Goal: Task Accomplishment & Management: Use online tool/utility

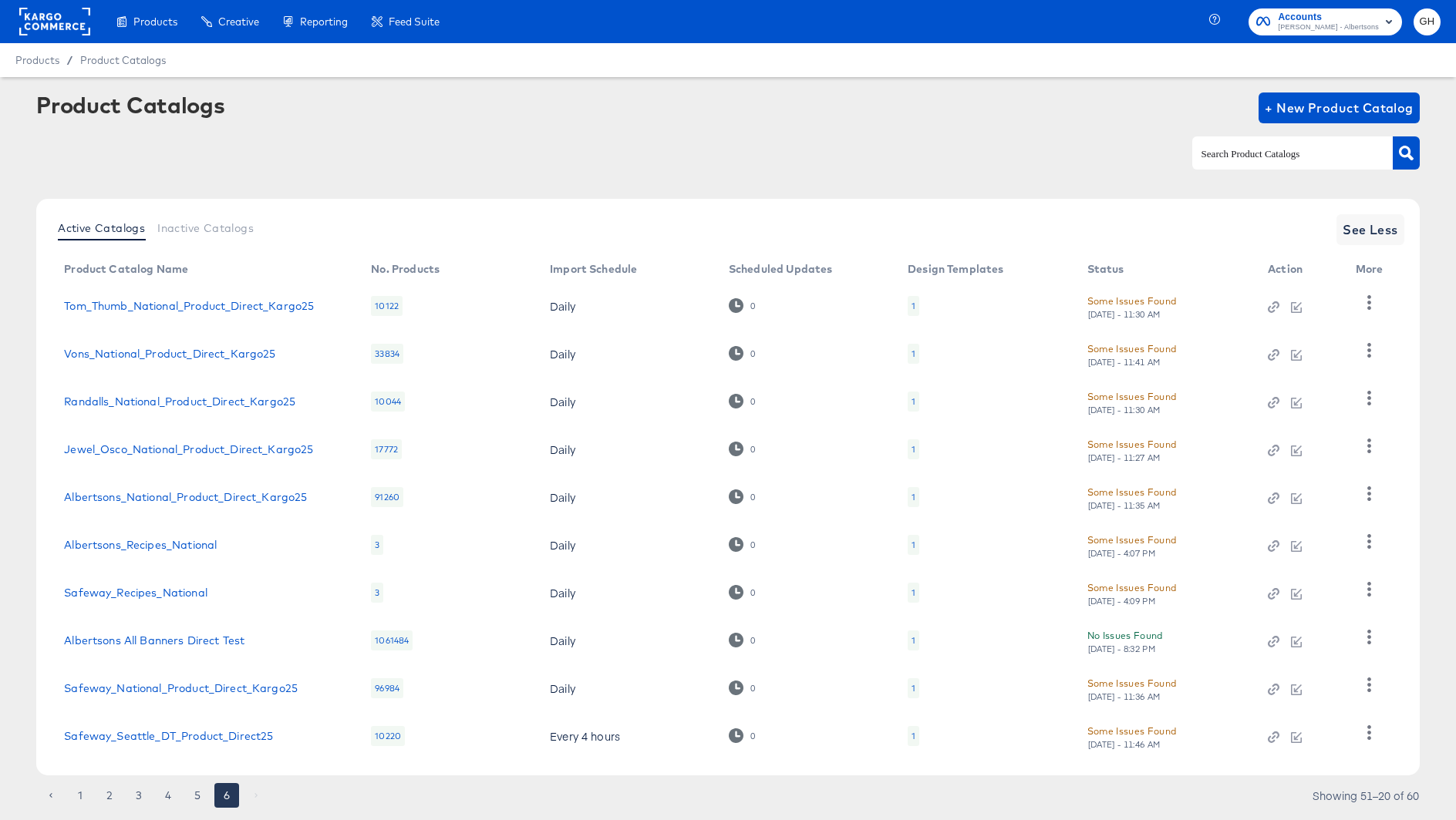
click at [50, 40] on div at bounding box center [54, 22] width 71 height 44
click at [50, 24] on rect at bounding box center [54, 21] width 71 height 27
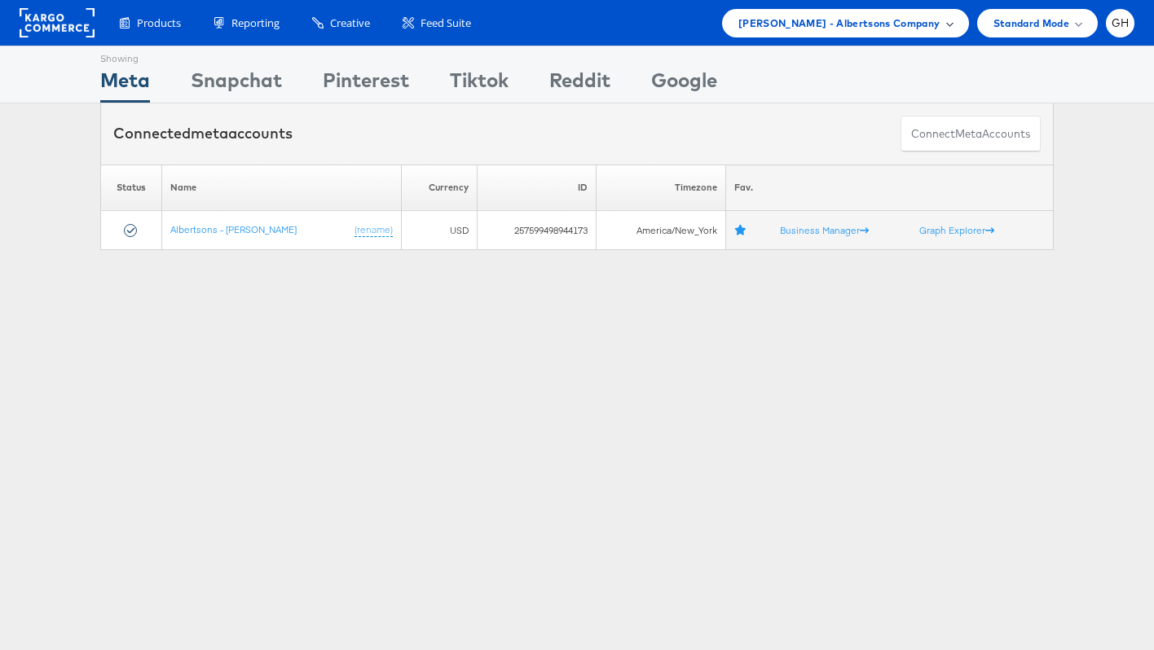
click at [845, 26] on span "Merkle - Albertsons Company" at bounding box center [839, 23] width 202 height 17
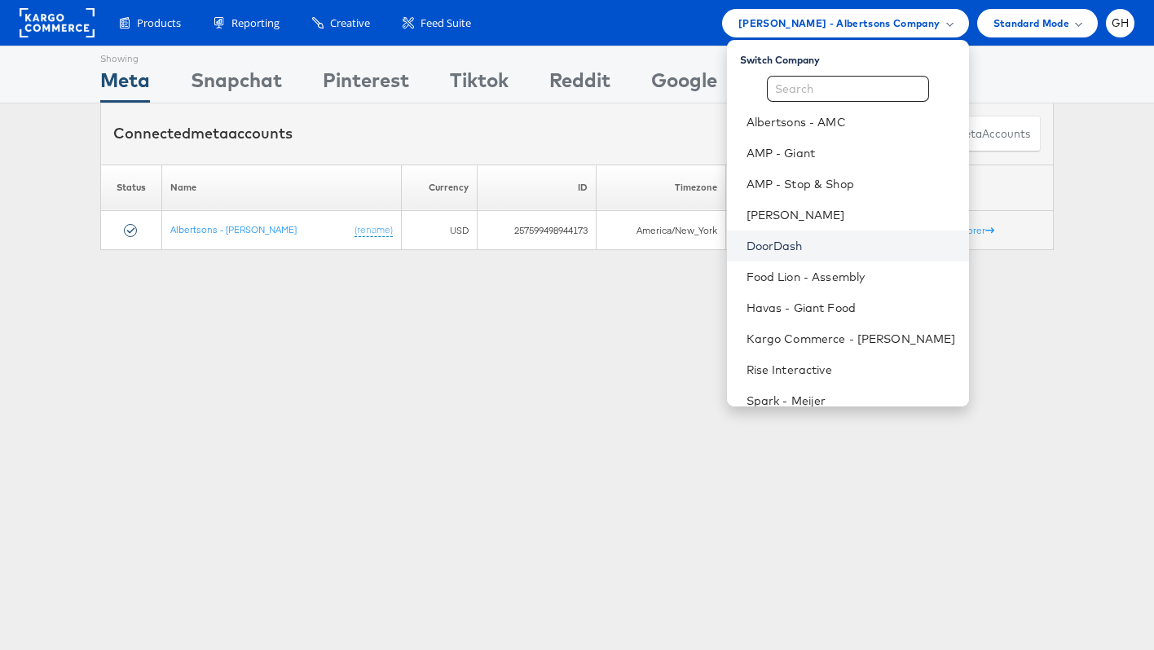
click at [810, 250] on link "DoorDash" at bounding box center [850, 246] width 209 height 16
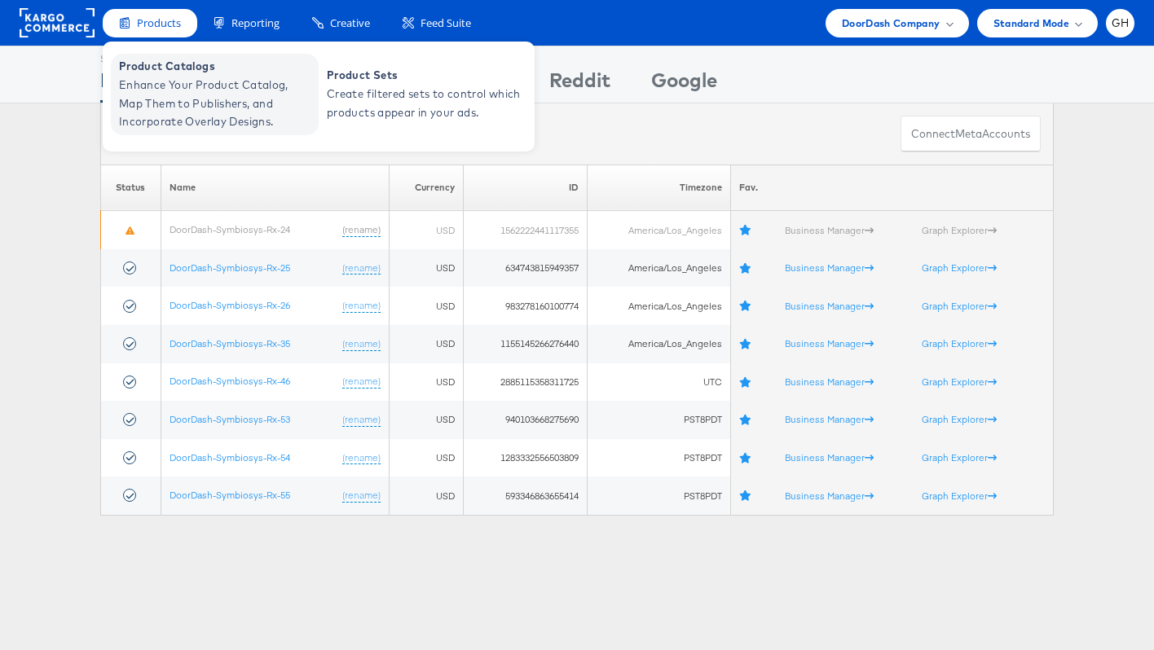
click at [158, 76] on span "Enhance Your Product Catalog, Map Them to Publishers, and Incorporate Overlay D…" at bounding box center [217, 103] width 196 height 55
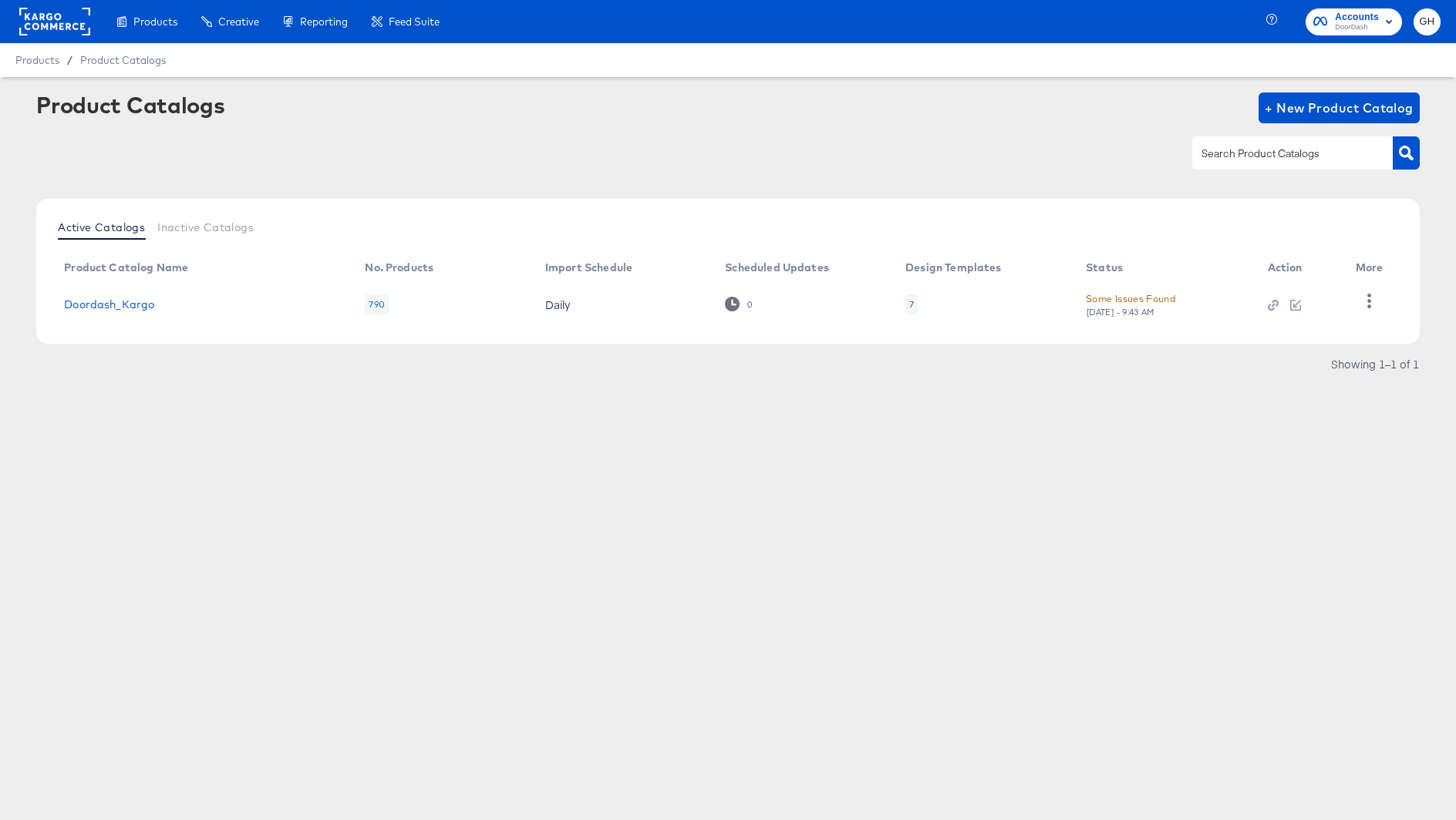
click at [80, 31] on rect at bounding box center [54, 21] width 71 height 27
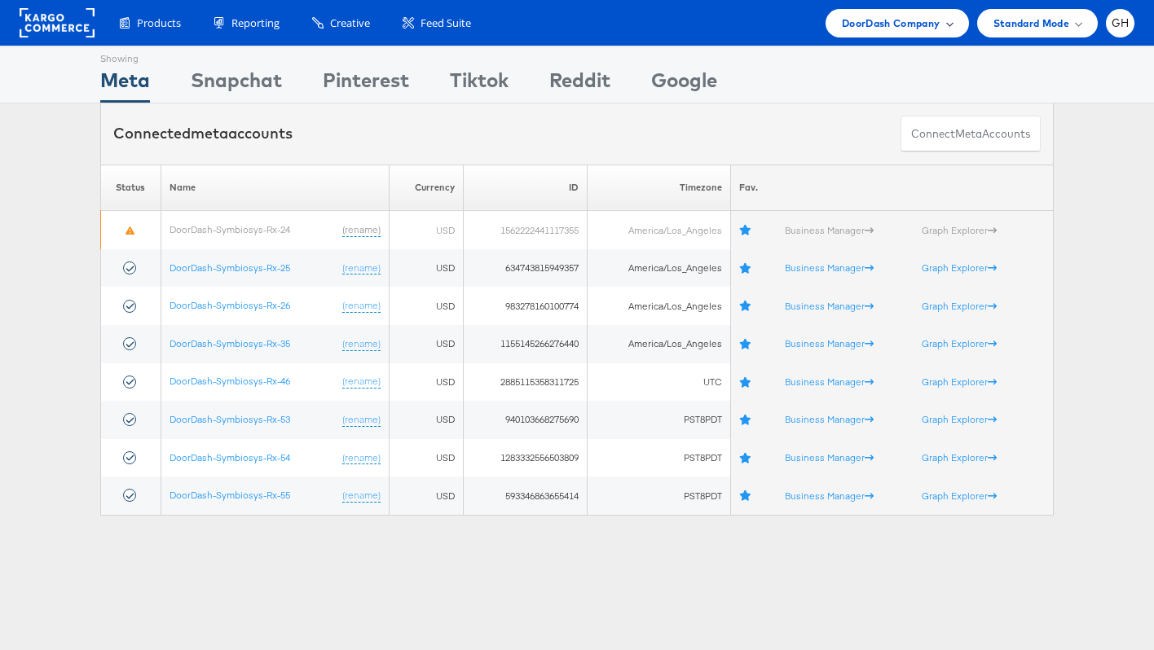
click at [856, 22] on span "DoorDash Company" at bounding box center [891, 23] width 99 height 17
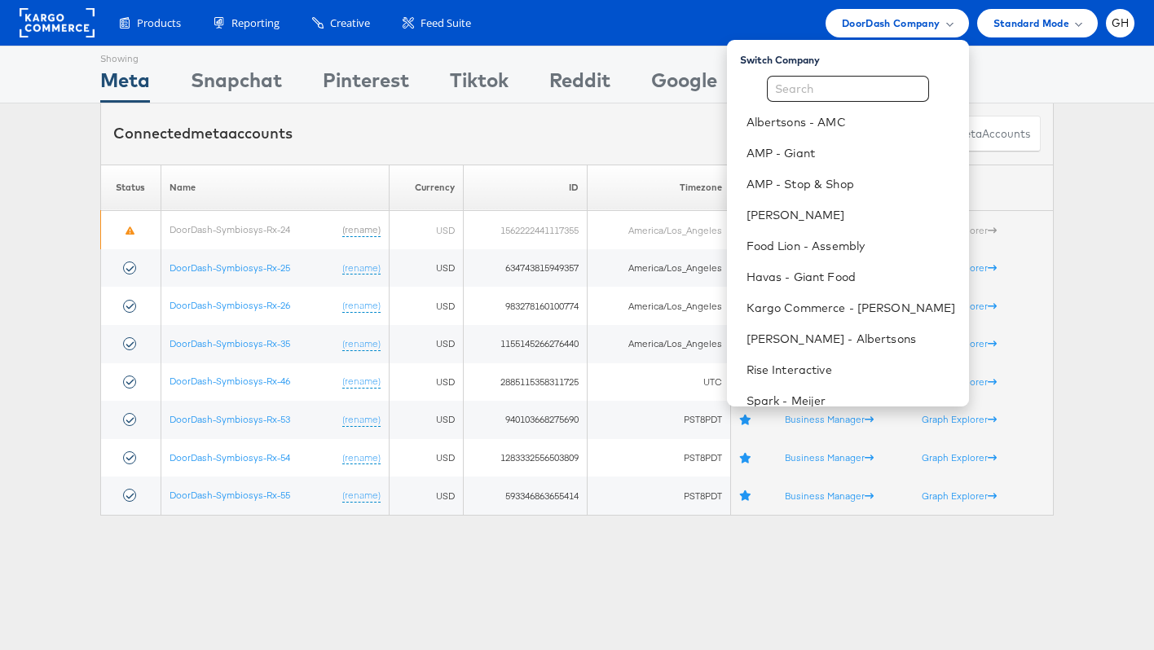
click at [854, 73] on div "Switch Company Albertsons - AMC AMP - Giant AMP - Stop & Shop Belk Food Lion - …" at bounding box center [848, 223] width 242 height 367
click at [852, 81] on input "text" at bounding box center [848, 89] width 162 height 26
click at [50, 16] on rect at bounding box center [57, 22] width 75 height 29
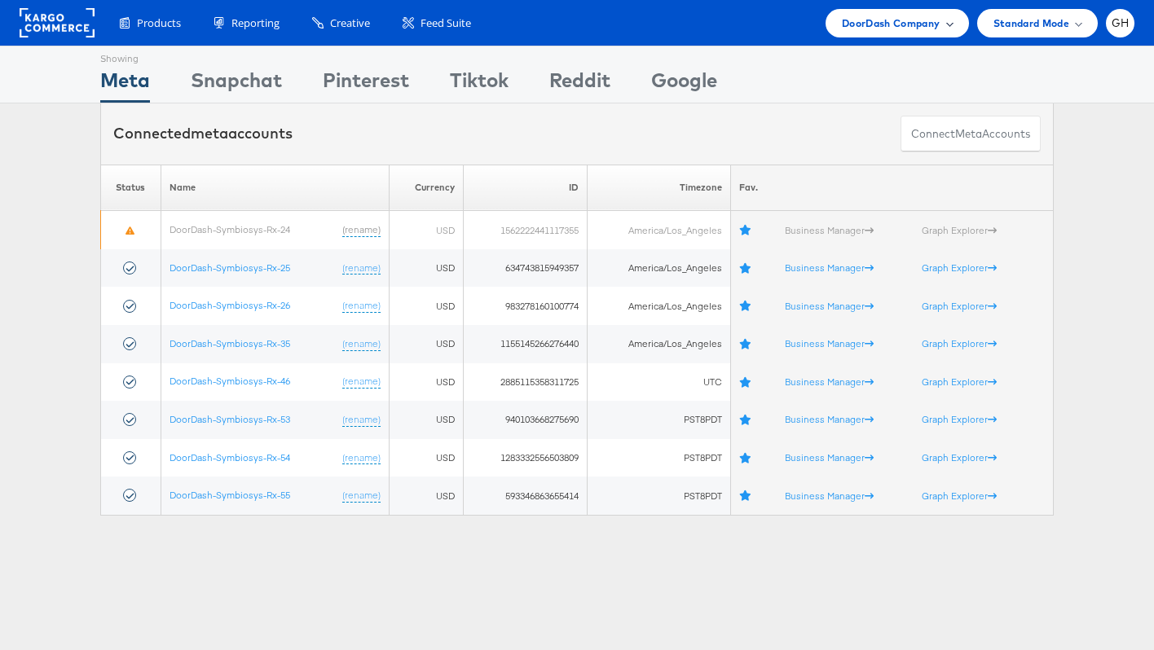
click at [879, 28] on span "DoorDash Company" at bounding box center [891, 23] width 99 height 17
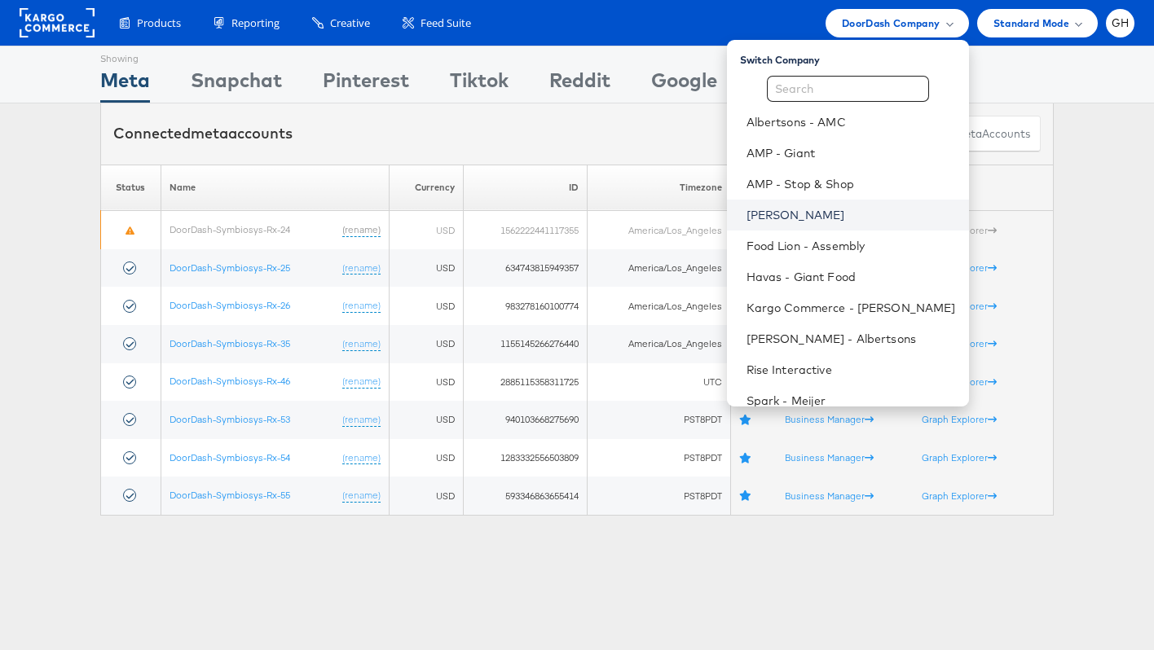
click at [802, 215] on link "Belk" at bounding box center [850, 215] width 209 height 16
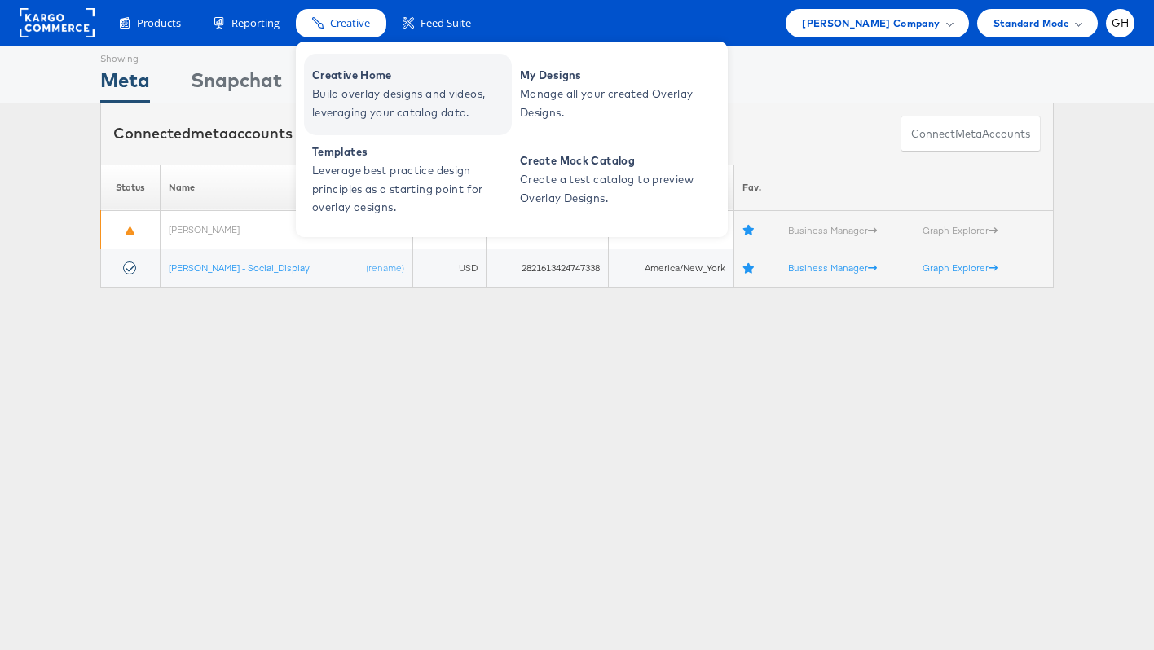
click at [354, 69] on span "Creative Home" at bounding box center [410, 75] width 196 height 19
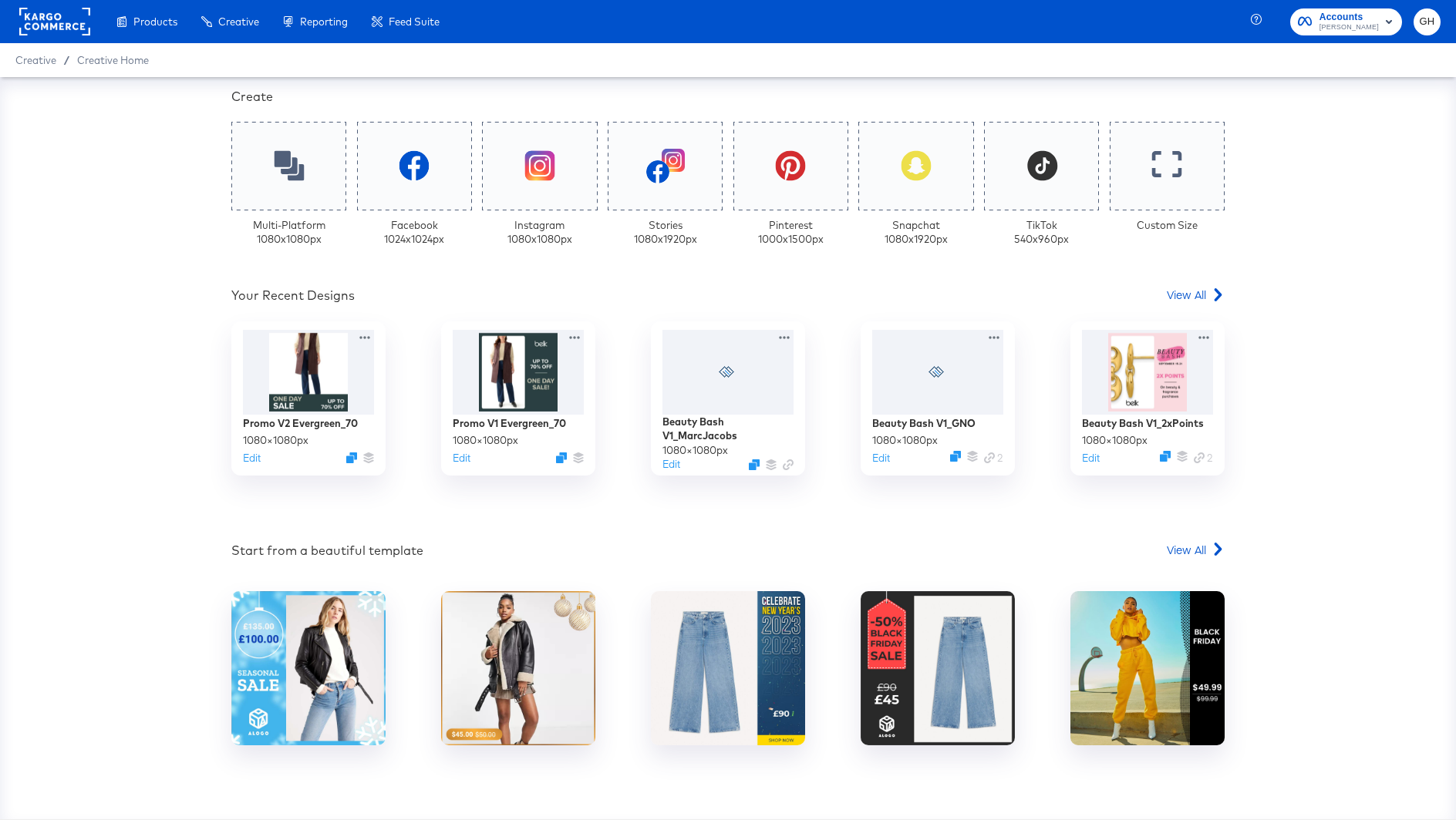
scroll to position [376, 0]
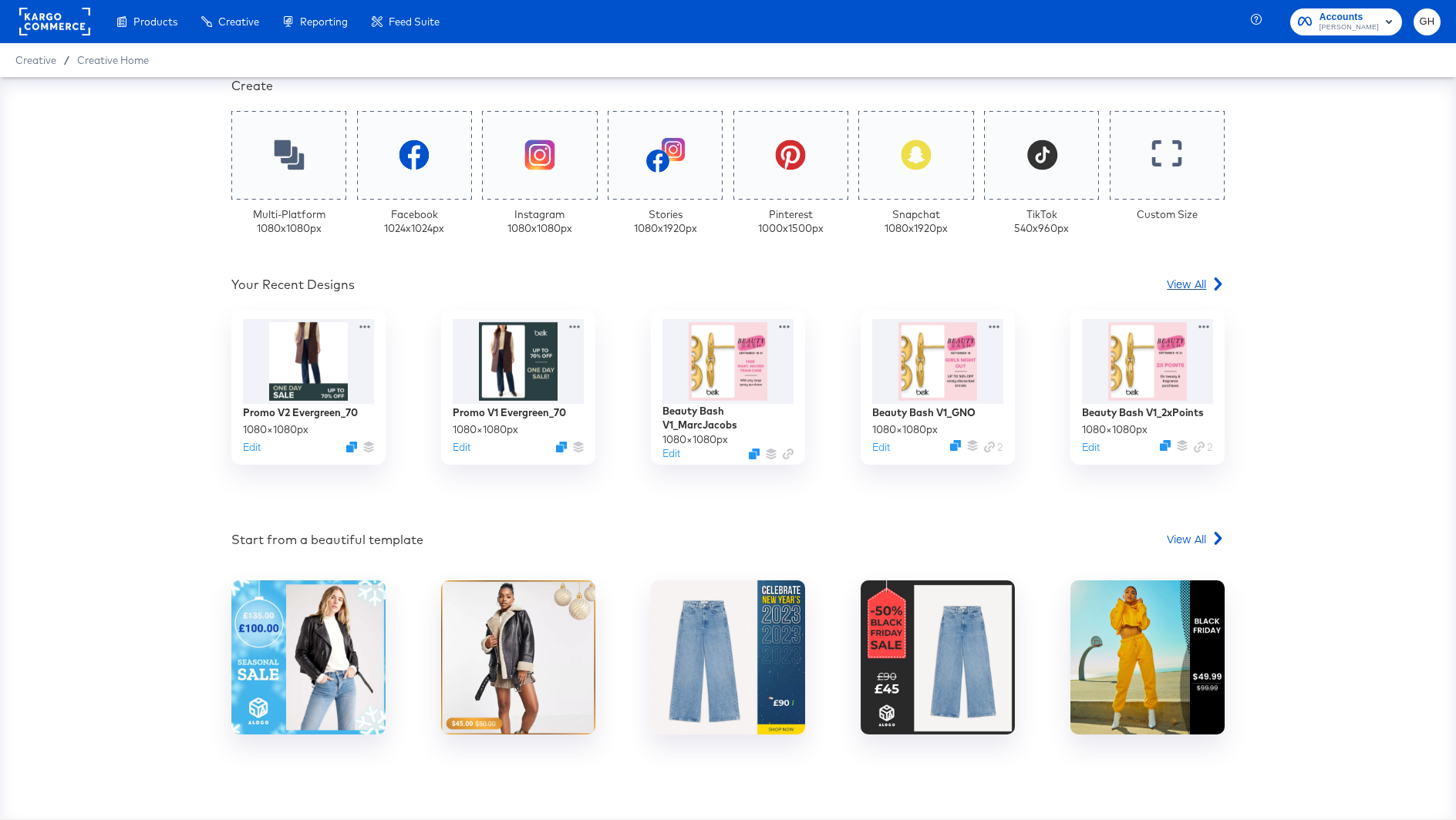
click at [1177, 279] on span "View All" at bounding box center [1186, 284] width 40 height 15
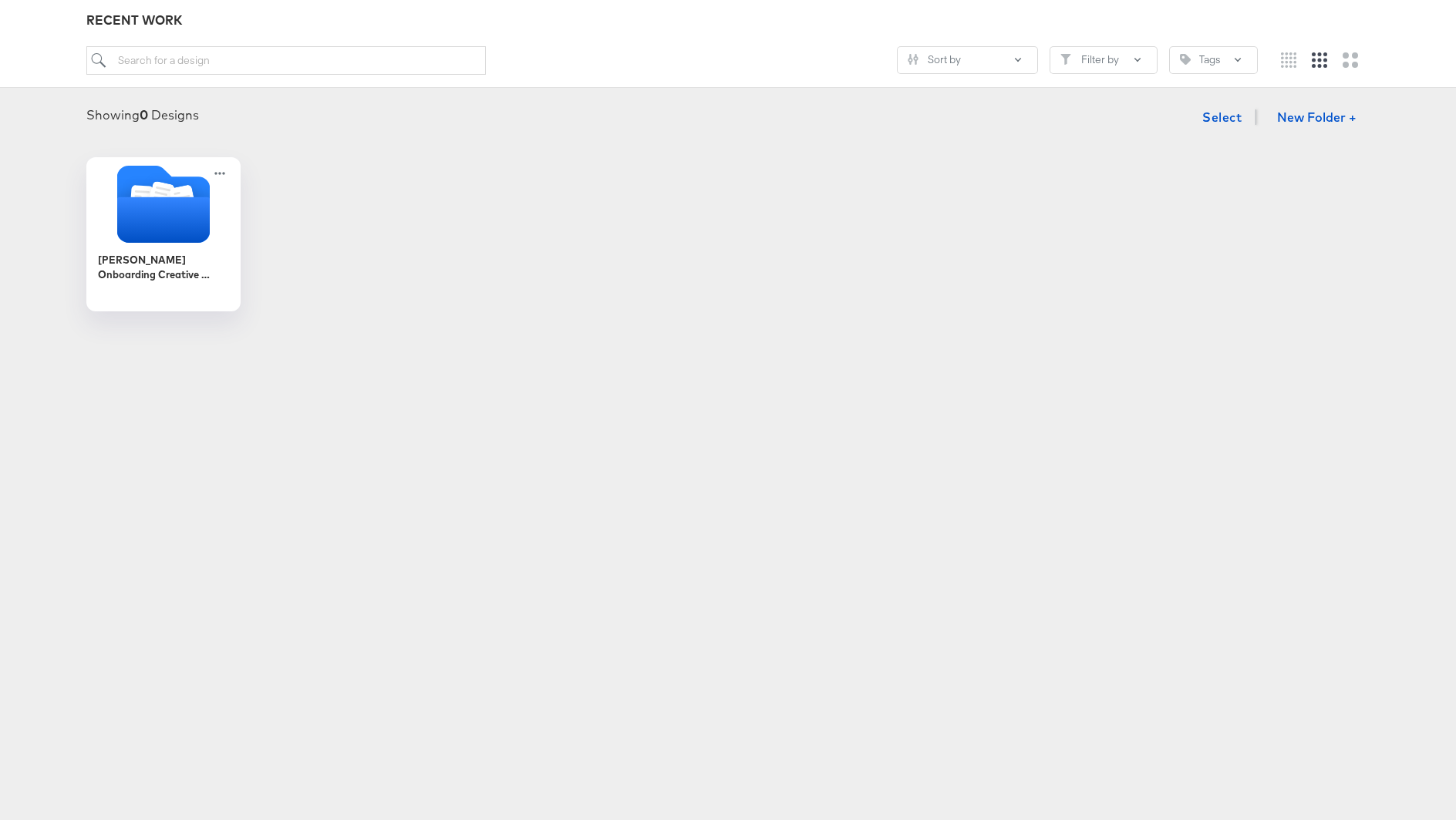
scroll to position [131, 0]
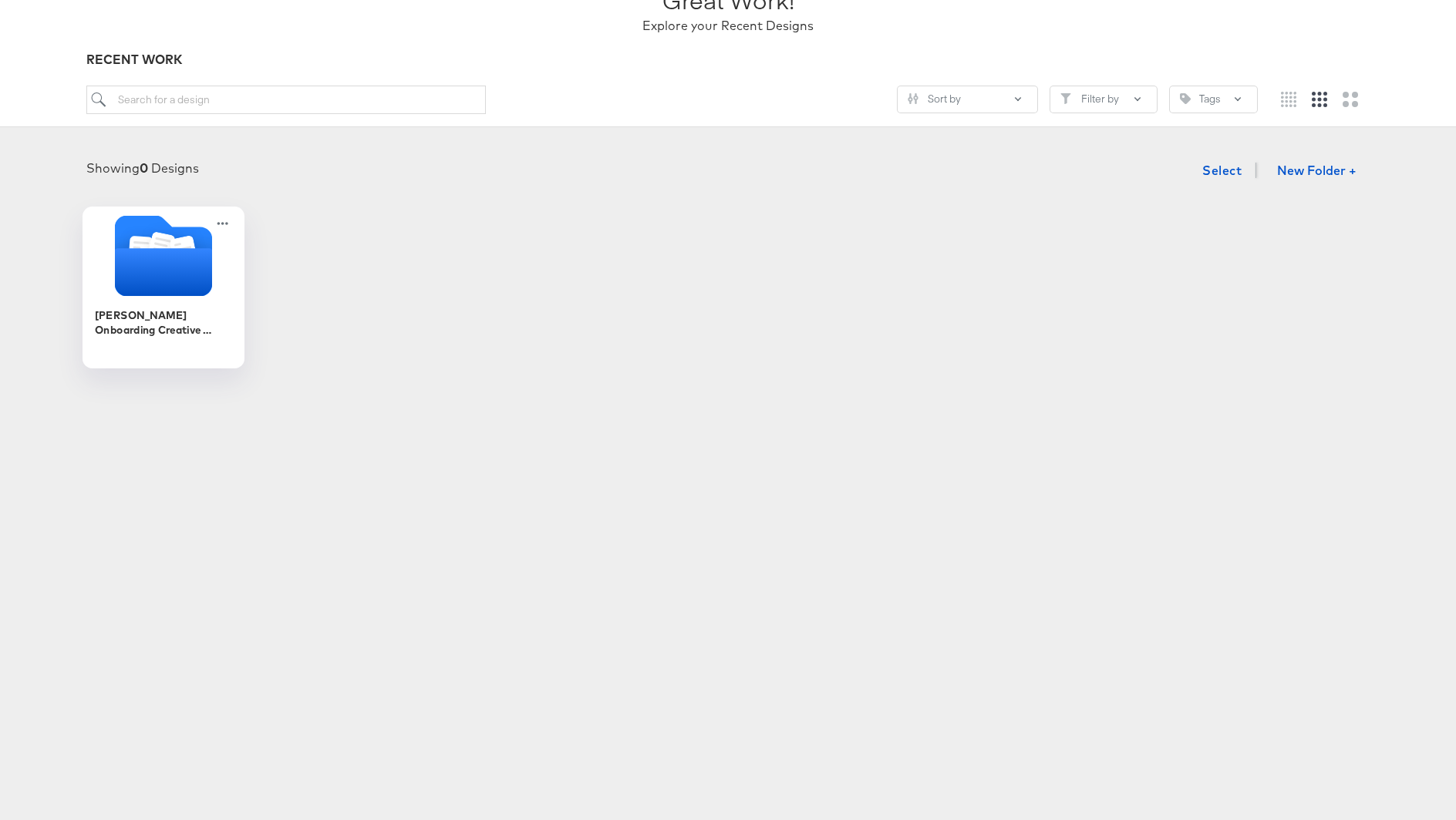
click at [194, 253] on icon "Folder" at bounding box center [163, 271] width 97 height 48
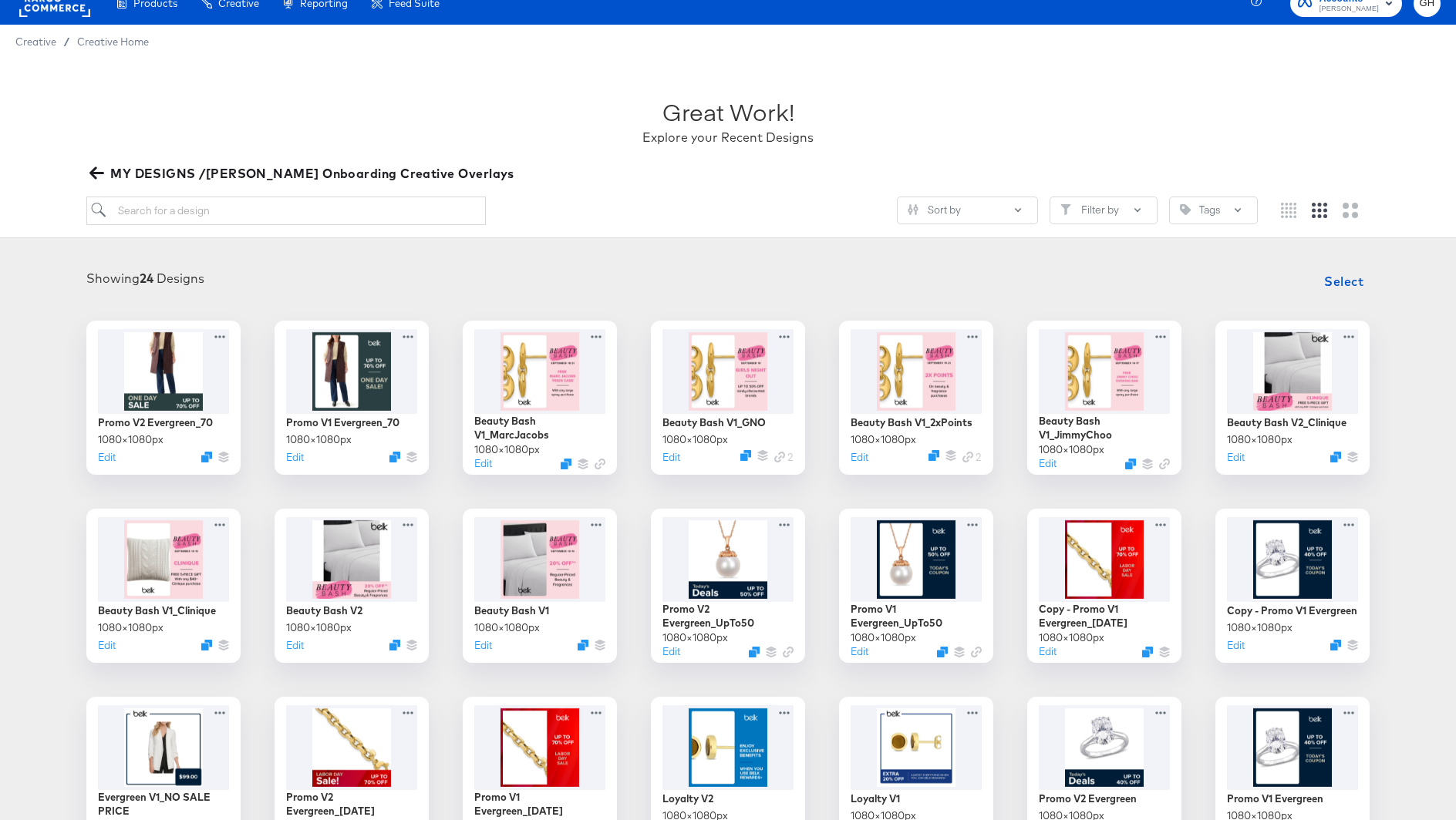
scroll to position [22, 0]
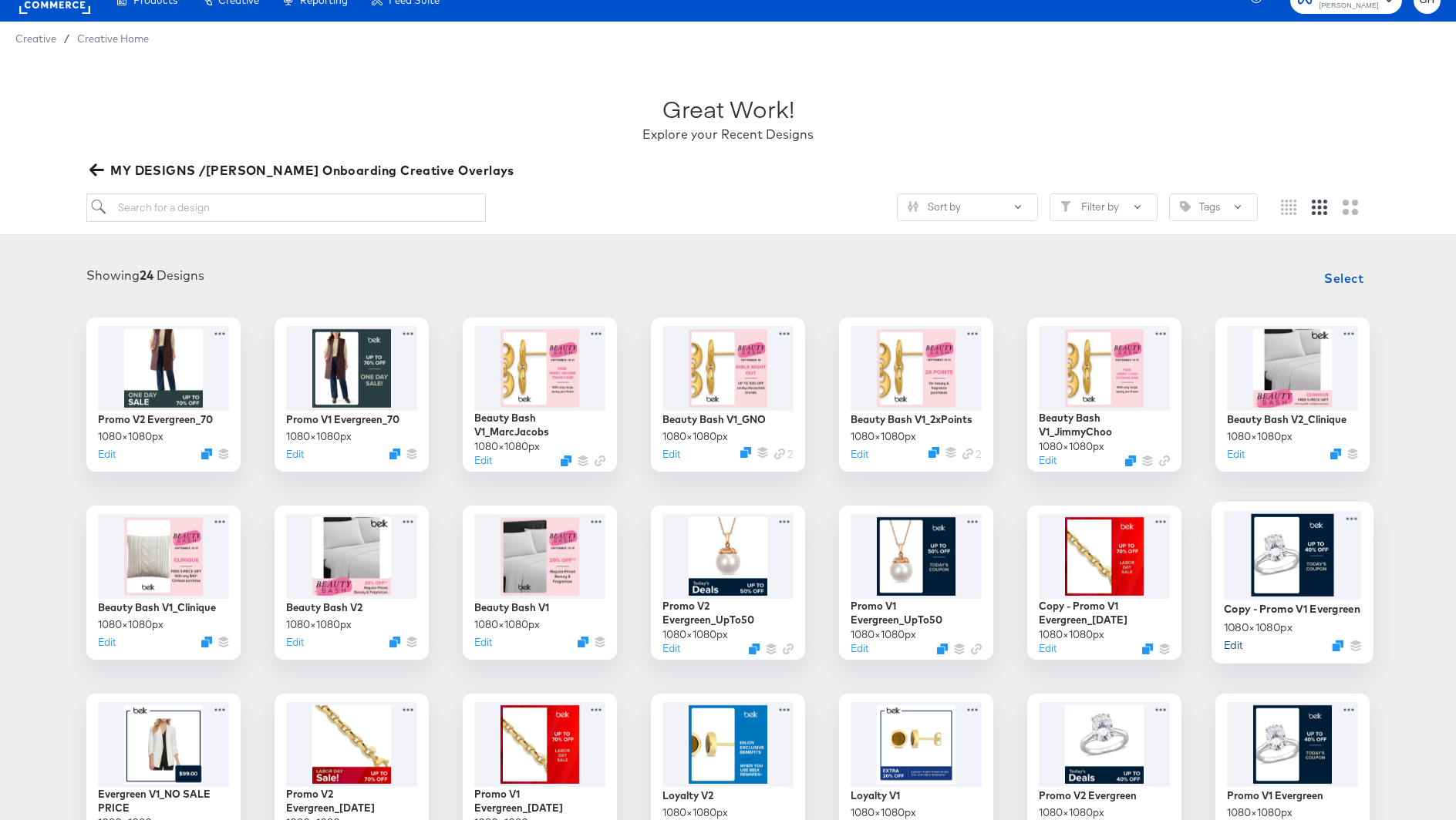
click at [1231, 644] on button "Edit" at bounding box center [1233, 644] width 19 height 14
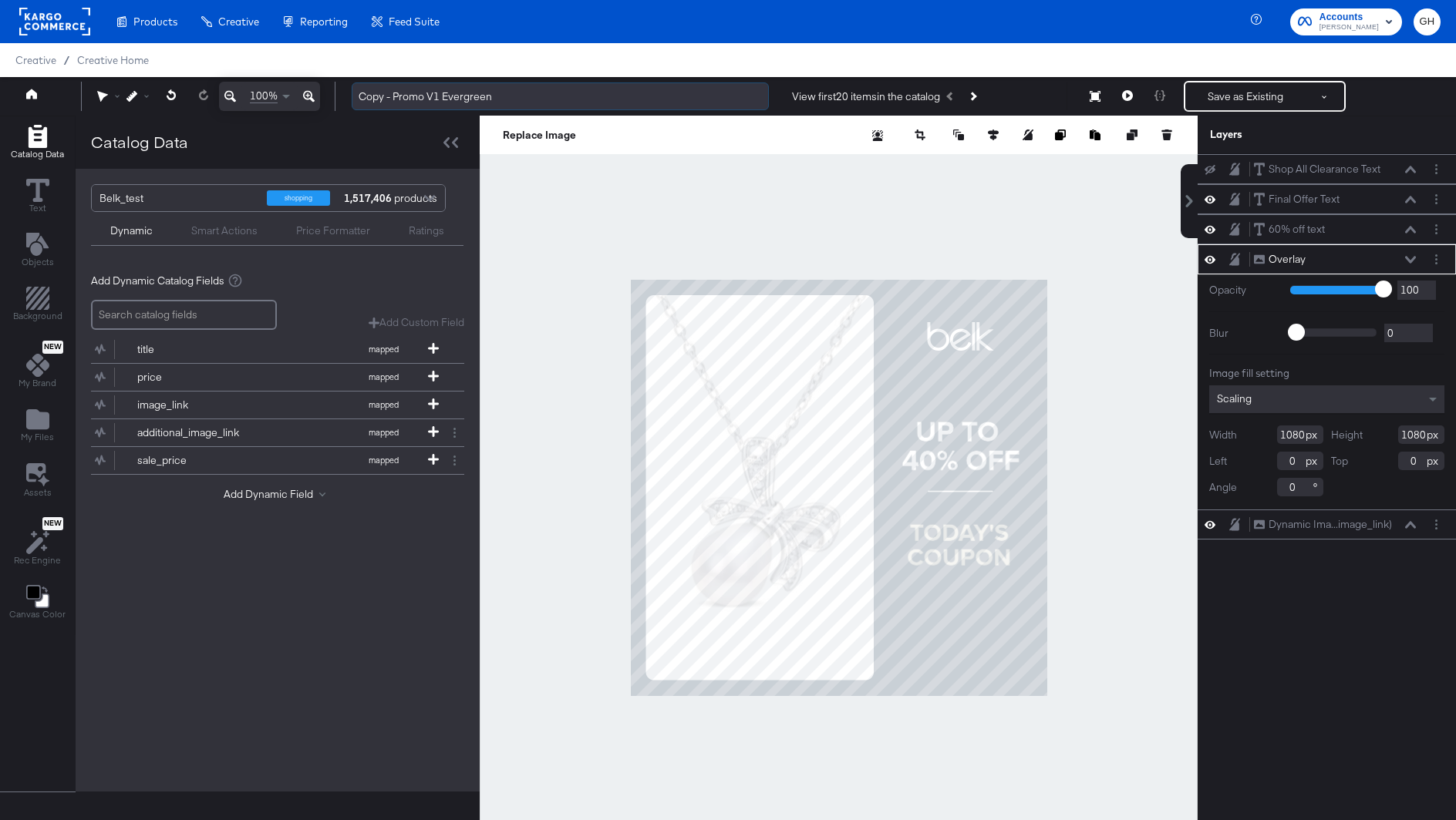
drag, startPoint x: 390, startPoint y: 97, endPoint x: 356, endPoint y: 97, distance: 34.0
click at [356, 97] on input "Copy - Promo V1 Evergreen" at bounding box center [560, 96] width 417 height 28
drag, startPoint x: 412, startPoint y: 102, endPoint x: 500, endPoint y: 97, distance: 88.1
click at [500, 99] on input "Promo V1 Evergreen" at bounding box center [560, 96] width 417 height 28
click at [500, 97] on input "Promo V1 Evergreen" at bounding box center [560, 96] width 417 height 28
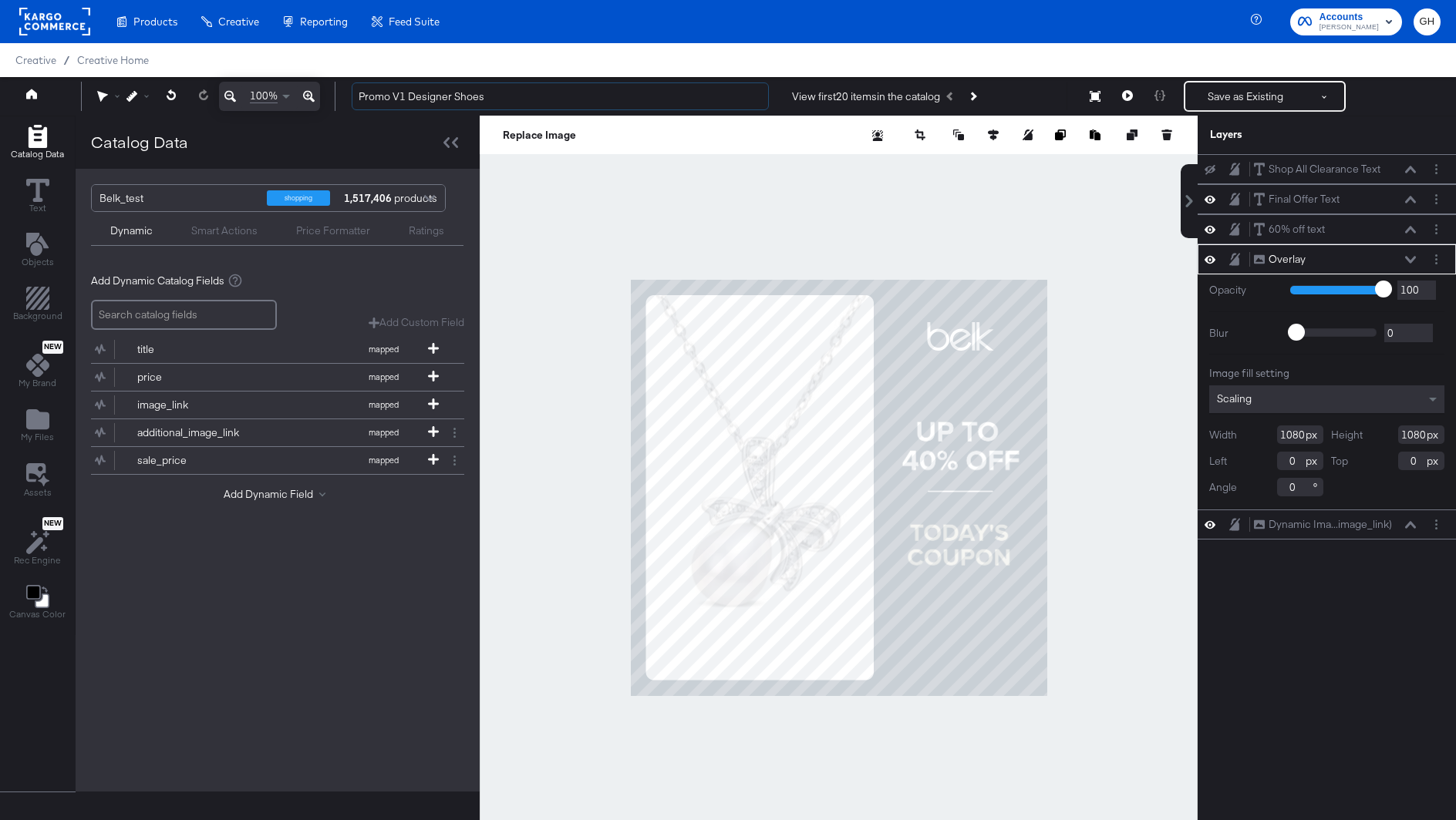
type input "Promo V1 Designer Shoes"
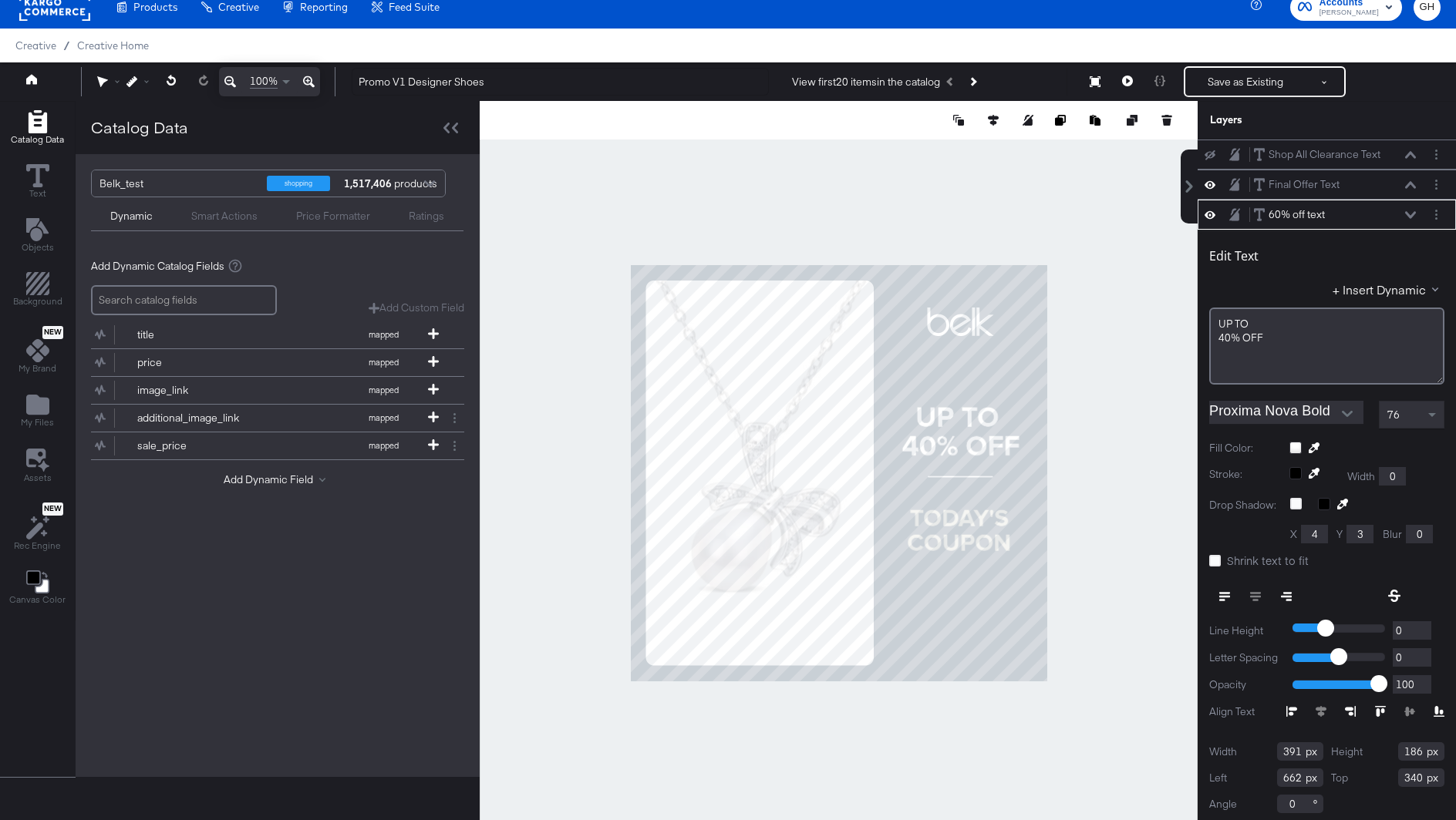
scroll to position [3, 0]
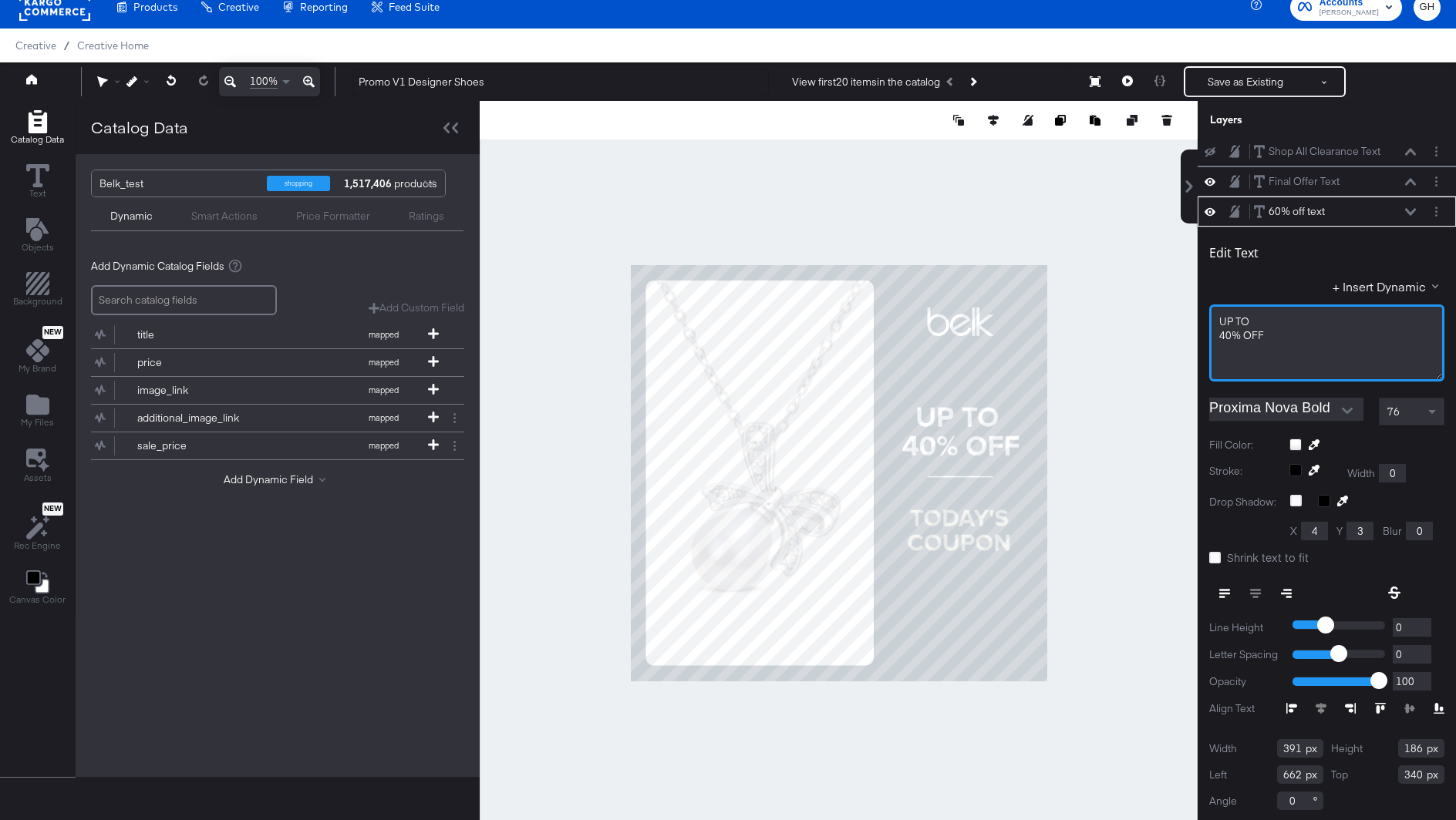
click at [1274, 338] on div "40% ﻿OFF" at bounding box center [1325, 335] width 215 height 14
click at [1272, 332] on div "40% ﻿OFF" at bounding box center [1325, 335] width 215 height 14
click at [1272, 331] on div "40% ﻿OFF" at bounding box center [1325, 335] width 215 height 14
click at [1221, 323] on span "UP ﻿TO" at bounding box center [1234, 321] width 30 height 14
drag, startPoint x: 1272, startPoint y: 348, endPoint x: 1224, endPoint y: 338, distance: 49.0
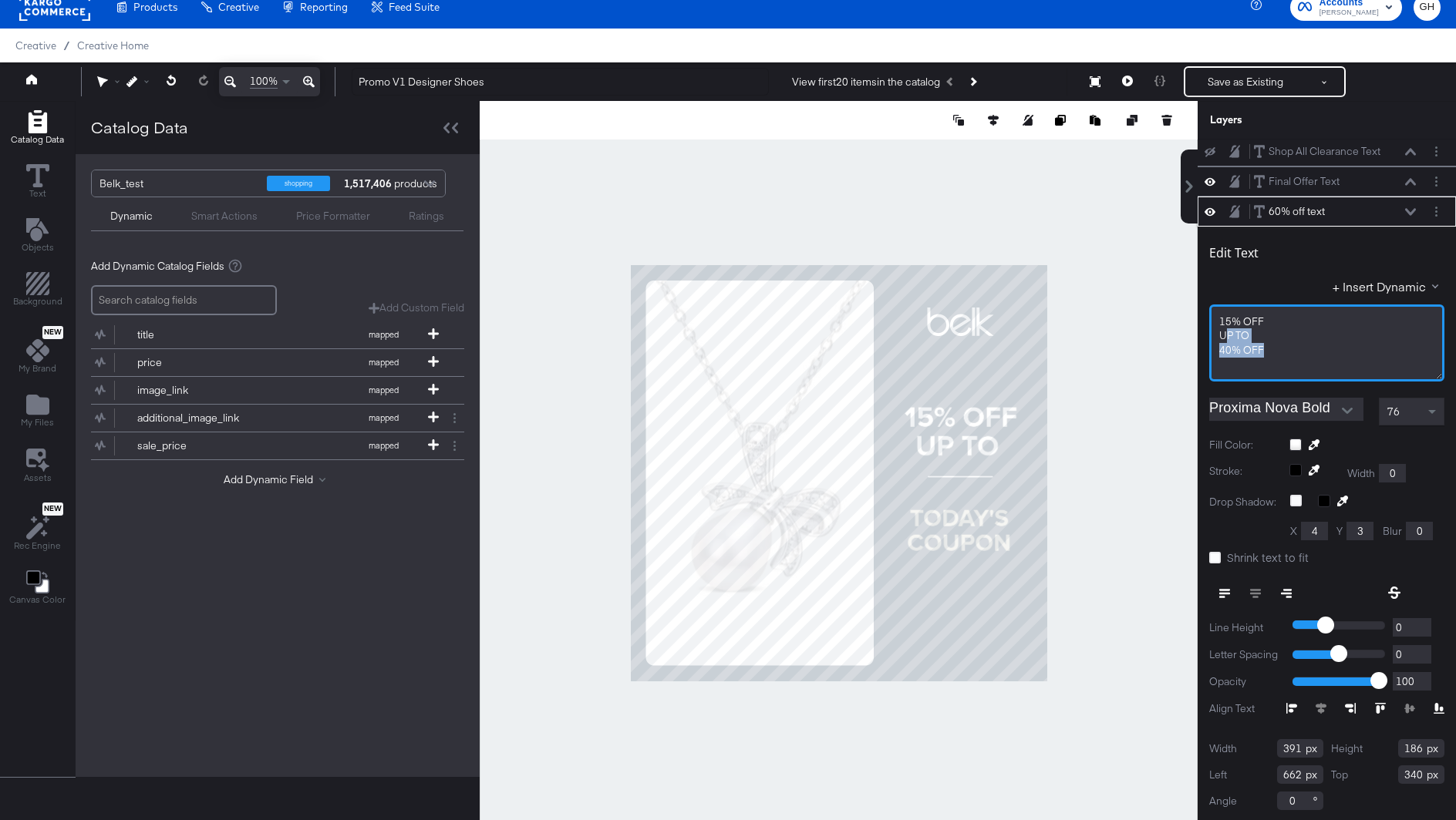
click at [1224, 338] on div "15% OFF UP ﻿TO 40% ﻿OFF" at bounding box center [1326, 342] width 236 height 77
click at [1231, 343] on span "DESIGNER ﻿SHOES" at bounding box center [1263, 350] width 90 height 14
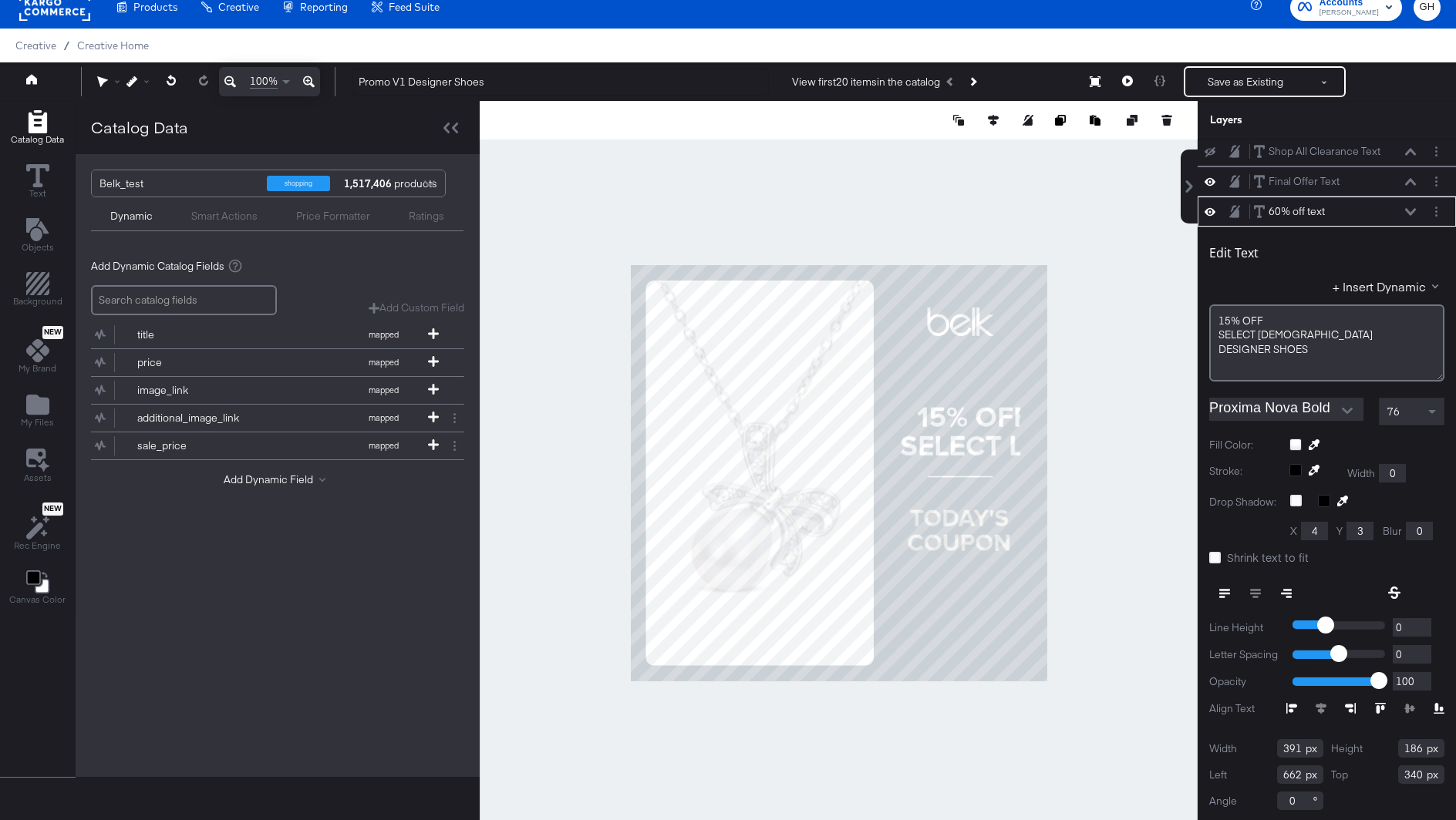
click at [1406, 414] on div "76" at bounding box center [1412, 411] width 64 height 26
click at [1336, 368] on div "﻿" at bounding box center [1325, 364] width 215 height 14
click at [1392, 405] on span "76" at bounding box center [1393, 411] width 12 height 14
click at [1397, 414] on span "76" at bounding box center [1393, 411] width 12 height 14
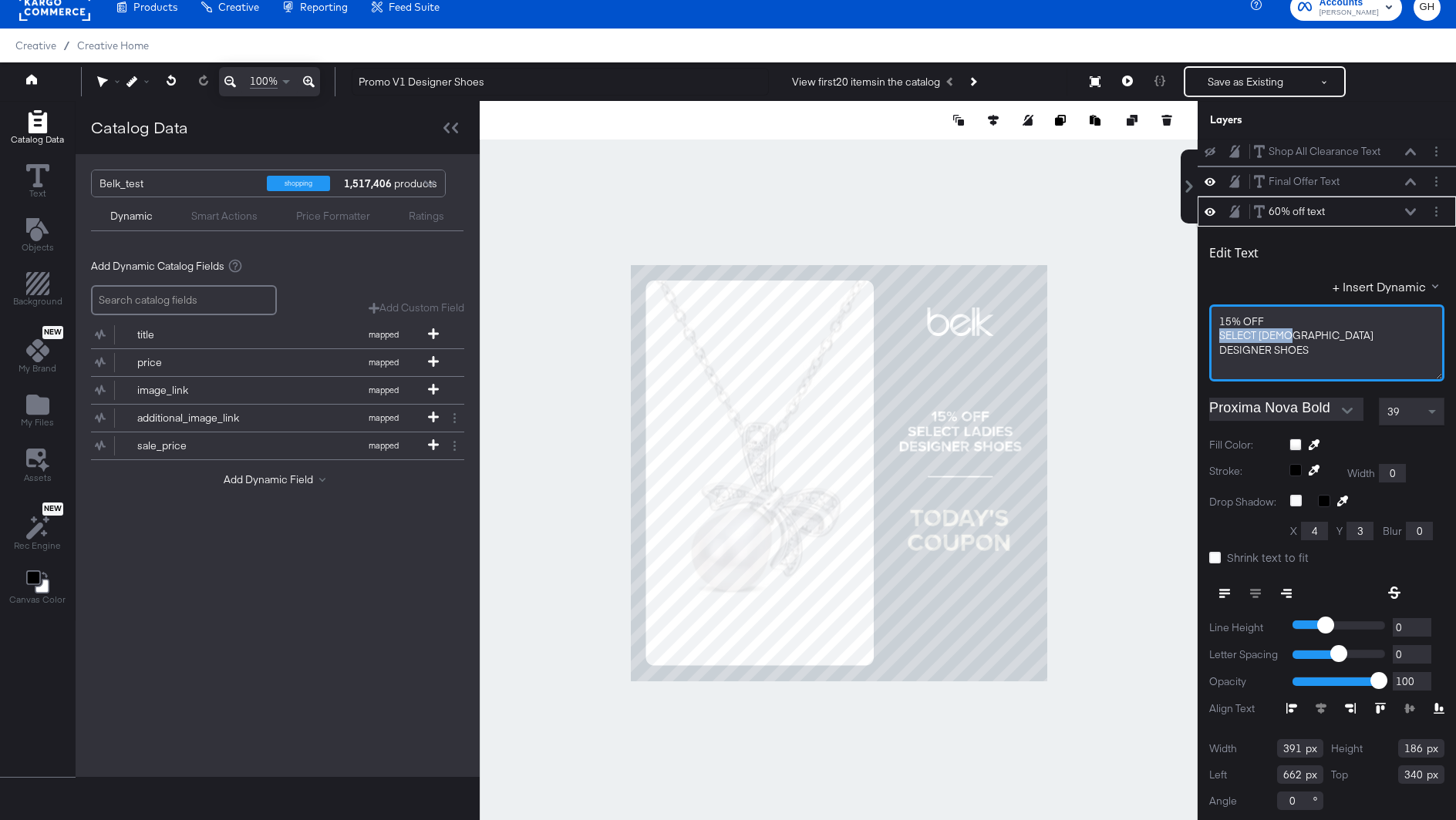
drag, startPoint x: 1287, startPoint y: 330, endPoint x: 1219, endPoint y: 330, distance: 68.0
click at [1219, 330] on span "SELECT ﻿LADIES" at bounding box center [1295, 335] width 154 height 14
click at [1226, 332] on span "SELECT ﻿LADIES" at bounding box center [1295, 335] width 154 height 14
drag, startPoint x: 1269, startPoint y: 323, endPoint x: 1206, endPoint y: 323, distance: 63.0
click at [1206, 323] on div "Edit Text + Insert Dynamic 15% OFF SELECT ﻿LADIES DESIGNER ﻿SHOES Proxima Nova …" at bounding box center [1326, 525] width 258 height 597
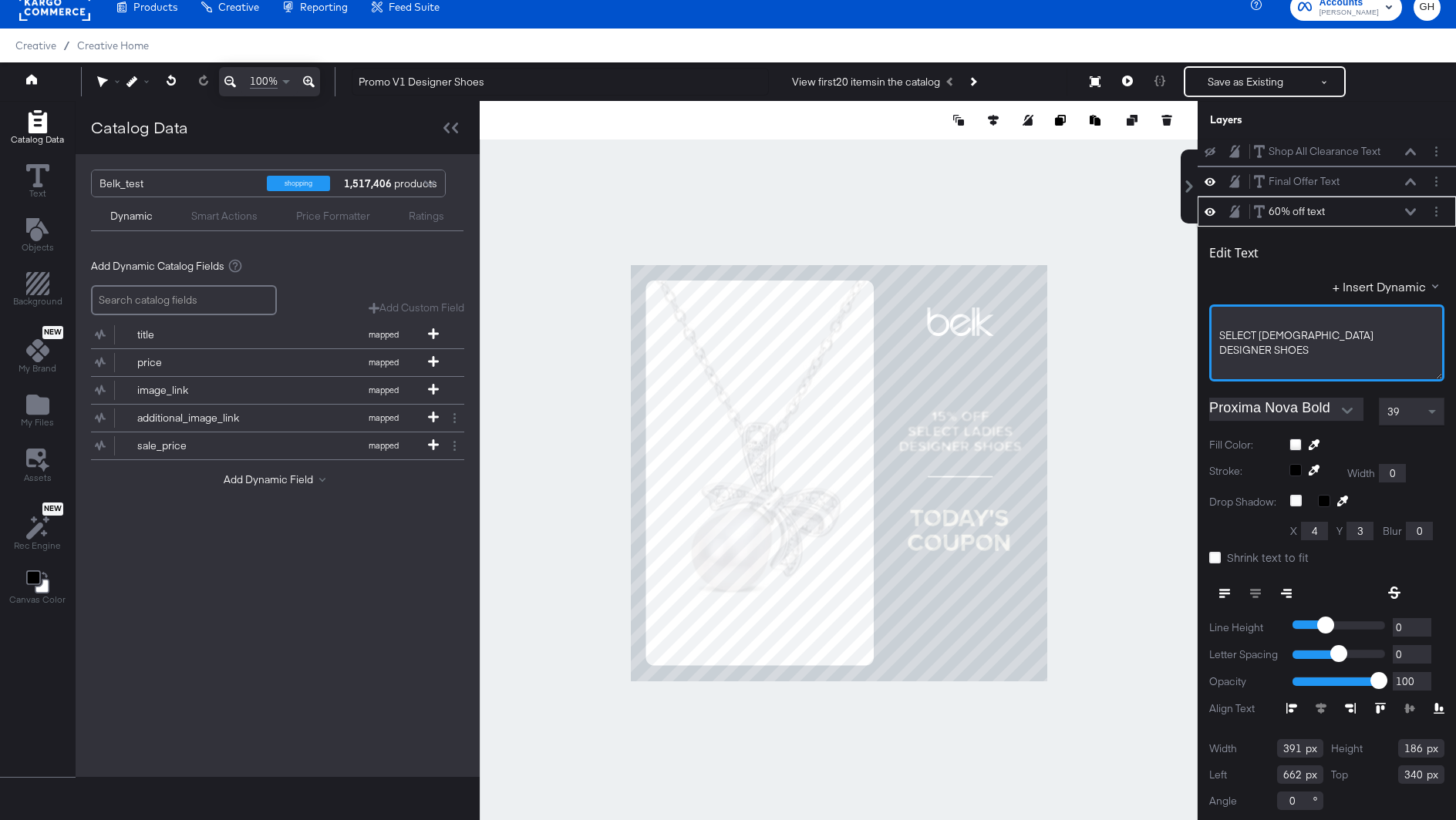
click at [1285, 346] on span "DESIGNER ﻿SHOES" at bounding box center [1263, 350] width 90 height 14
click at [1219, 335] on span "SELECT ﻿LADIES" at bounding box center [1295, 335] width 154 height 14
click at [1433, 206] on button "Layer Options" at bounding box center [1435, 211] width 16 height 16
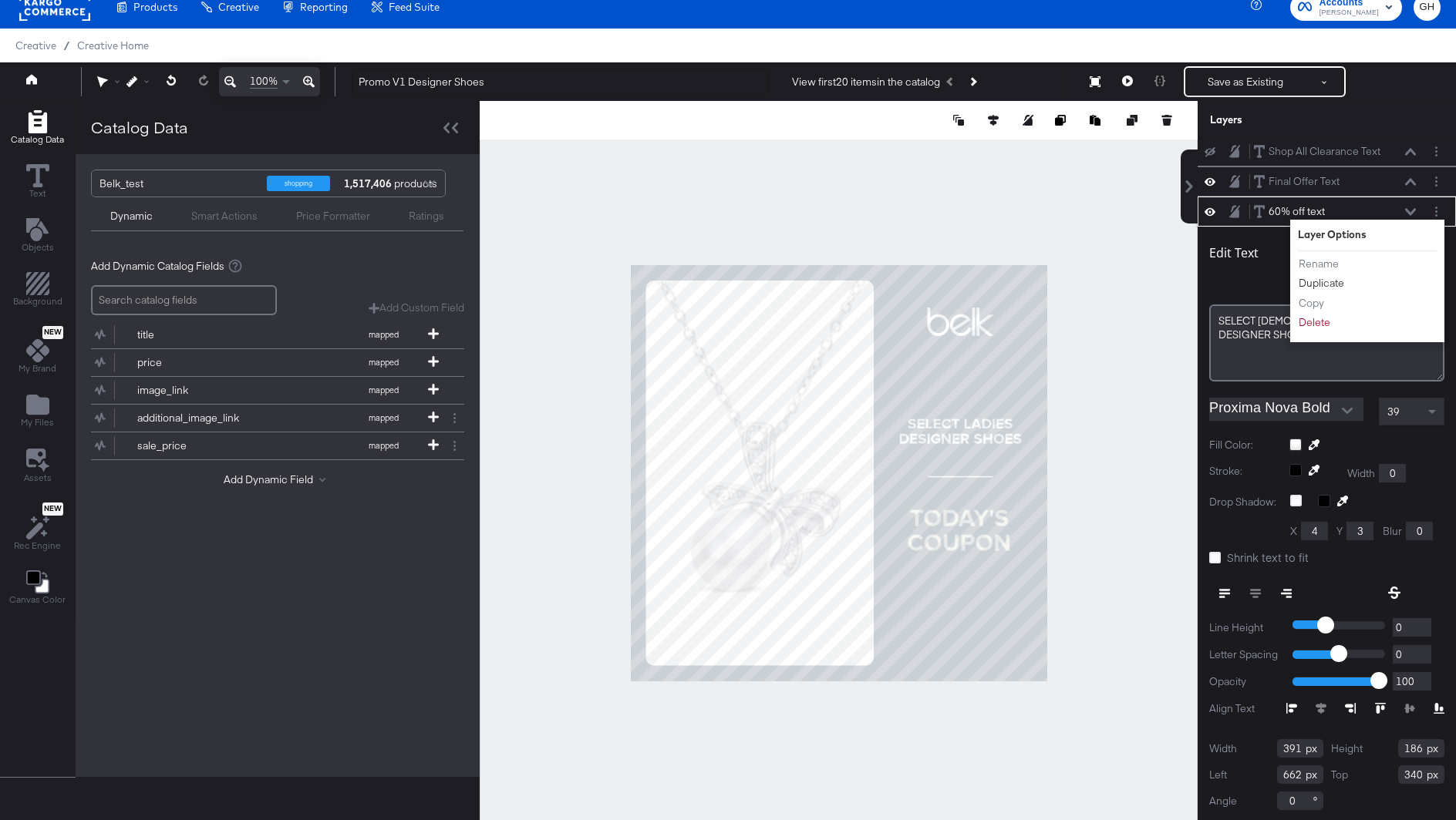
click at [1327, 280] on button "Duplicate" at bounding box center [1322, 283] width 47 height 16
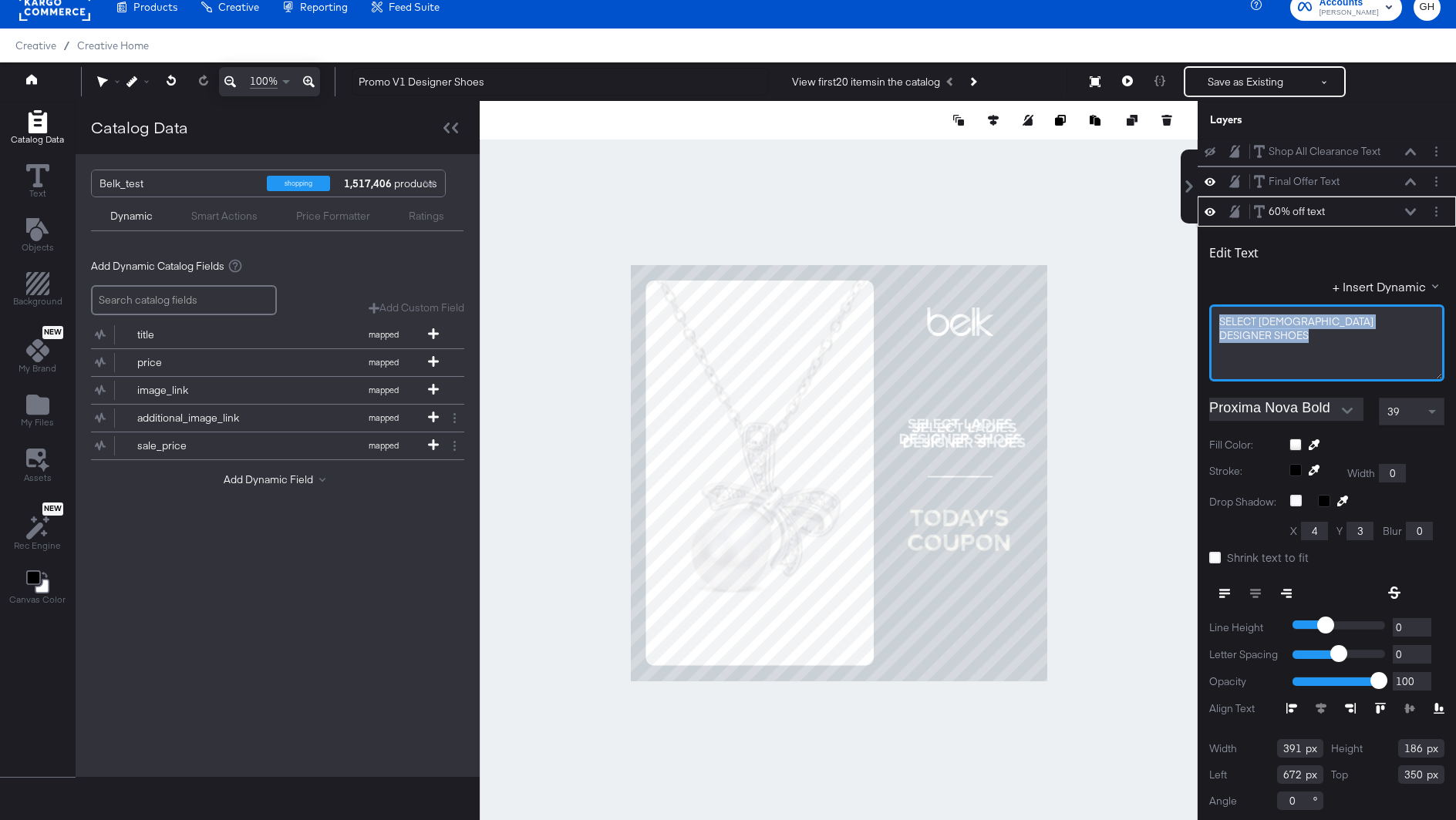
drag, startPoint x: 1313, startPoint y: 341, endPoint x: 1217, endPoint y: 323, distance: 97.7
click at [1217, 323] on div "SELECT ﻿LADIES DESIGNER ﻿SHOES" at bounding box center [1326, 342] width 236 height 77
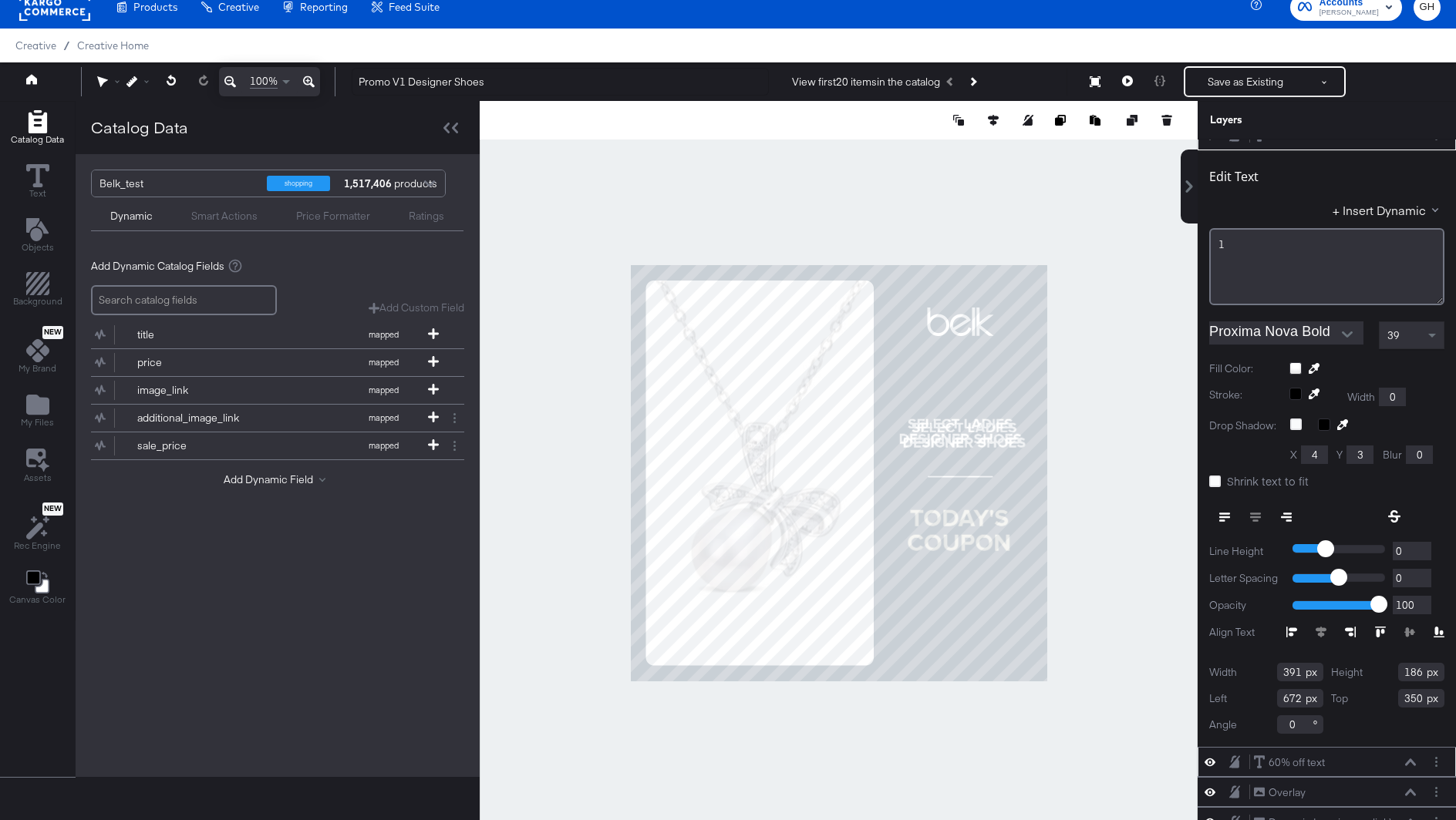
scroll to position [92, 0]
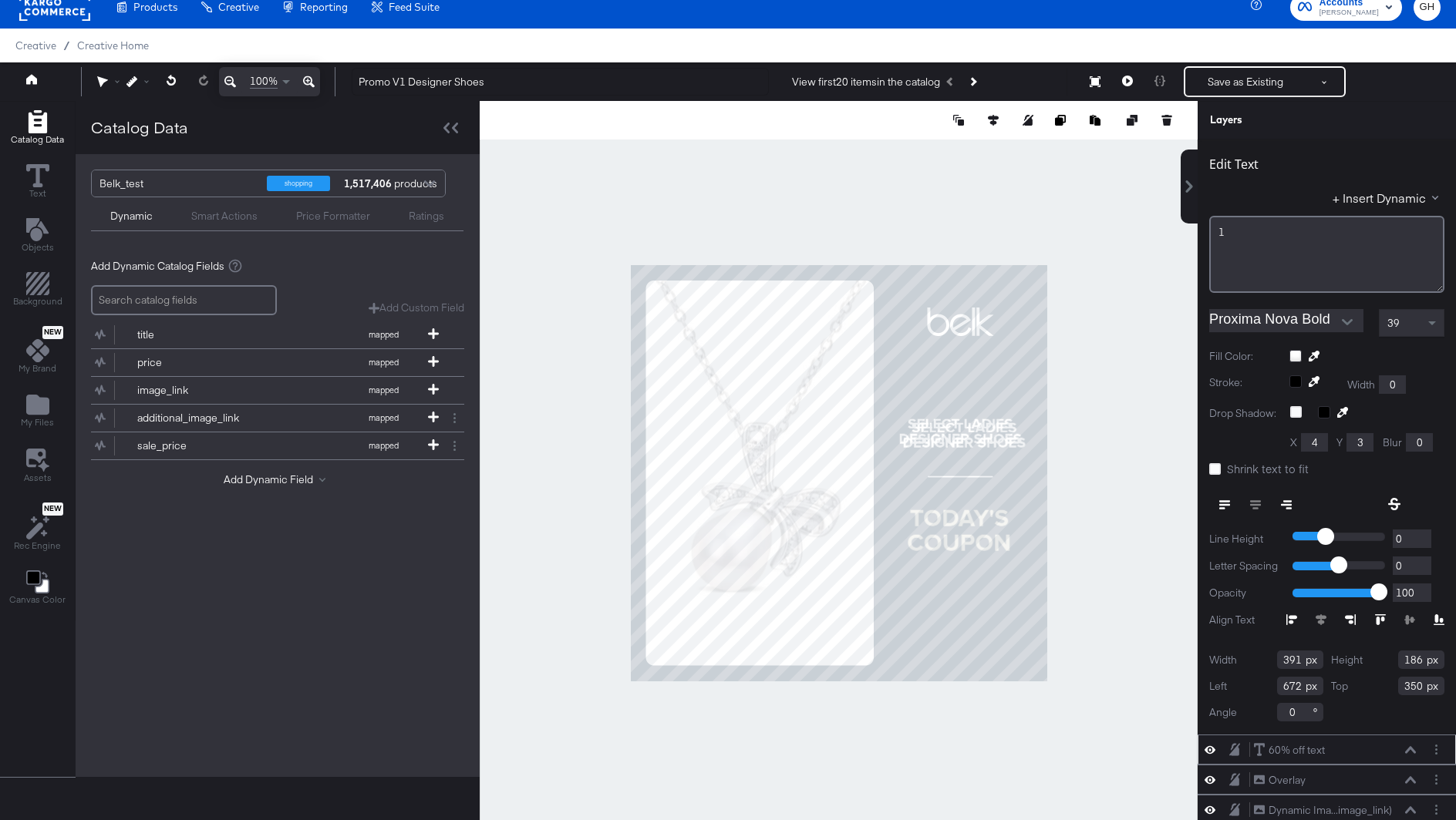
click at [1319, 255] on div "1" at bounding box center [1326, 253] width 236 height 77
click at [1272, 231] on div "1" at bounding box center [1326, 232] width 217 height 14
click at [1238, 231] on div "1" at bounding box center [1326, 232] width 217 height 14
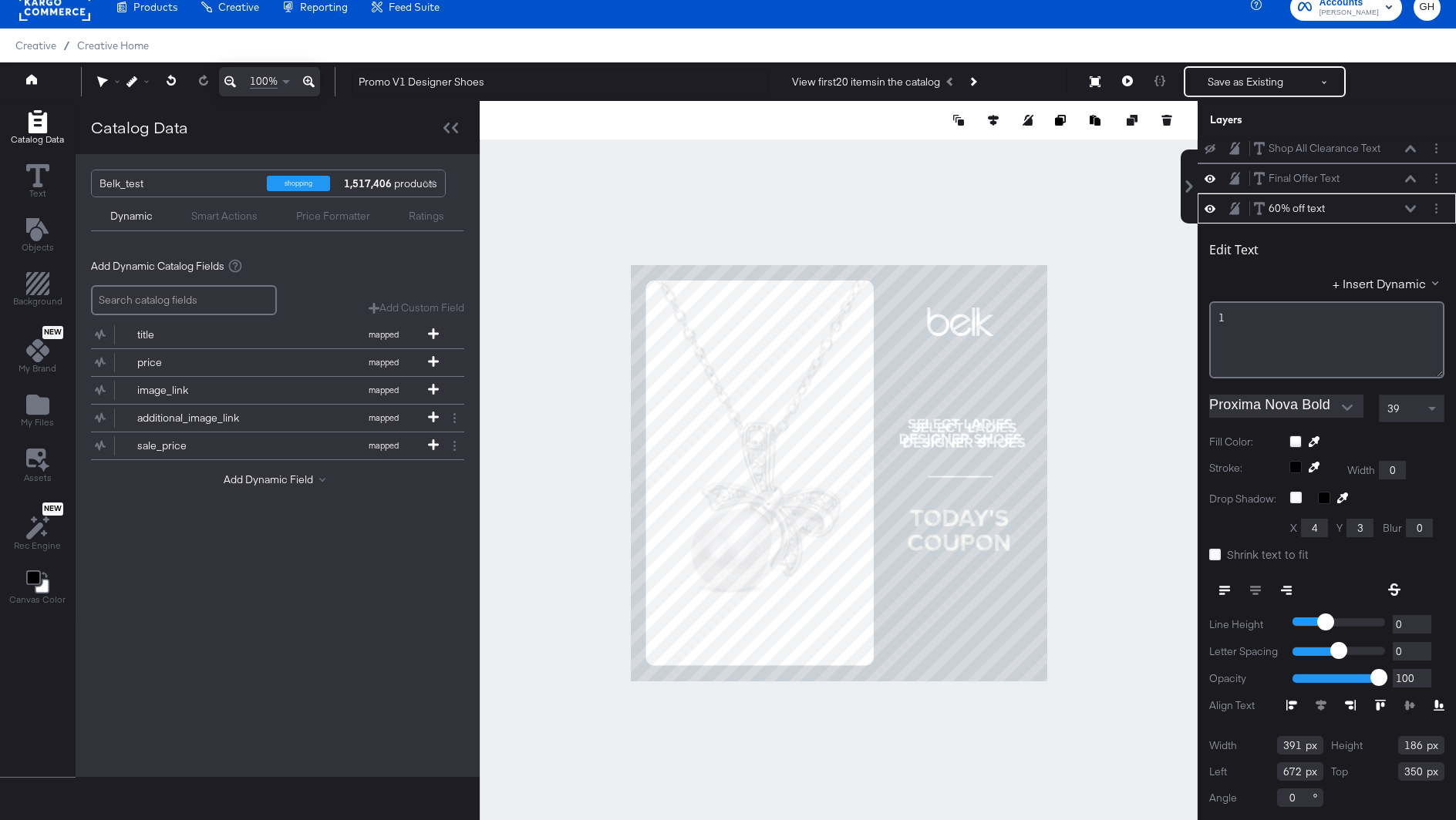
scroll to position [0, 0]
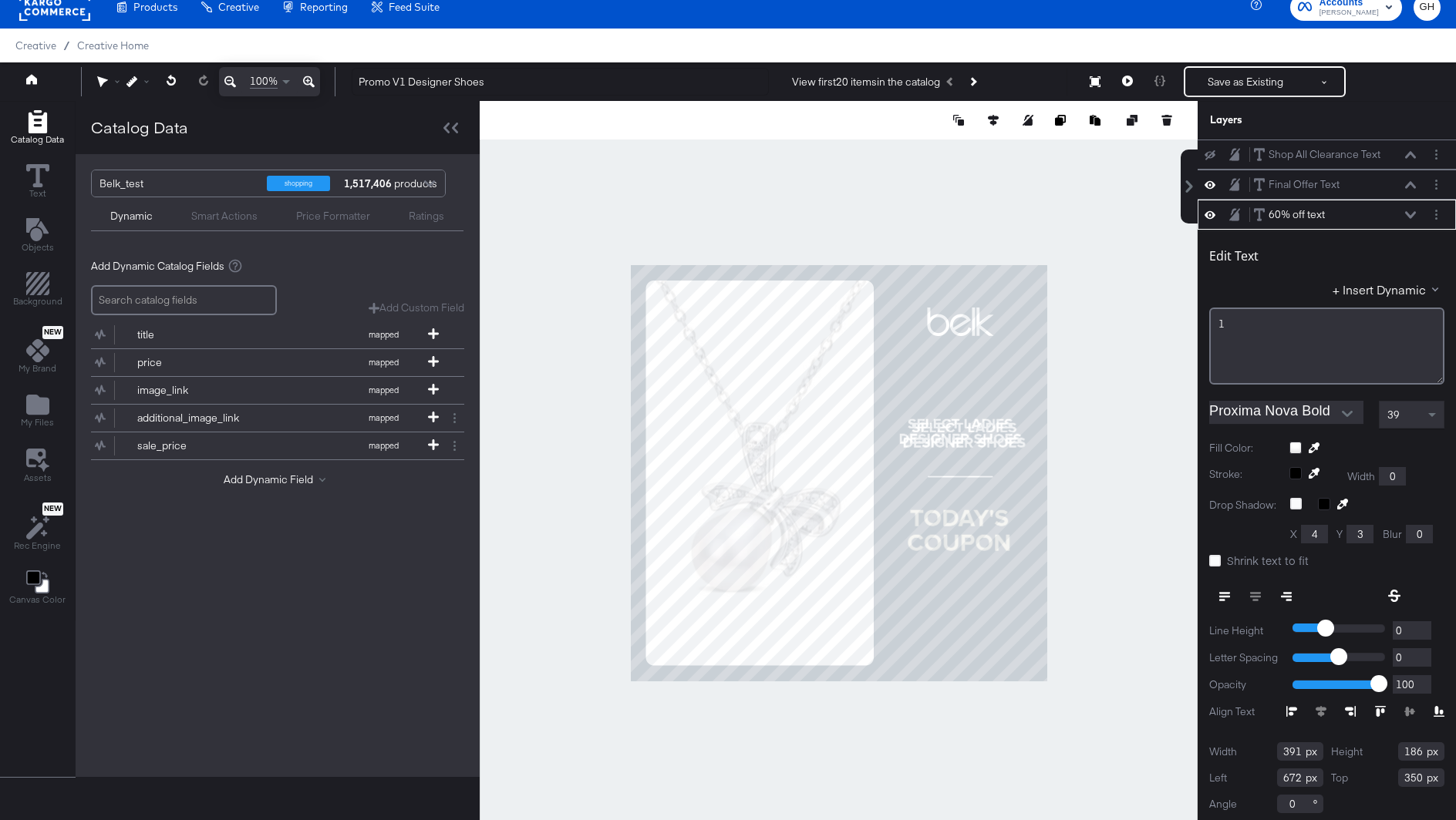
click at [1227, 327] on div "1" at bounding box center [1326, 323] width 217 height 14
click at [1229, 324] on div "1" at bounding box center [1326, 323] width 217 height 14
click at [1221, 324] on div "1" at bounding box center [1326, 323] width 217 height 14
type input "673"
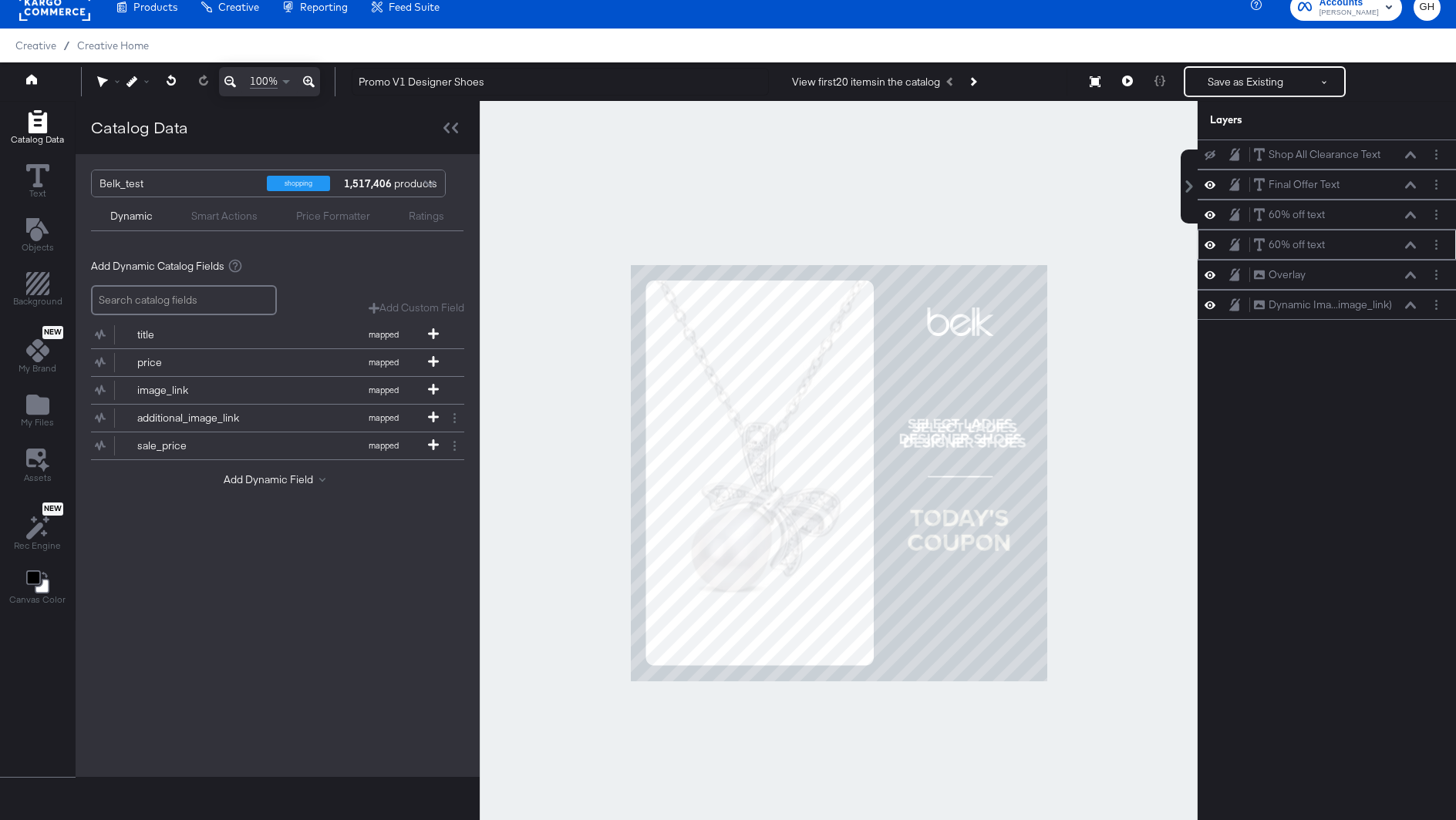
click at [1182, 434] on div at bounding box center [838, 473] width 718 height 743
click at [1298, 218] on div "60% off text" at bounding box center [1296, 214] width 56 height 14
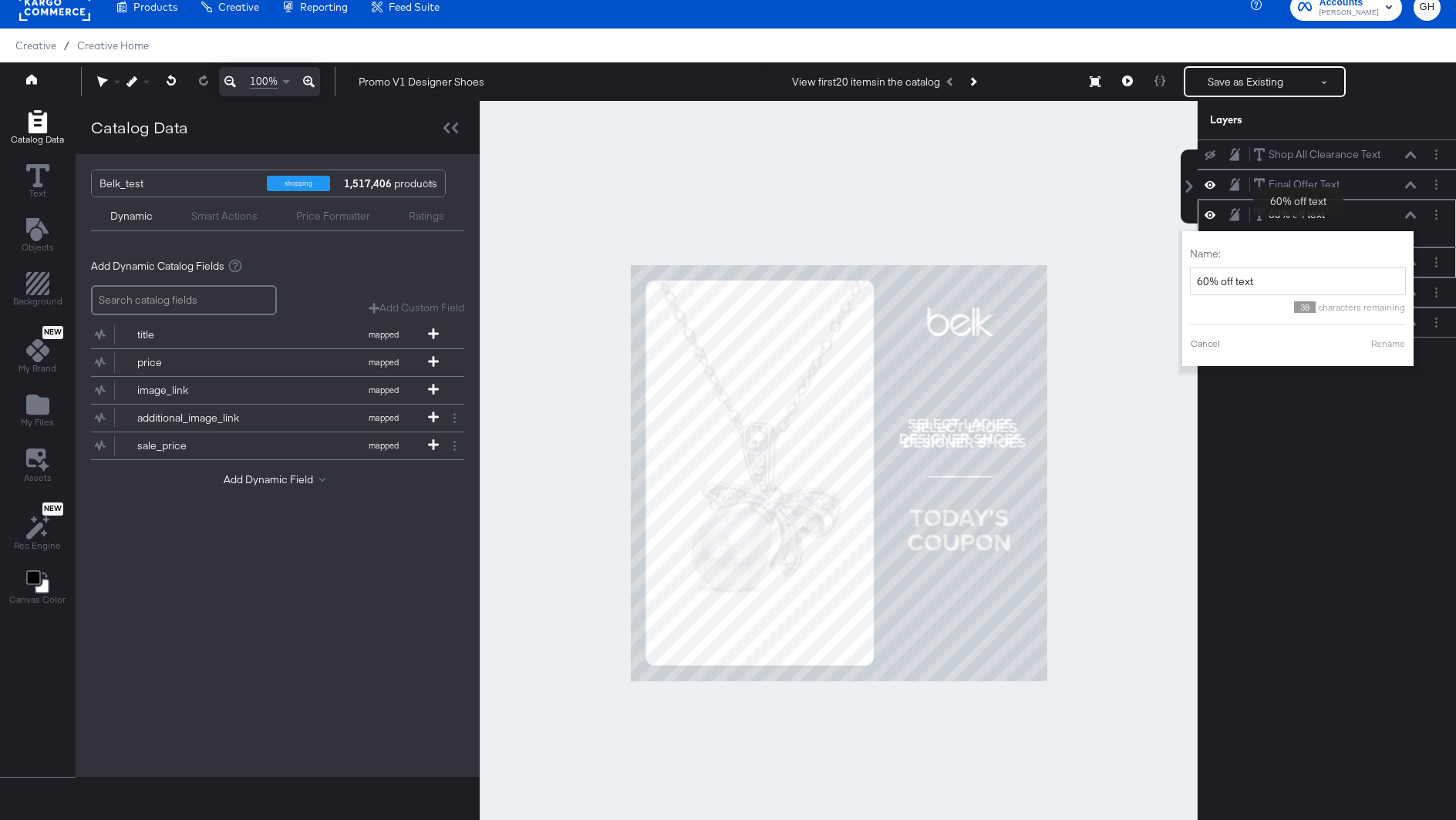
click at [1298, 218] on div "60% off text" at bounding box center [1296, 214] width 56 height 14
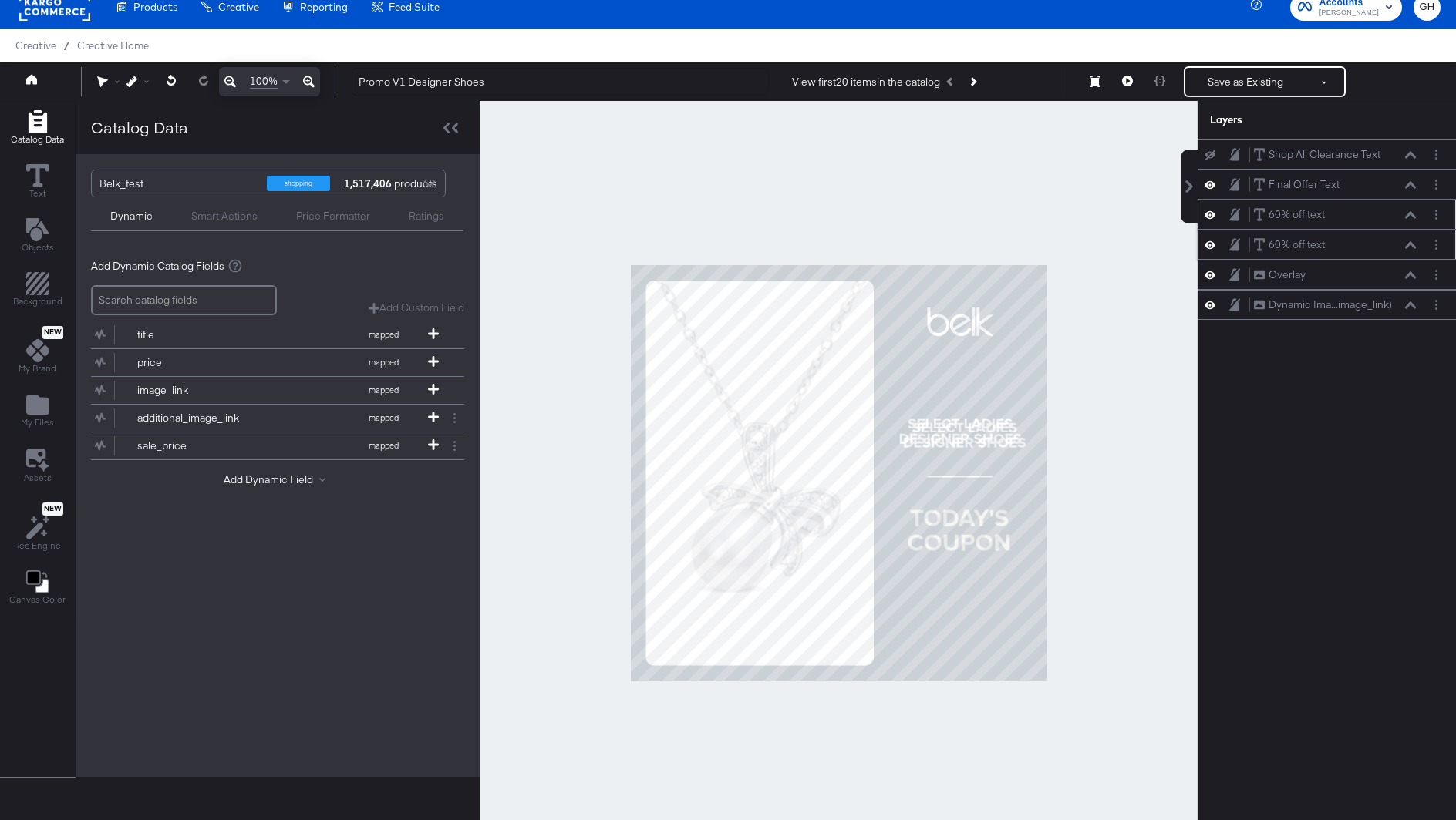
click at [1407, 214] on icon at bounding box center [1410, 214] width 10 height 7
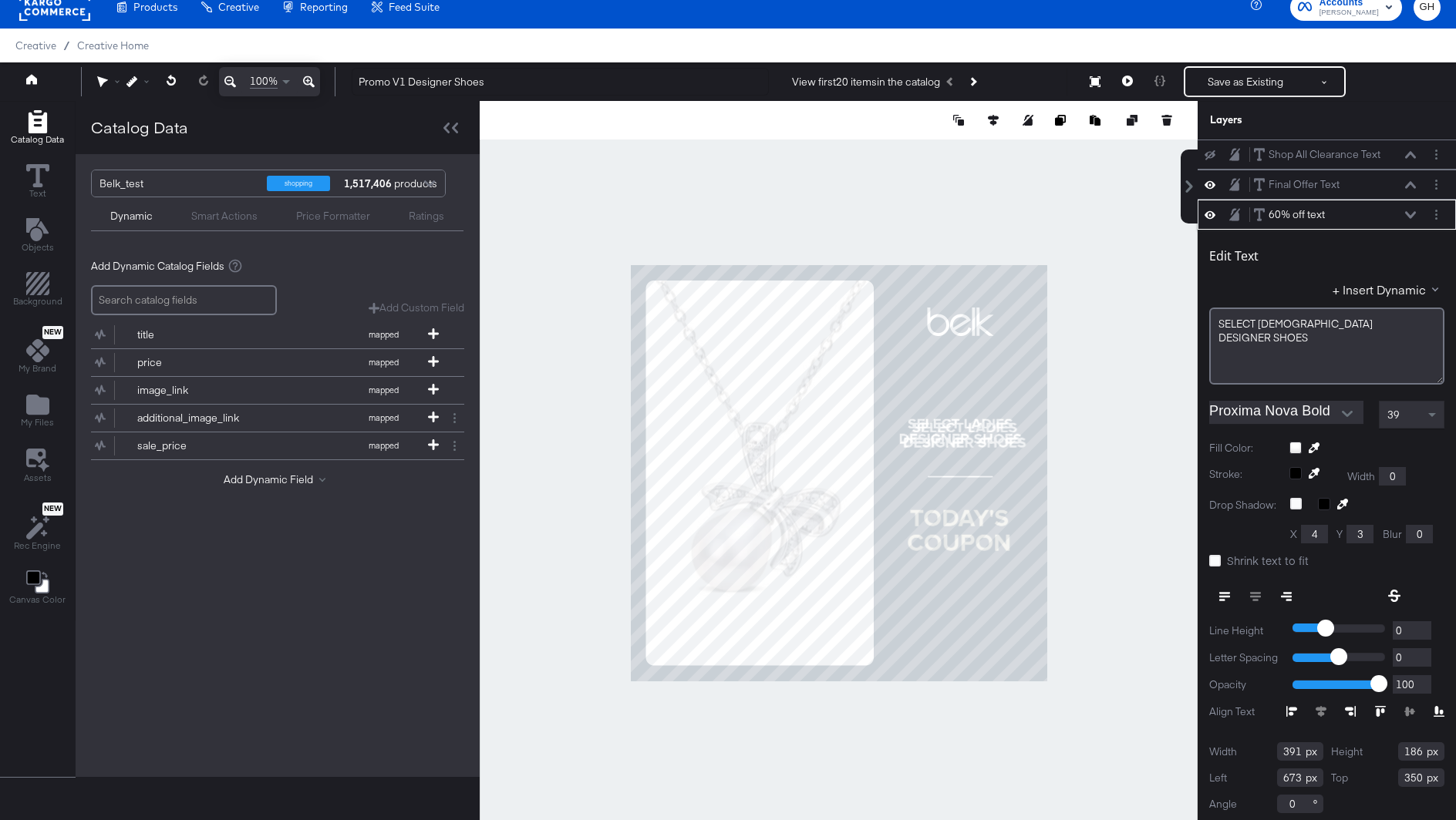
scroll to position [3, 0]
click at [1408, 207] on button at bounding box center [1410, 212] width 12 height 9
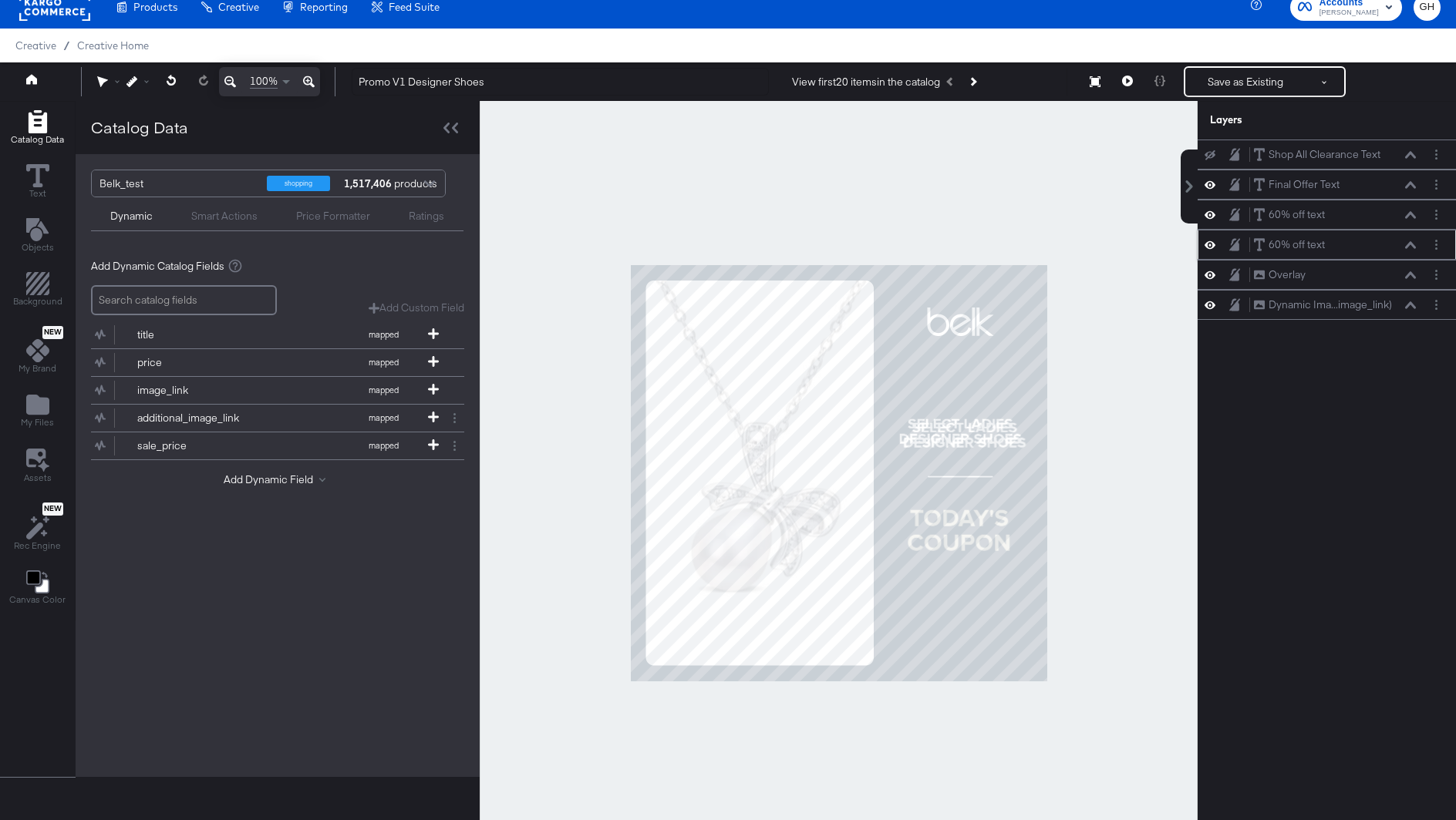
click at [1410, 242] on icon at bounding box center [1410, 245] width 10 height 8
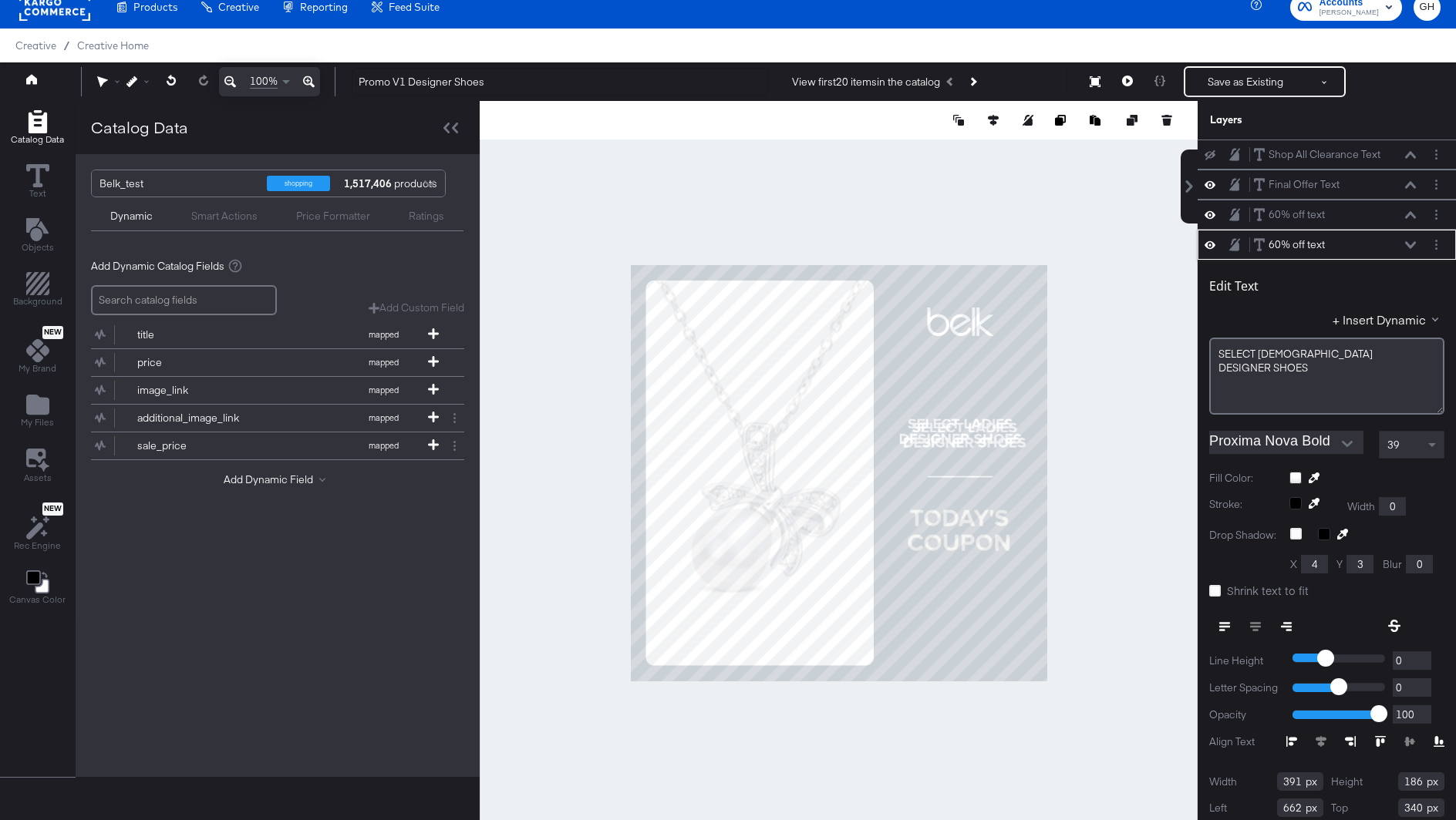
scroll to position [32, 0]
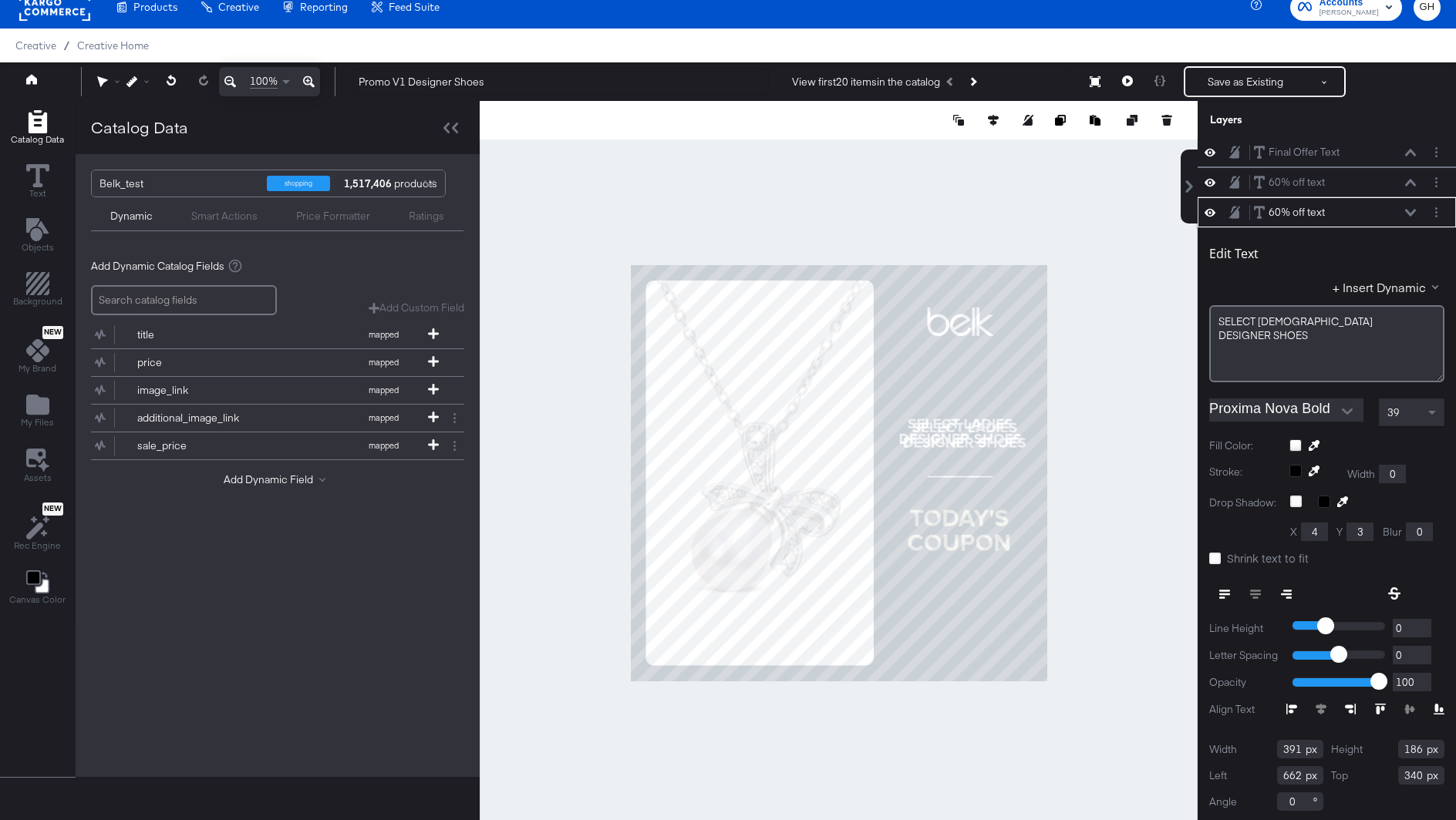
click at [1406, 208] on button at bounding box center [1410, 213] width 12 height 9
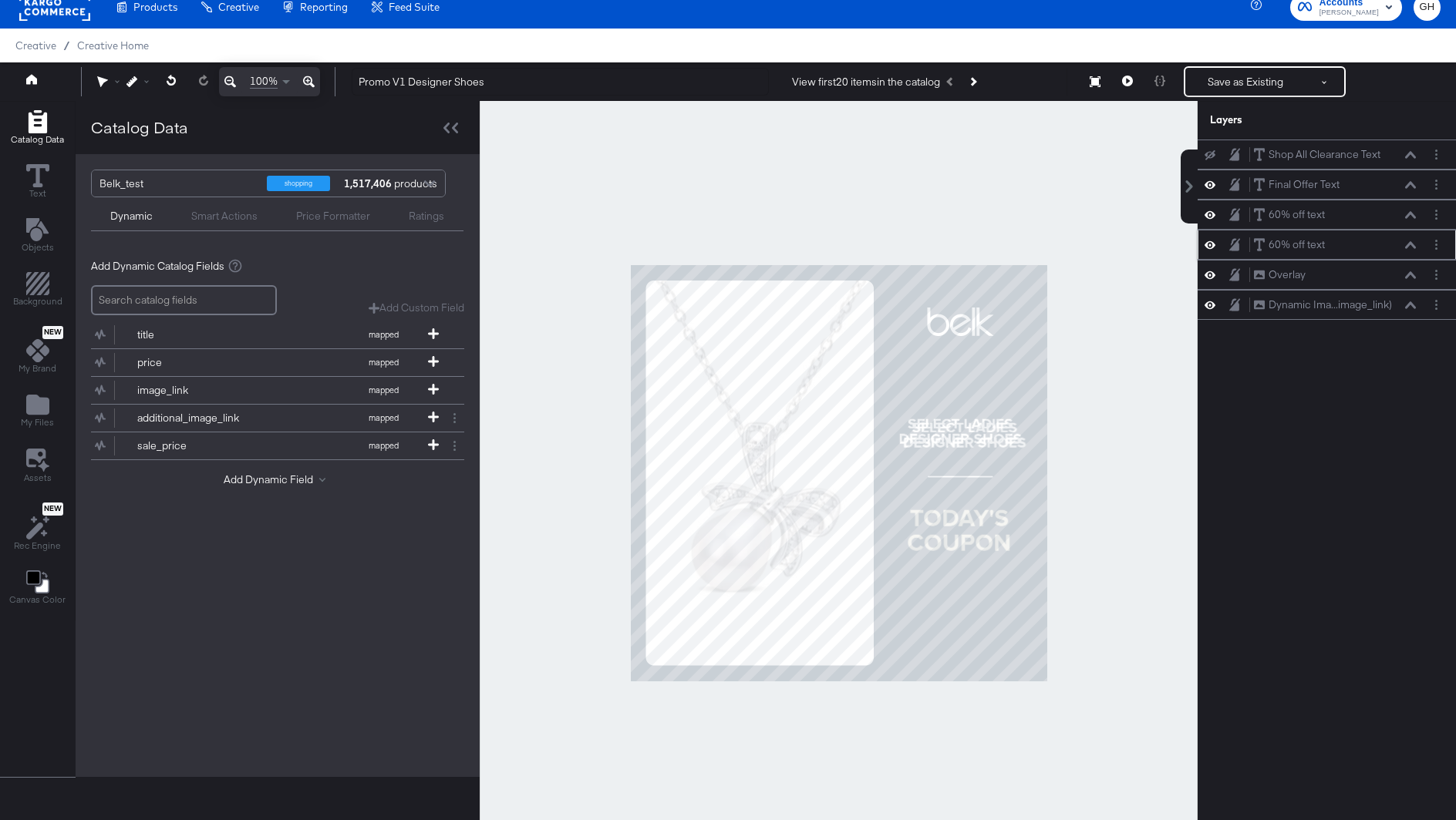
scroll to position [0, 0]
click at [1411, 207] on div "60% off text 60% off text" at bounding box center [1334, 214] width 164 height 16
click at [1414, 217] on div "60% off text 60% off text" at bounding box center [1334, 214] width 164 height 16
click at [1392, 214] on div "60% off text 60% off text" at bounding box center [1334, 214] width 164 height 16
click at [1331, 215] on div "60% off text 60% off text" at bounding box center [1334, 214] width 164 height 16
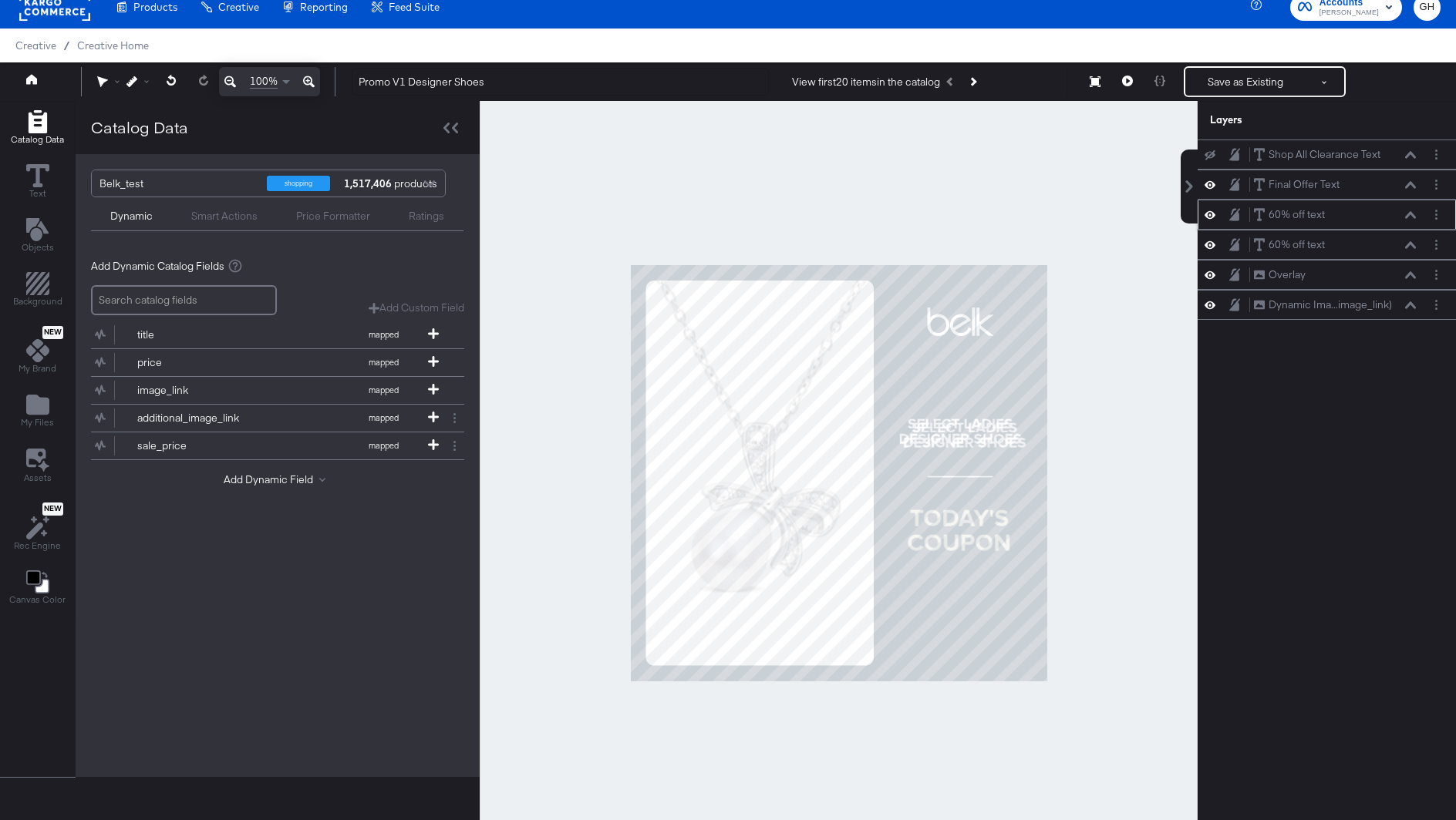
click at [1285, 221] on div "60% off text 60% off text" at bounding box center [1326, 215] width 258 height 30
click at [1411, 211] on icon at bounding box center [1410, 214] width 10 height 7
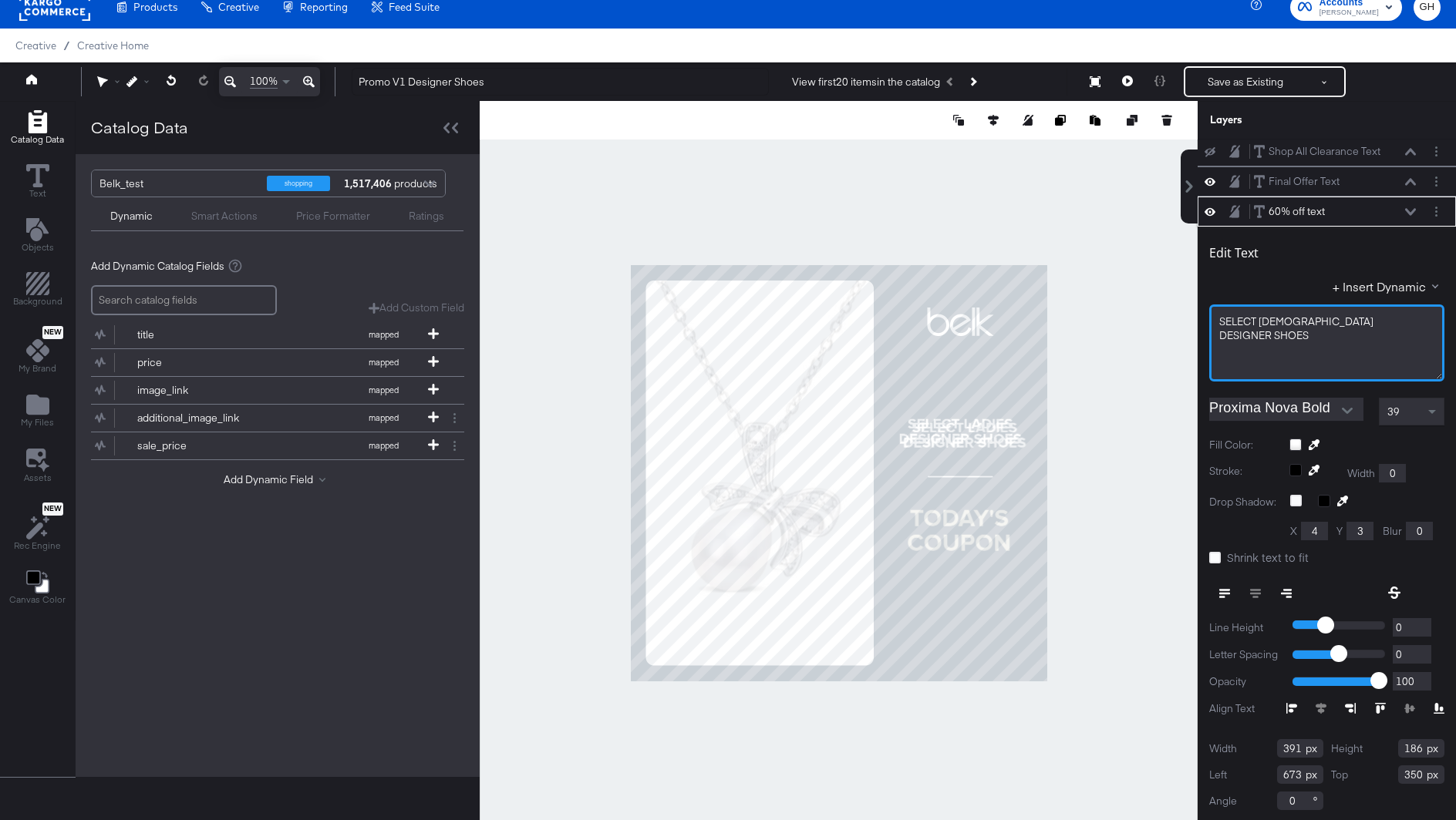
click at [1324, 331] on div "DESIGNER ﻿SHOES" at bounding box center [1325, 335] width 215 height 14
click at [1216, 319] on div "SELECT ﻿LADIES DESIGNER ﻿SHOES" at bounding box center [1326, 342] width 236 height 77
click at [1309, 333] on div "DESIGNER ﻿SHOES" at bounding box center [1325, 335] width 215 height 14
drag, startPoint x: 1309, startPoint y: 334, endPoint x: 1272, endPoint y: 325, distance: 38.1
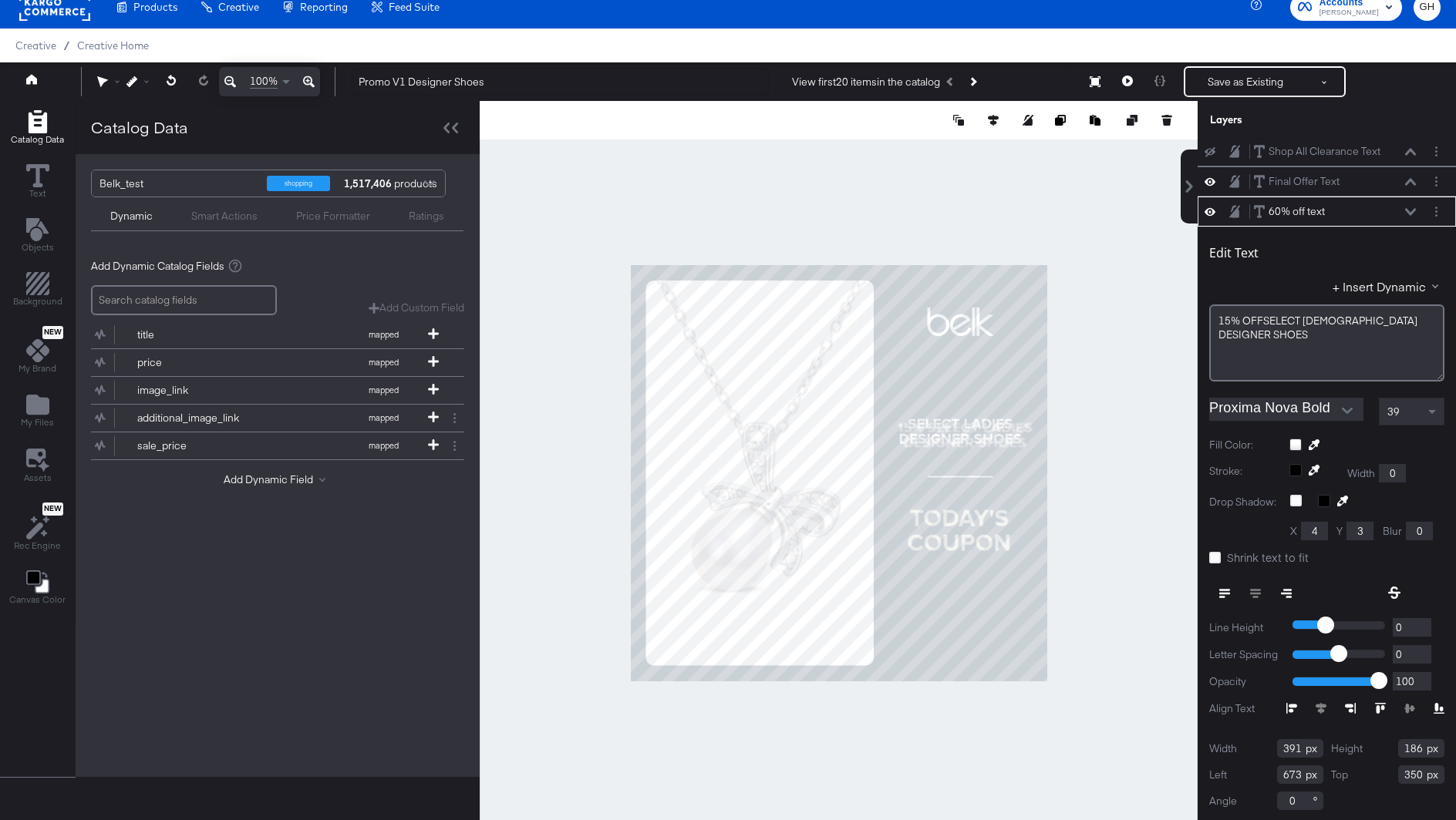
click at [1272, 327] on div "DESIGNER ﻿SHOES" at bounding box center [1326, 334] width 217 height 14
click at [1312, 348] on div "15% OFFSELECT ﻿LADIES DESIGNER ﻿SHOES" at bounding box center [1326, 342] width 236 height 77
click at [1407, 407] on div "39" at bounding box center [1412, 411] width 64 height 26
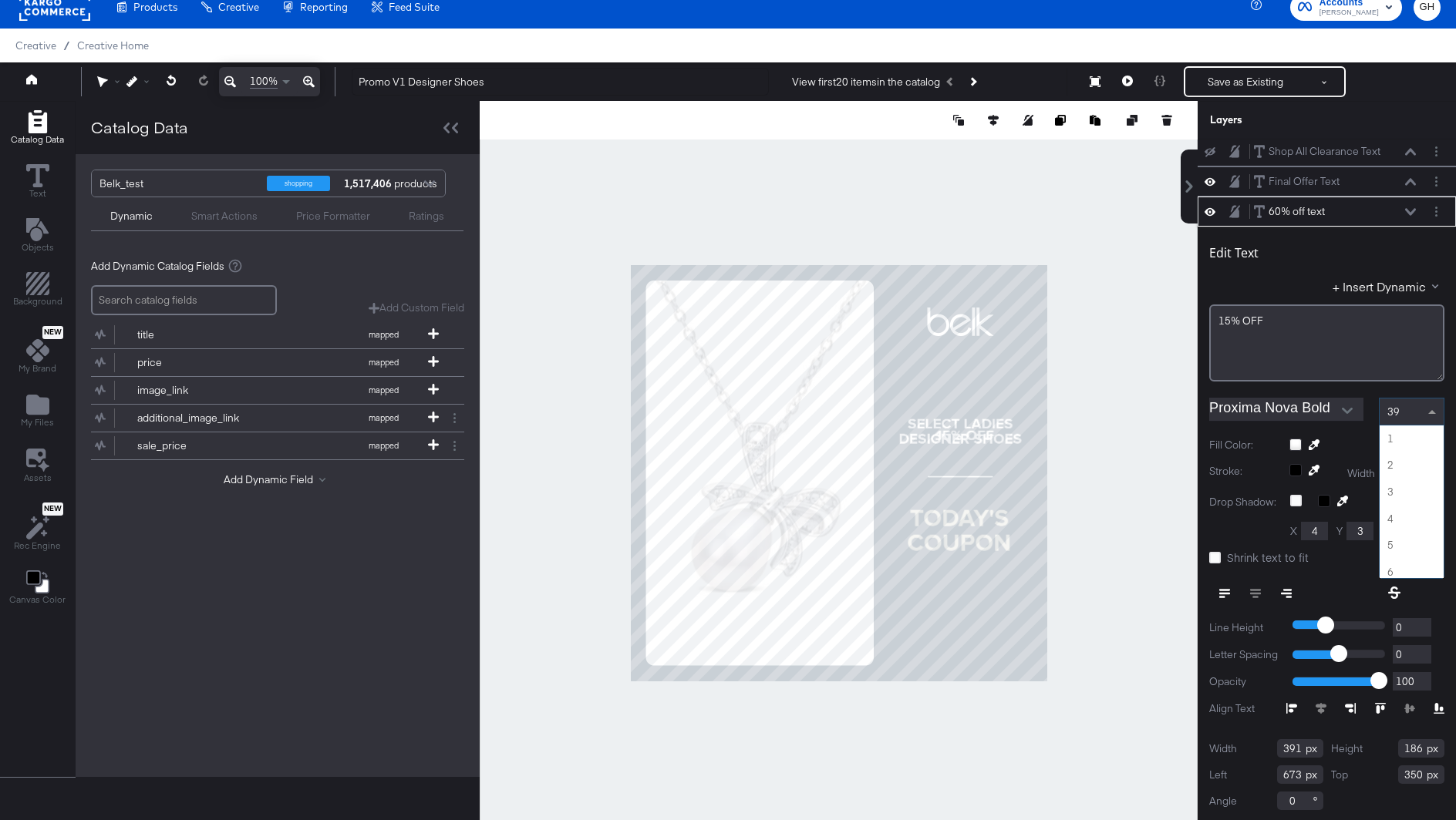
click at [1395, 414] on span "39" at bounding box center [1393, 411] width 12 height 14
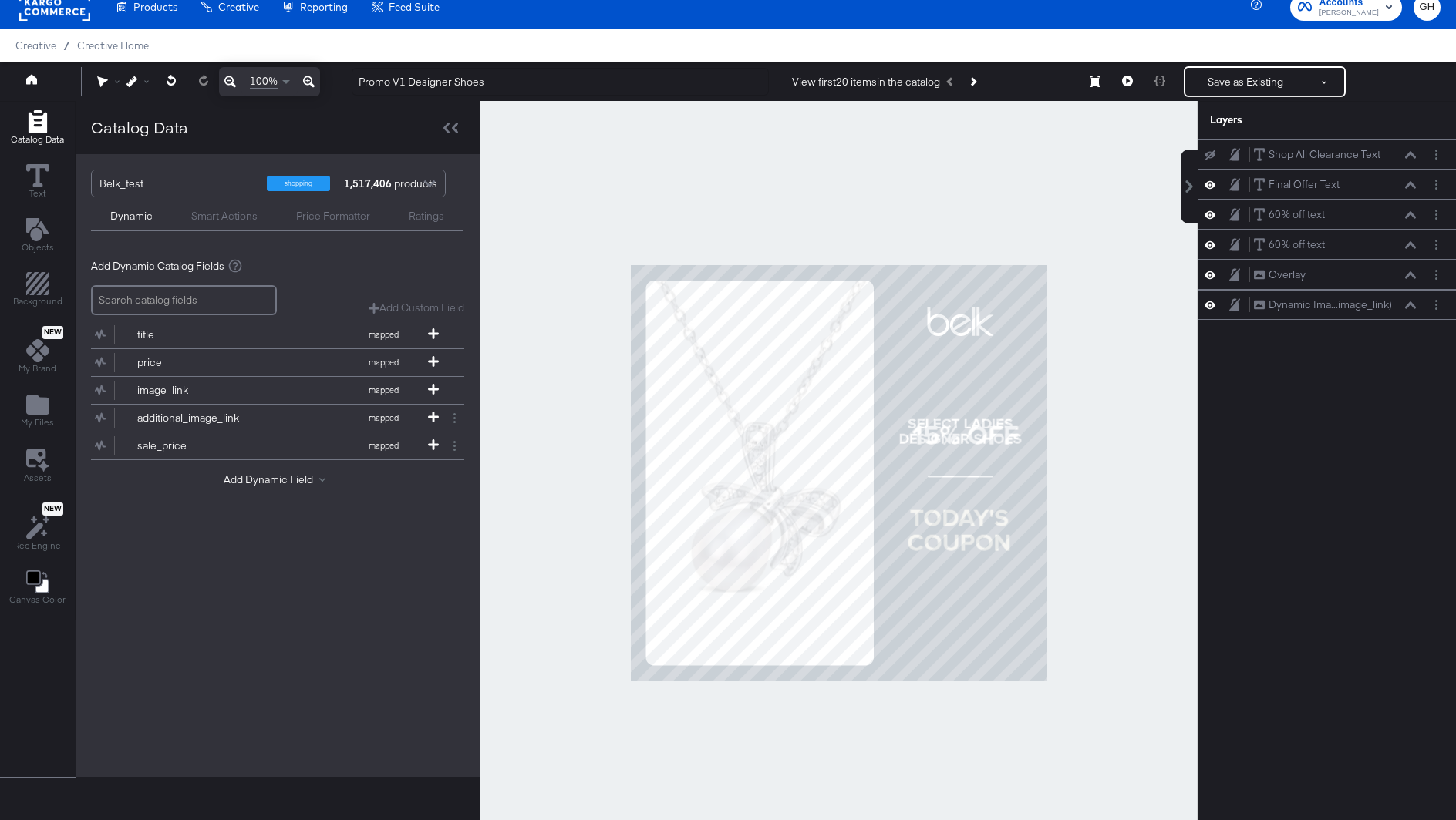
click at [1138, 366] on div at bounding box center [838, 473] width 718 height 743
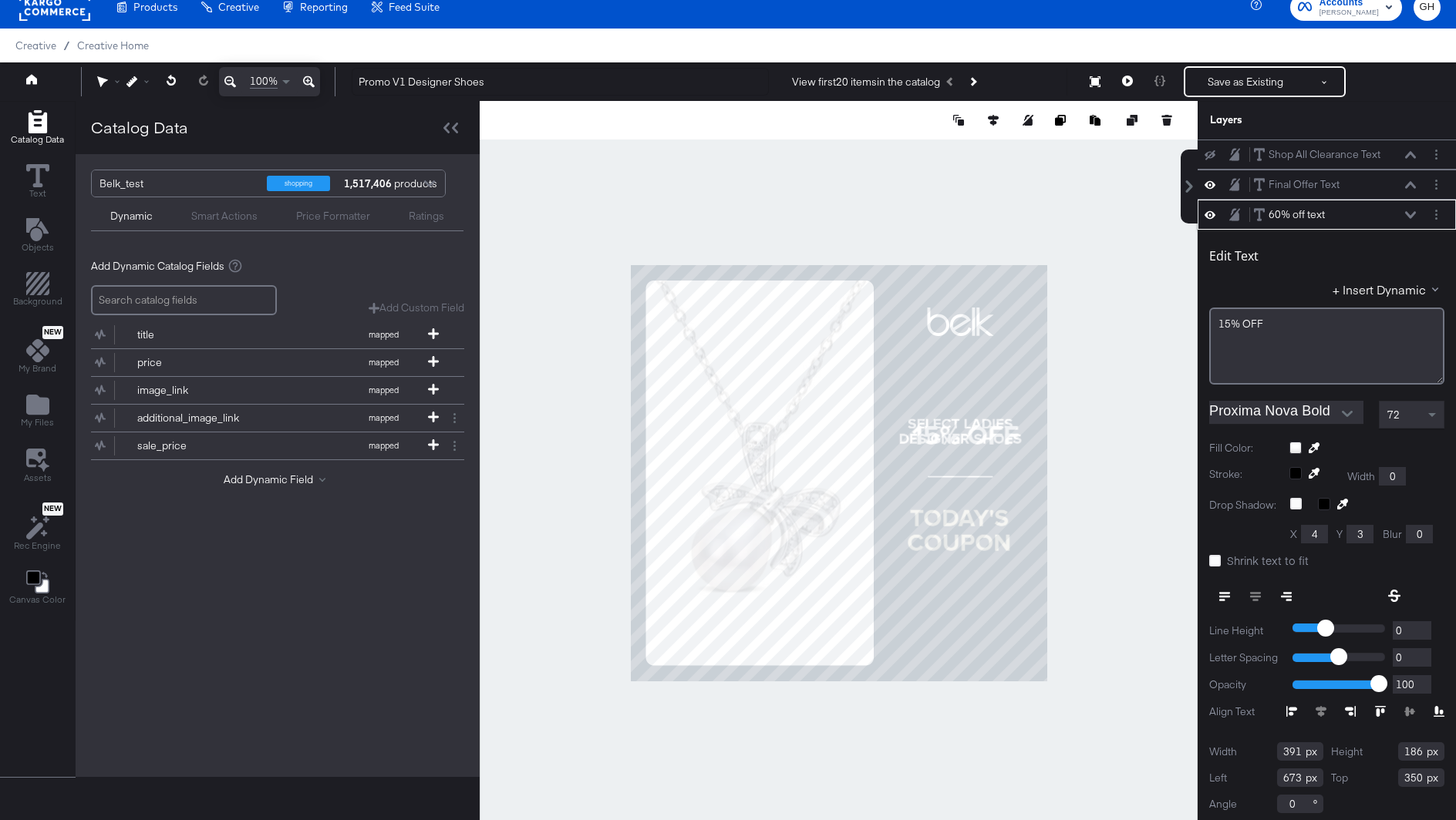
scroll to position [3, 0]
type input "348"
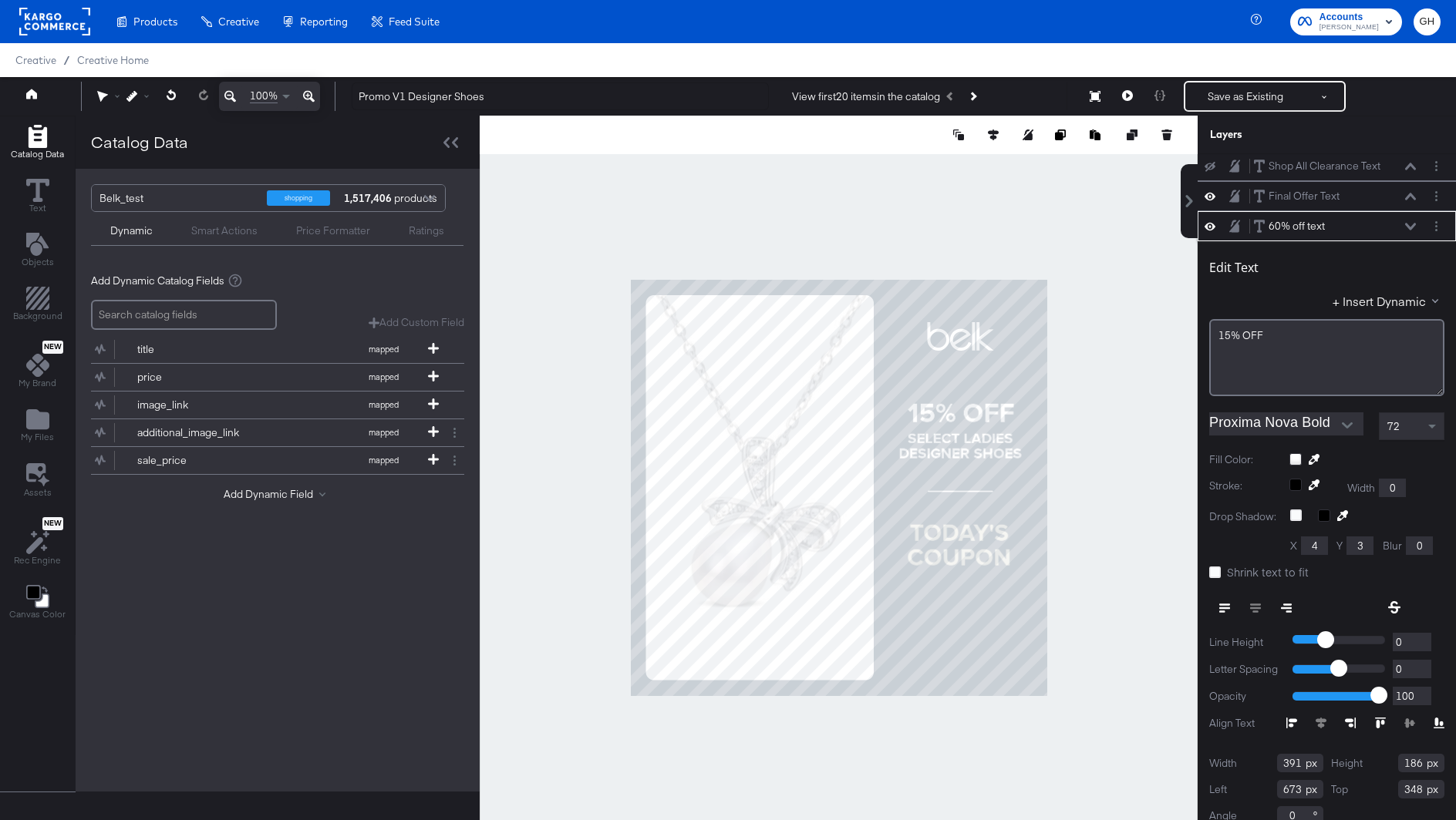
type input "662"
type input "254"
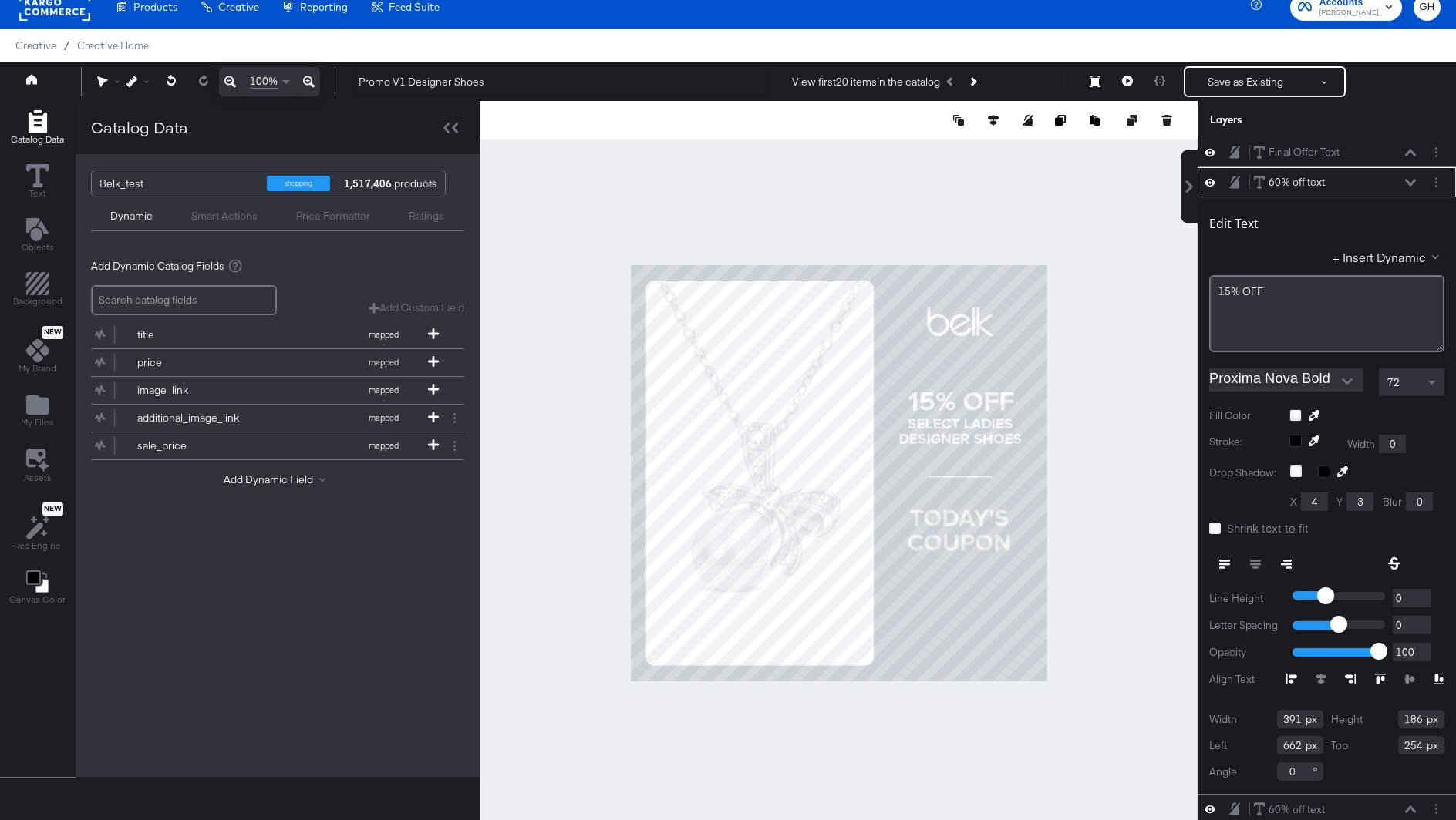
type input "242"
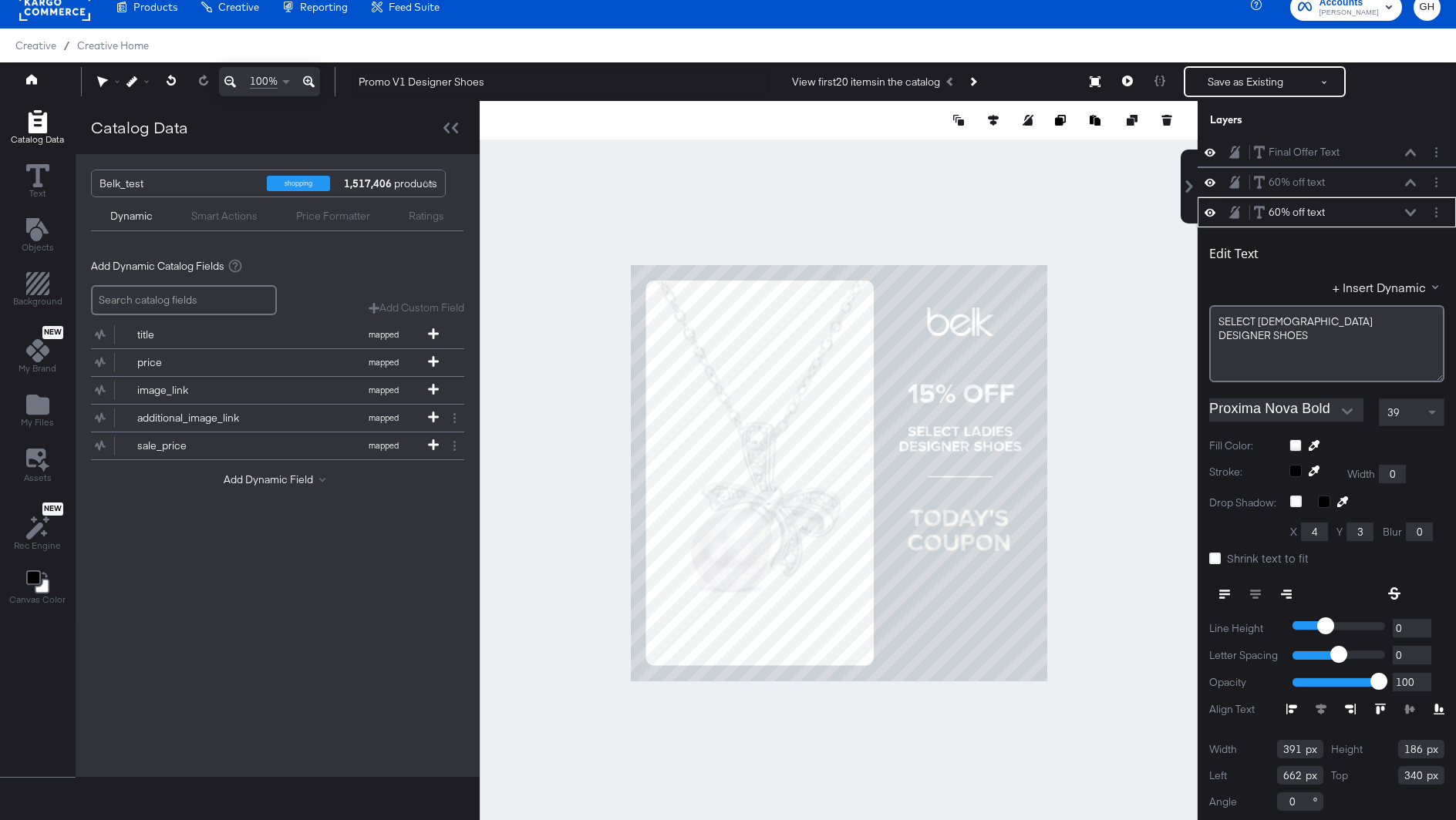
type input "360"
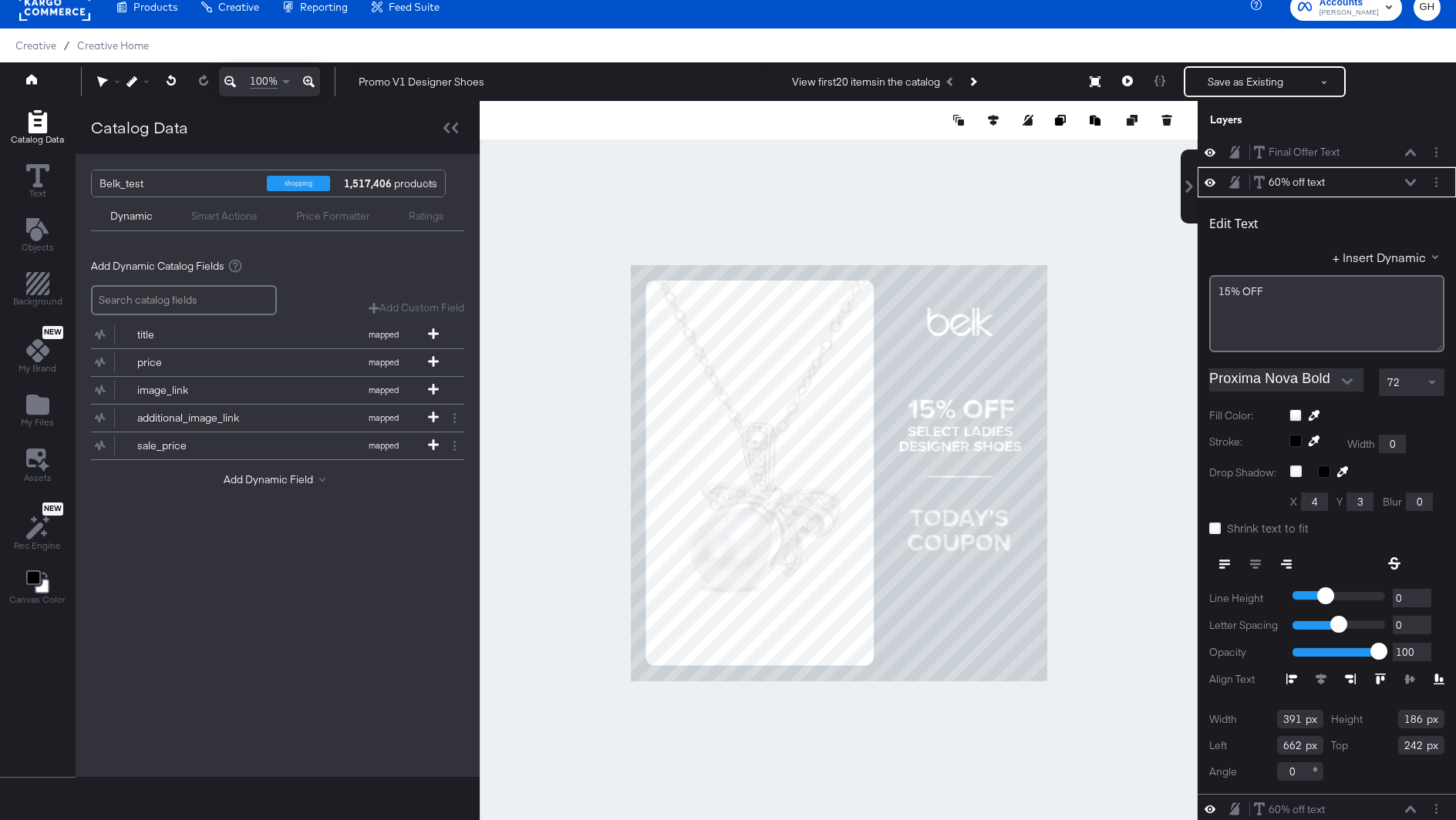
type input "282"
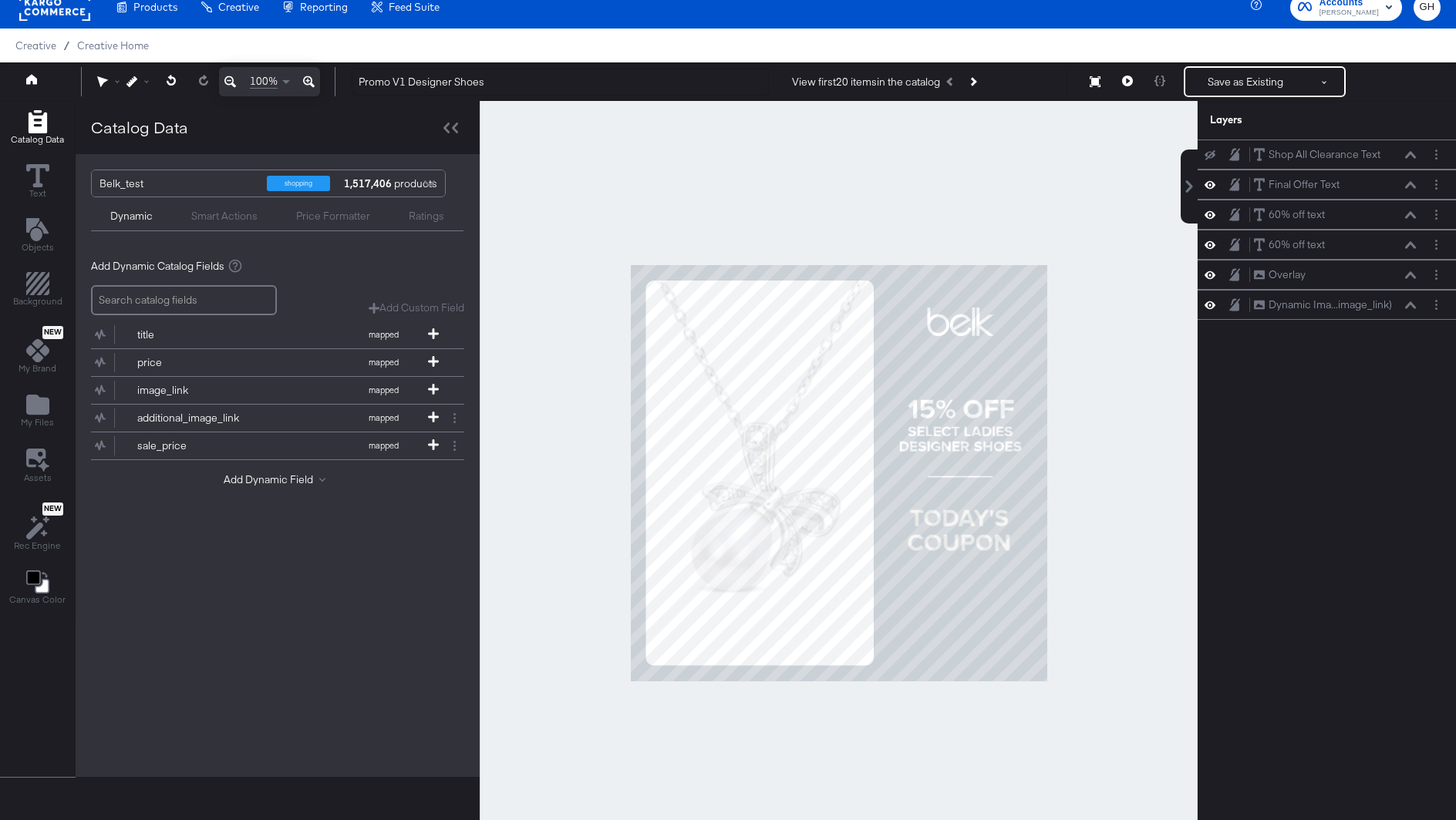
click at [1124, 440] on div at bounding box center [838, 473] width 718 height 743
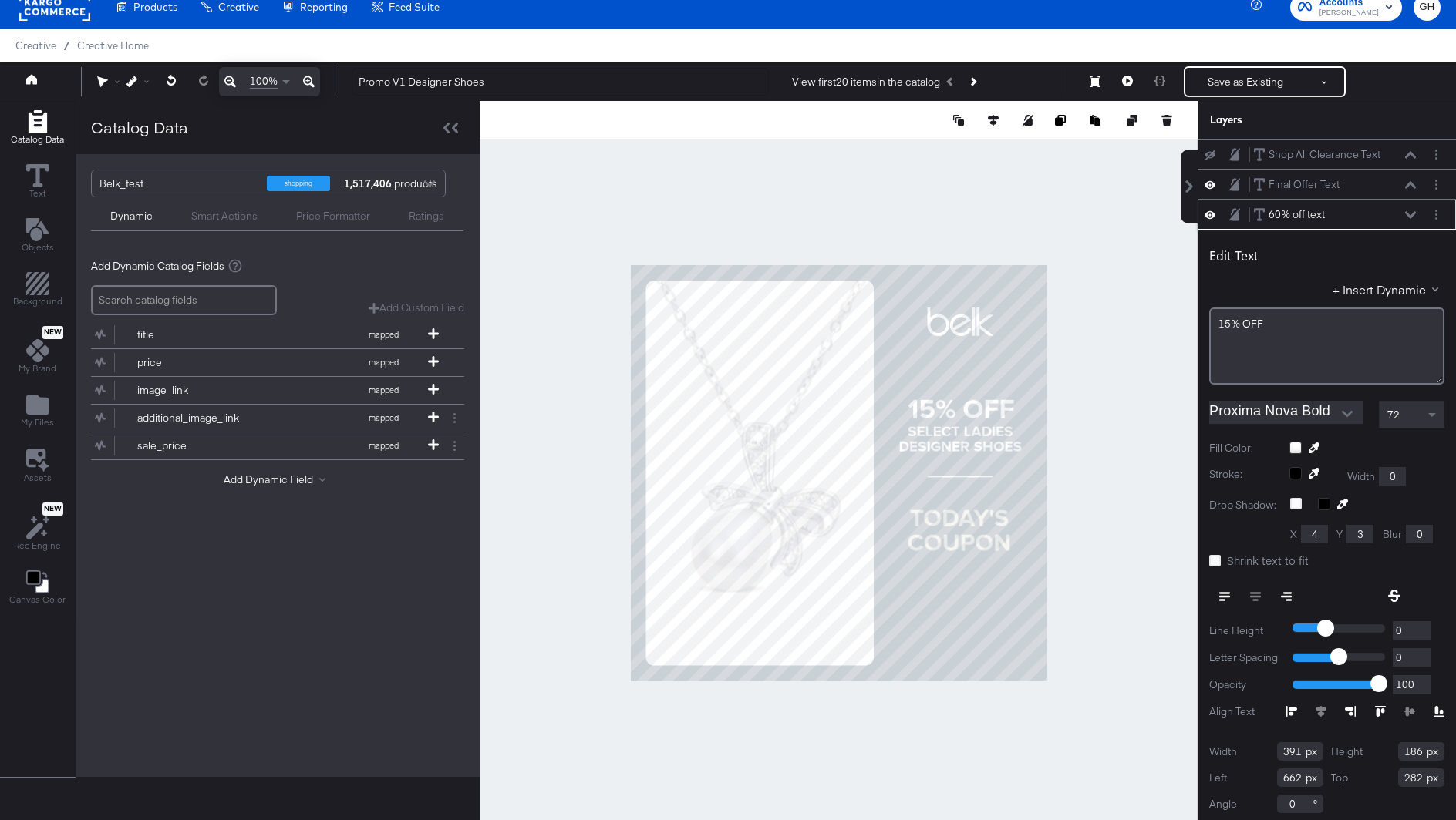
scroll to position [3, 0]
type input "261"
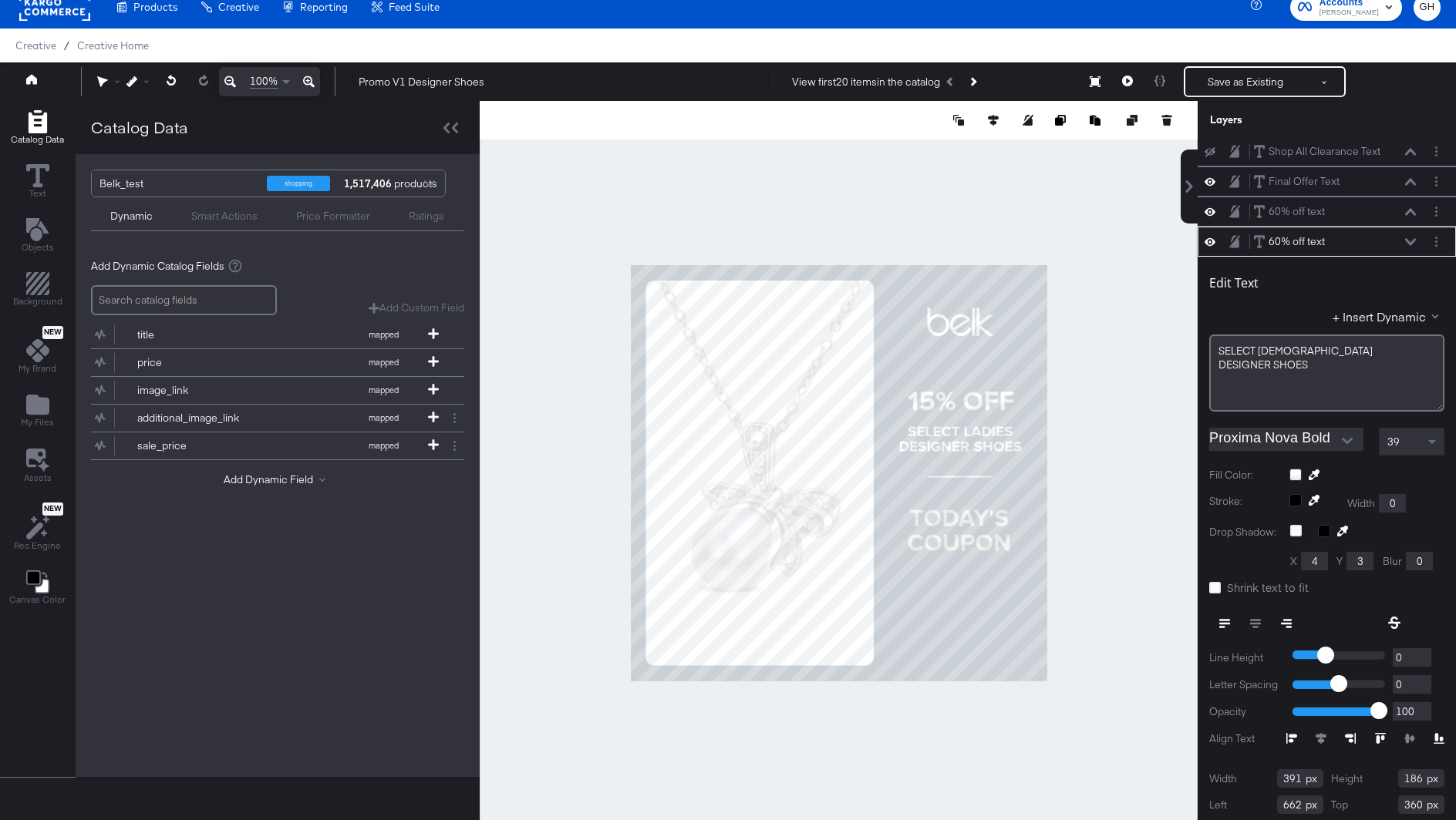
scroll to position [32, 0]
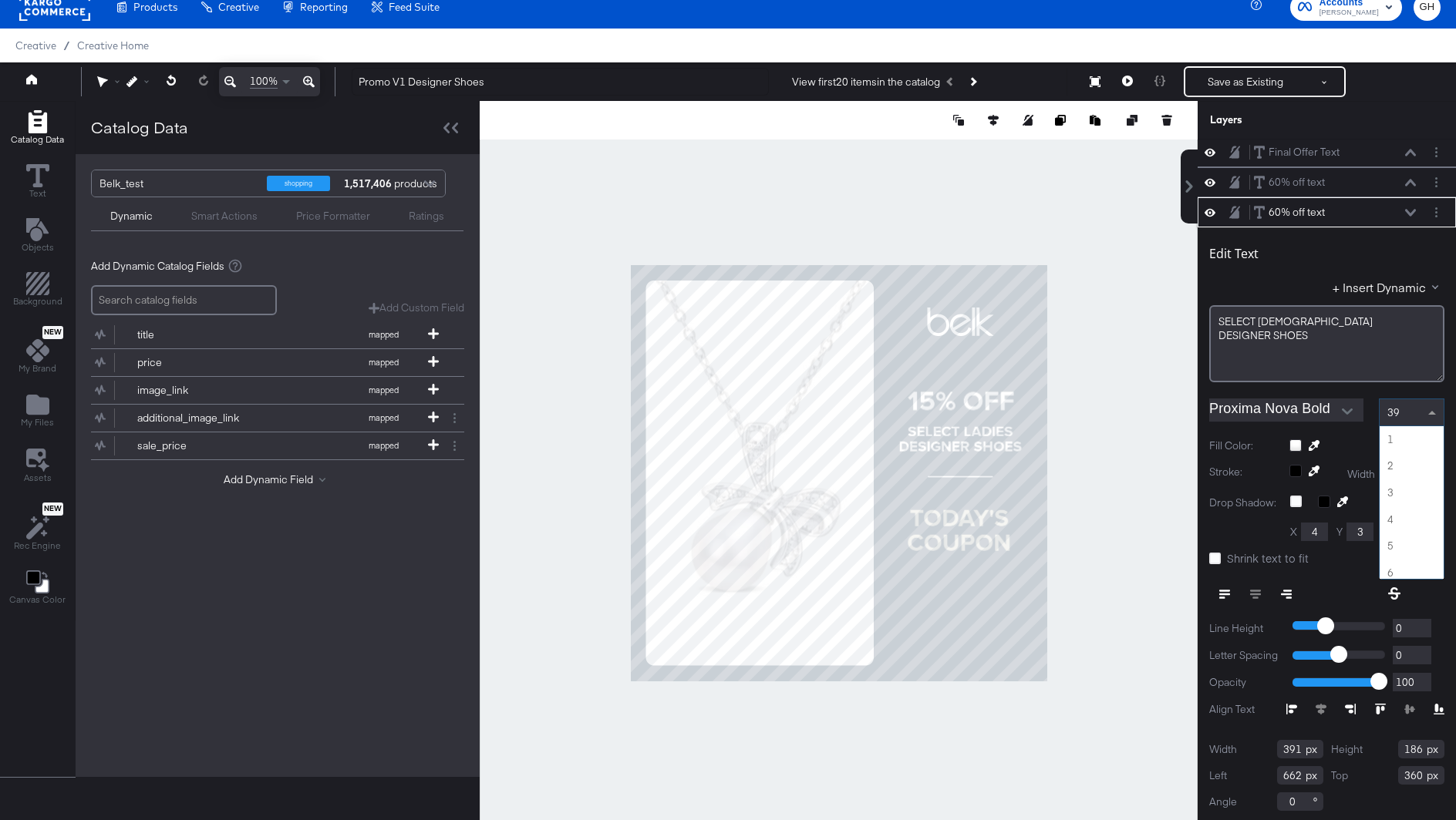
click at [1394, 406] on span "39" at bounding box center [1393, 412] width 12 height 14
click at [1407, 407] on div "42" at bounding box center [1412, 412] width 64 height 26
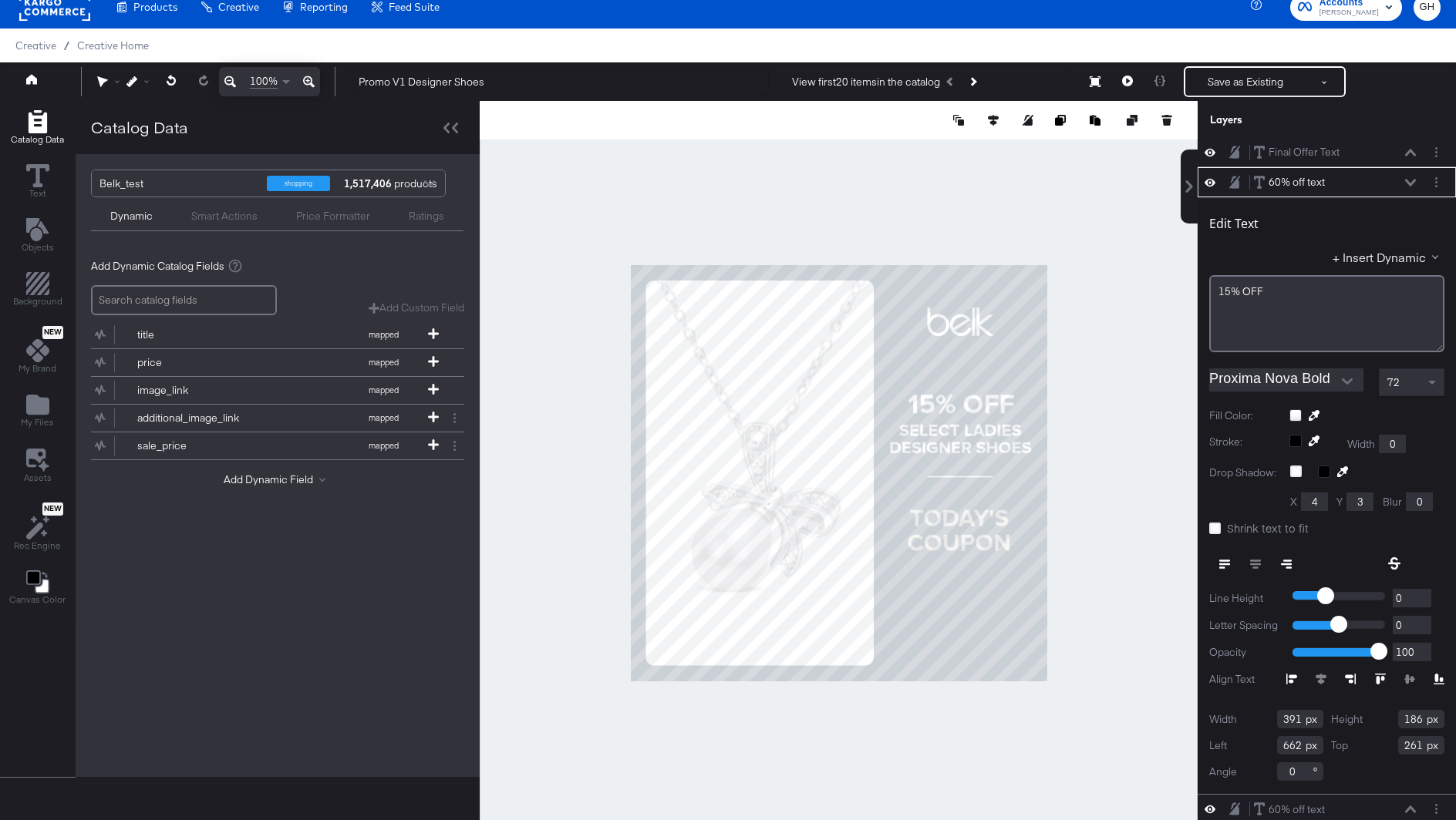
type input "269"
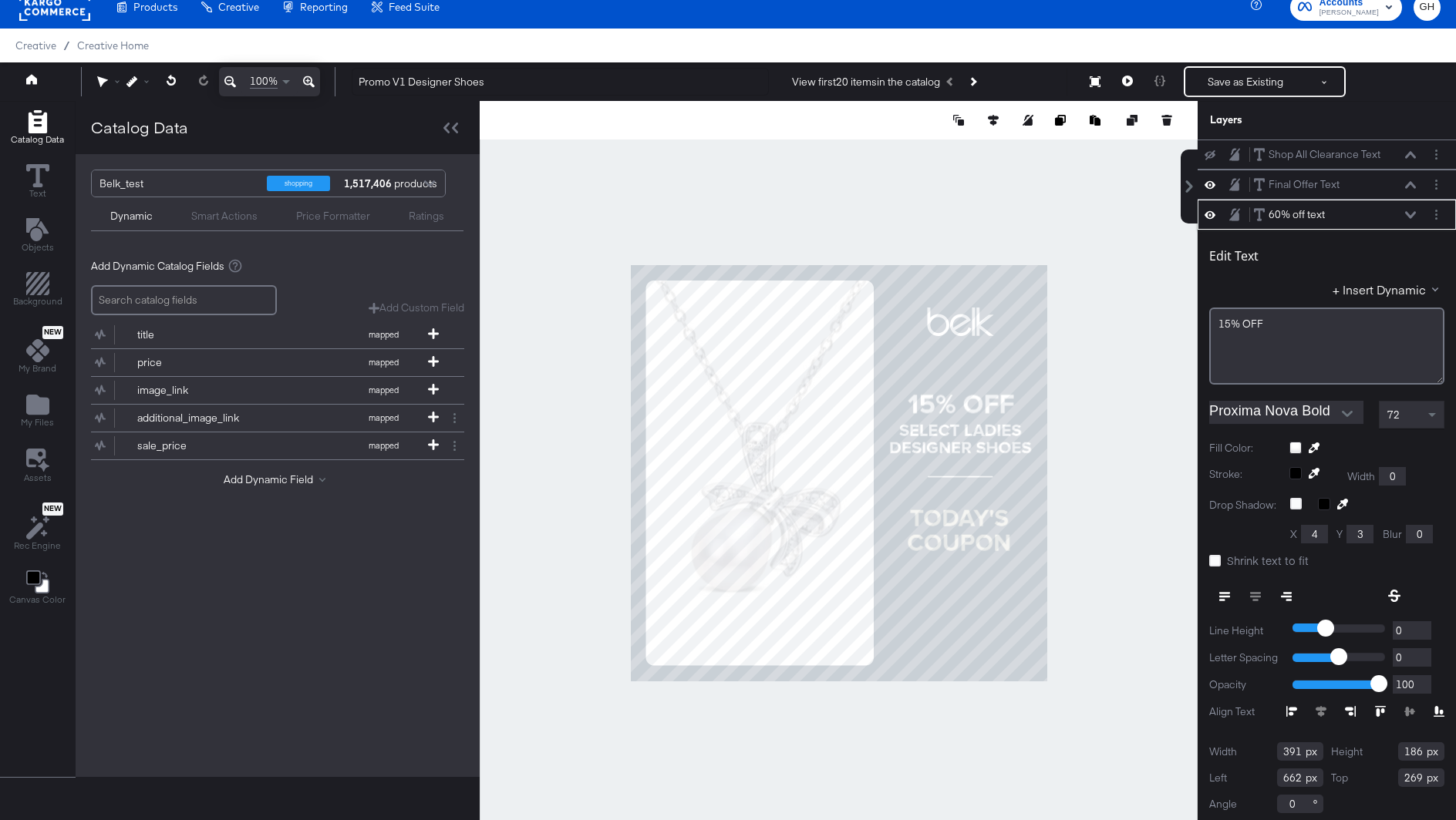
click at [1097, 423] on div at bounding box center [838, 473] width 718 height 743
type input "277"
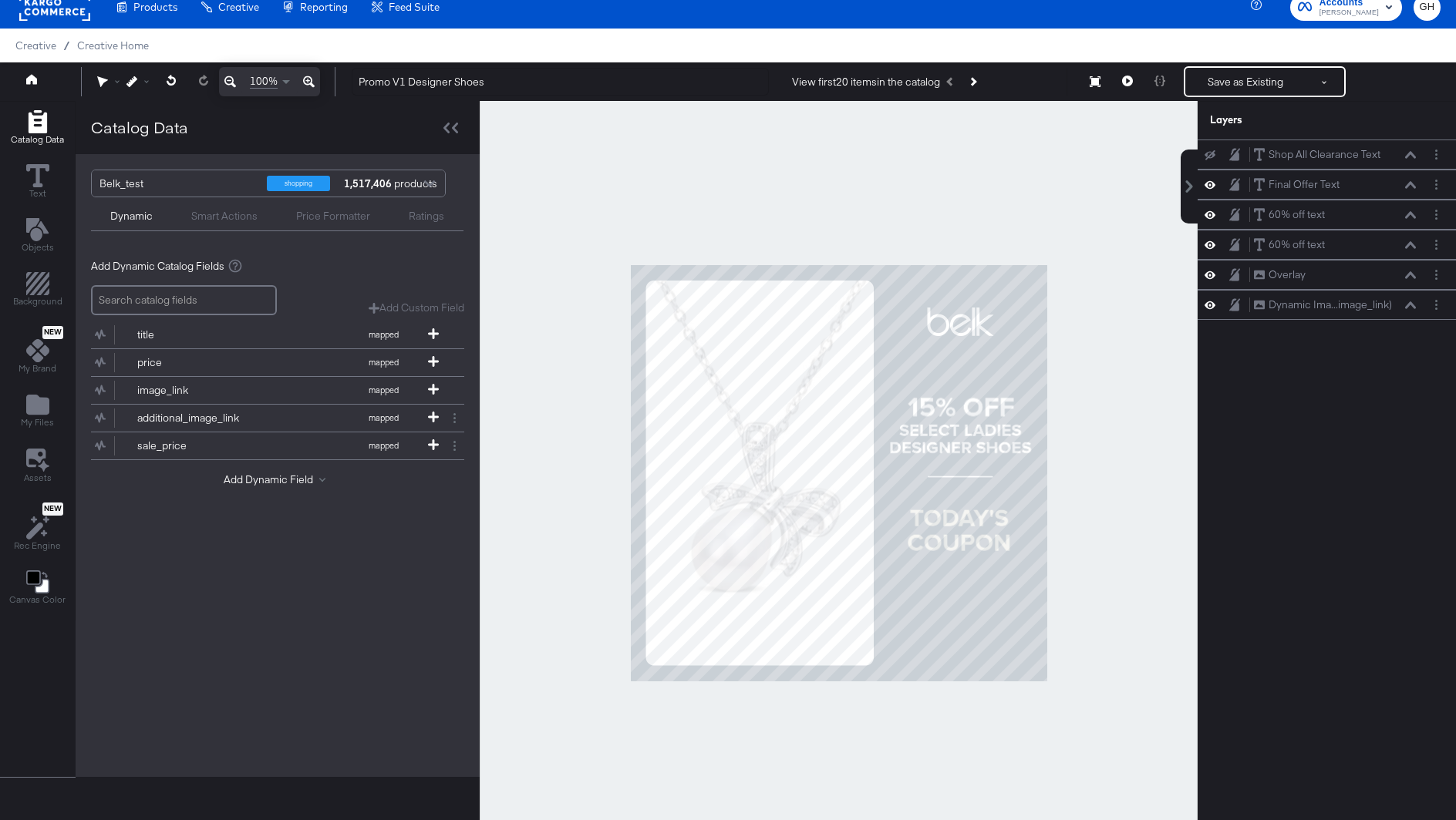
scroll to position [0, 0]
click at [1076, 441] on div at bounding box center [838, 473] width 718 height 743
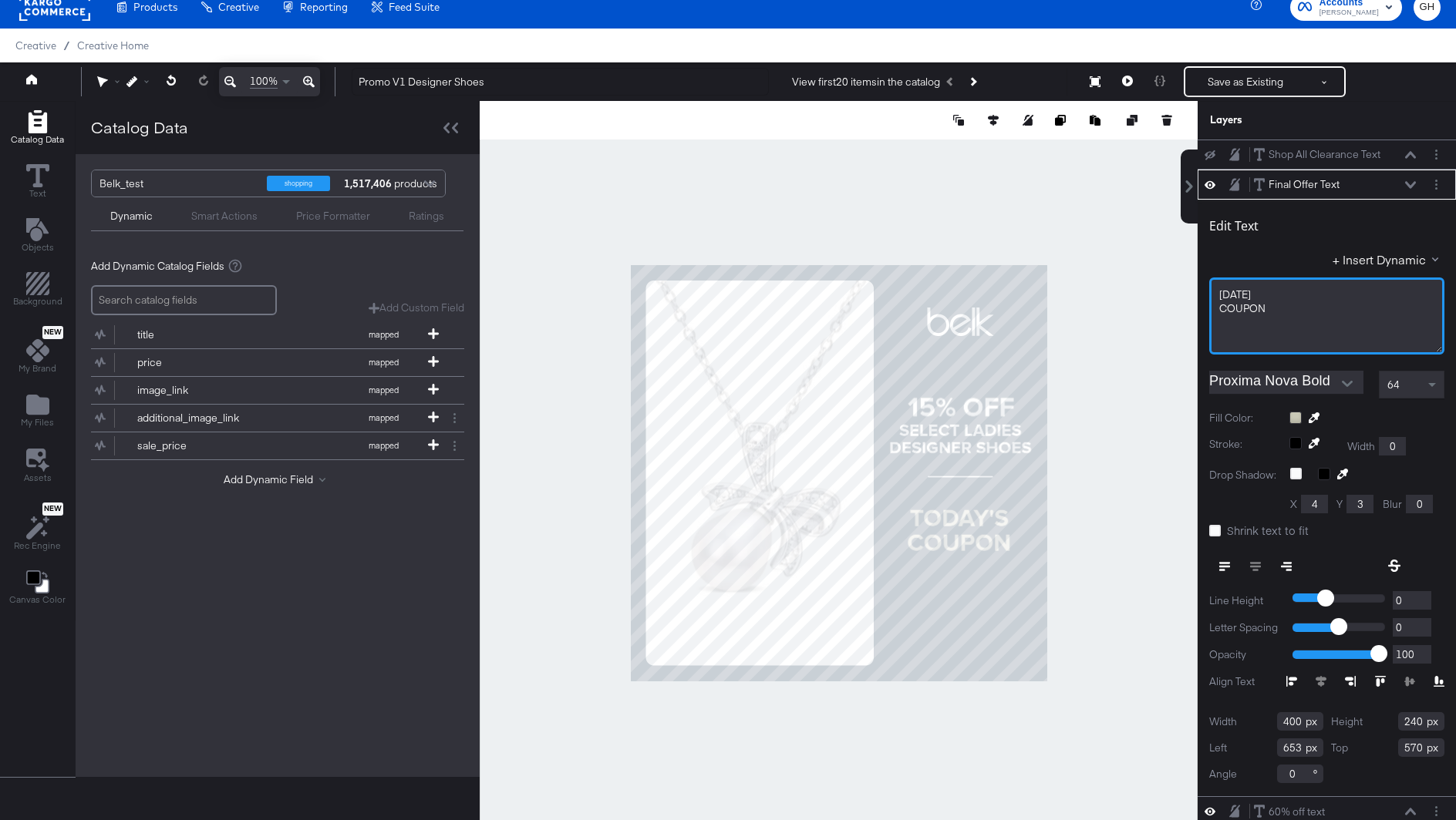
click at [1298, 323] on div "TODAY'S COUPON﻿" at bounding box center [1326, 315] width 236 height 77
drag, startPoint x: 1277, startPoint y: 313, endPoint x: 1235, endPoint y: 296, distance: 45.3
click at [1235, 296] on div "TODAY'S COUPON﻿" at bounding box center [1326, 315] width 236 height 77
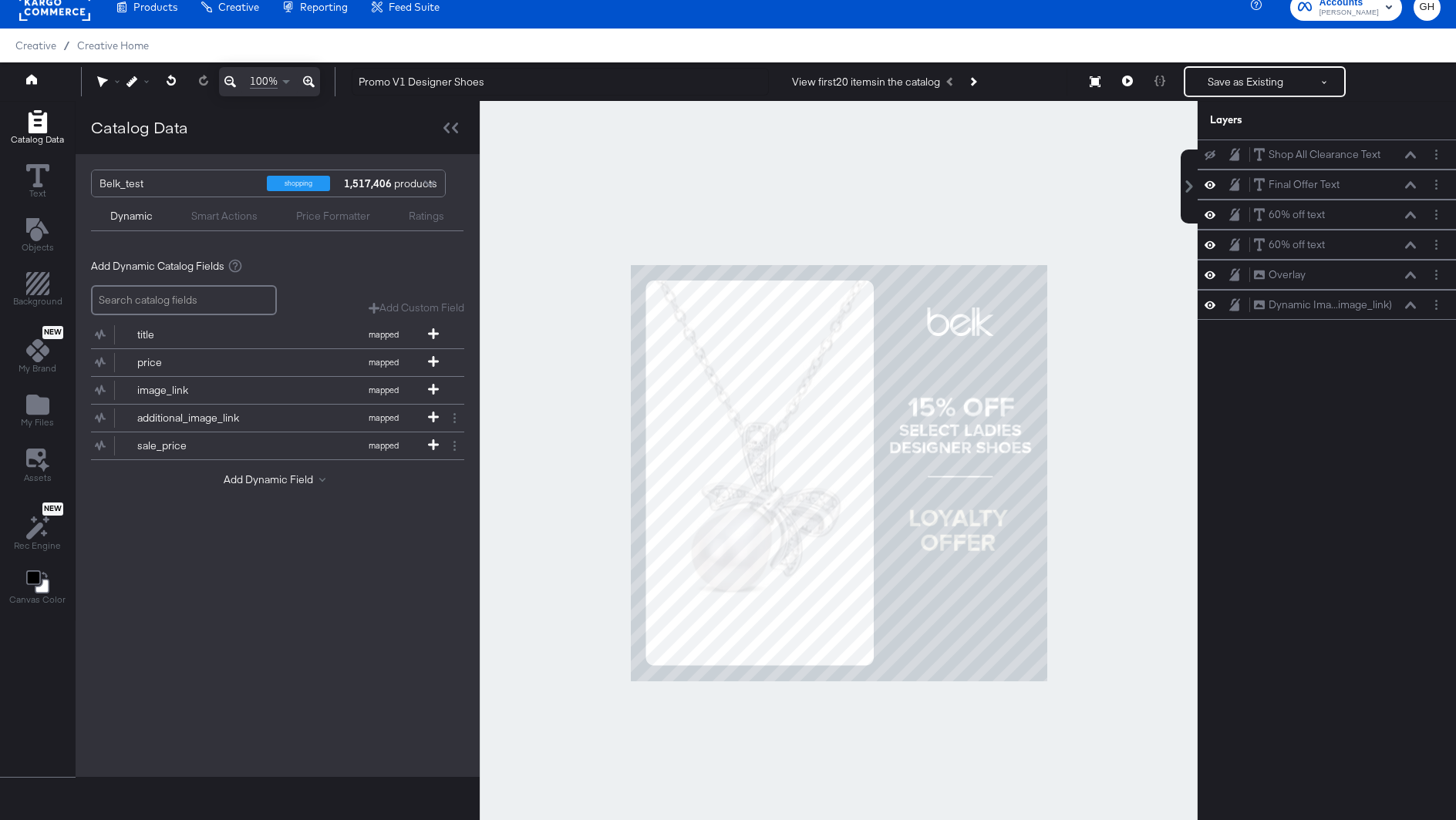
click at [1139, 463] on div at bounding box center [838, 473] width 718 height 743
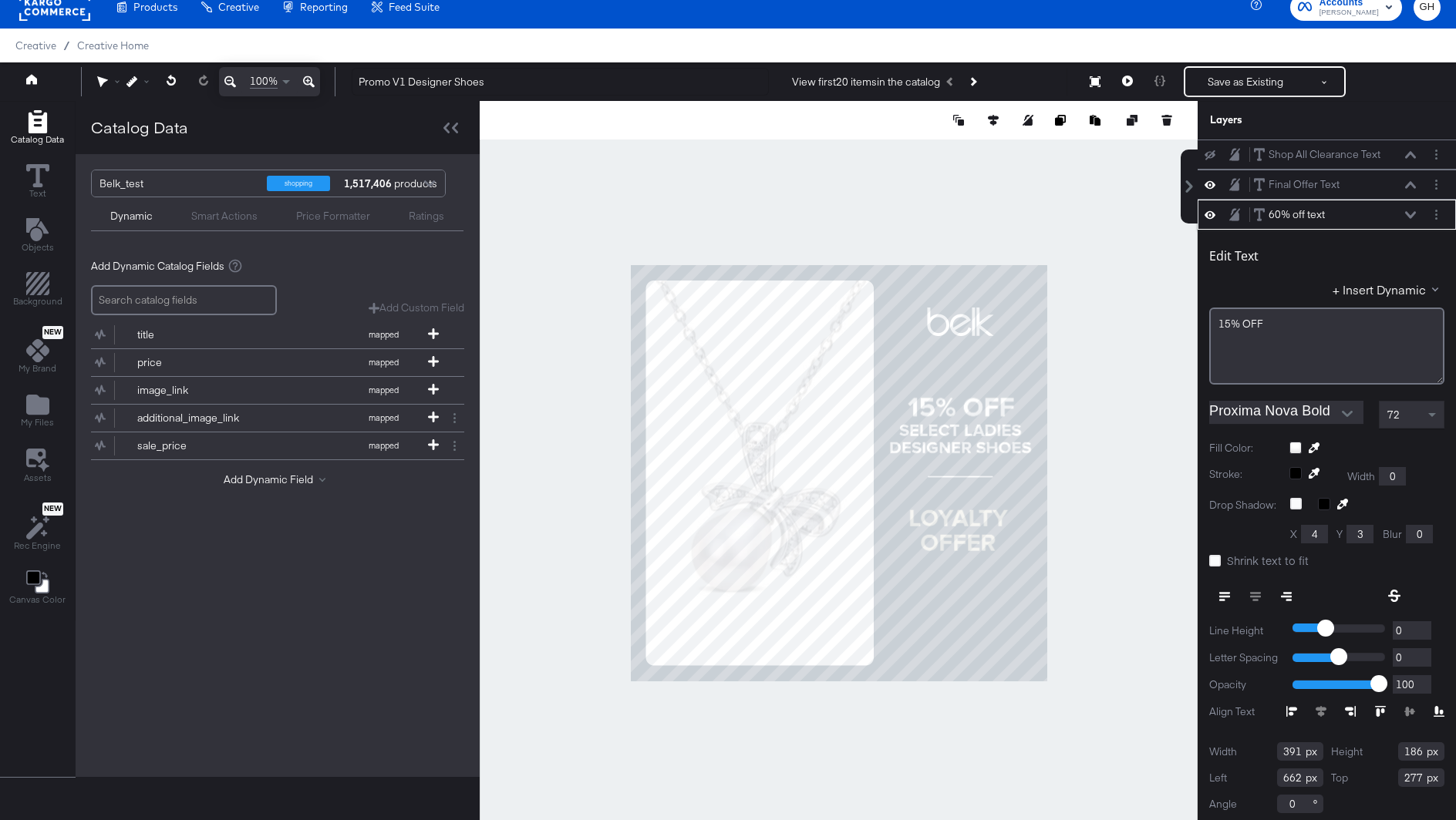
scroll to position [3, 0]
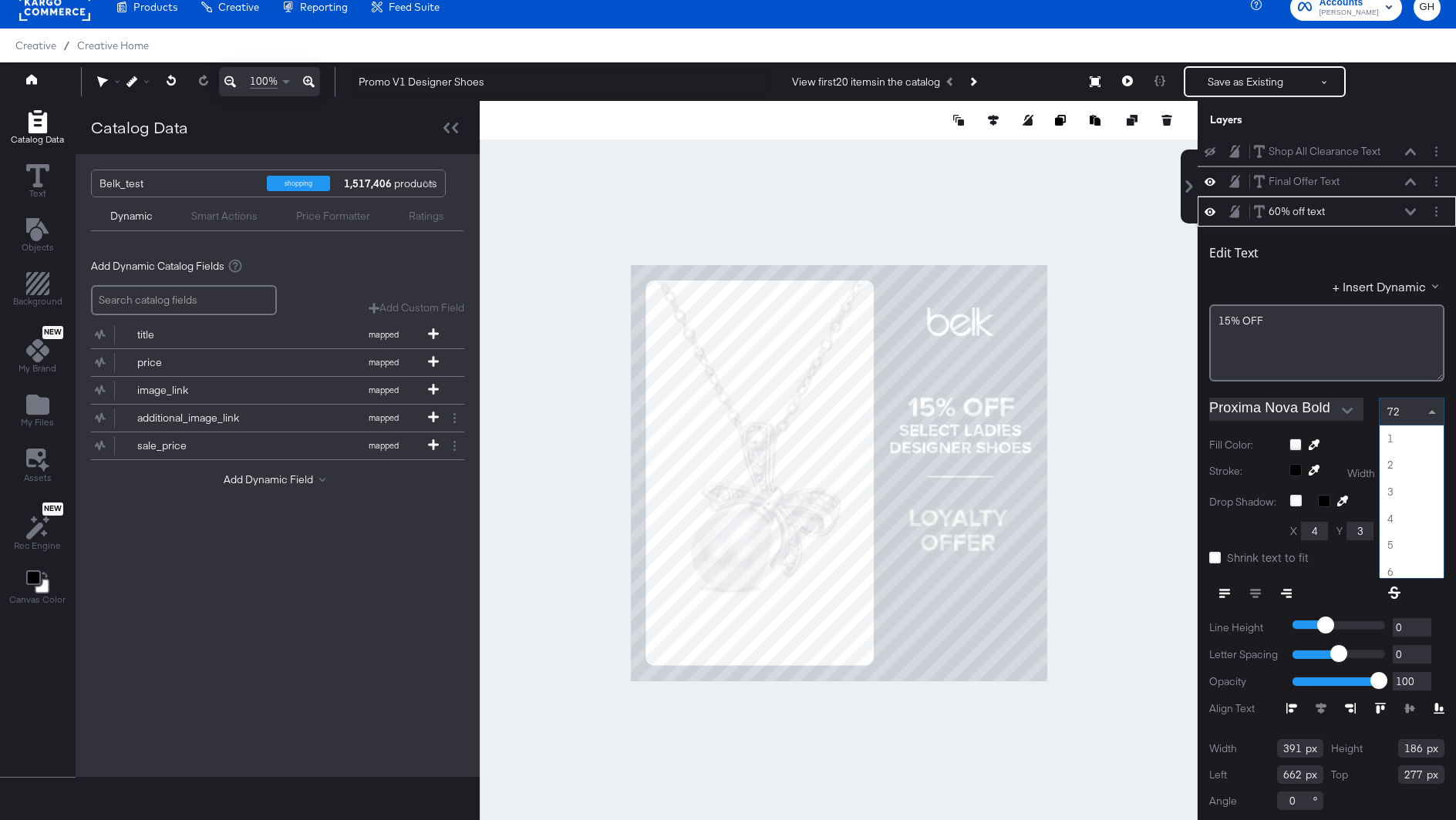
click at [1397, 415] on span "72" at bounding box center [1393, 411] width 12 height 14
click at [1103, 421] on div at bounding box center [838, 473] width 718 height 743
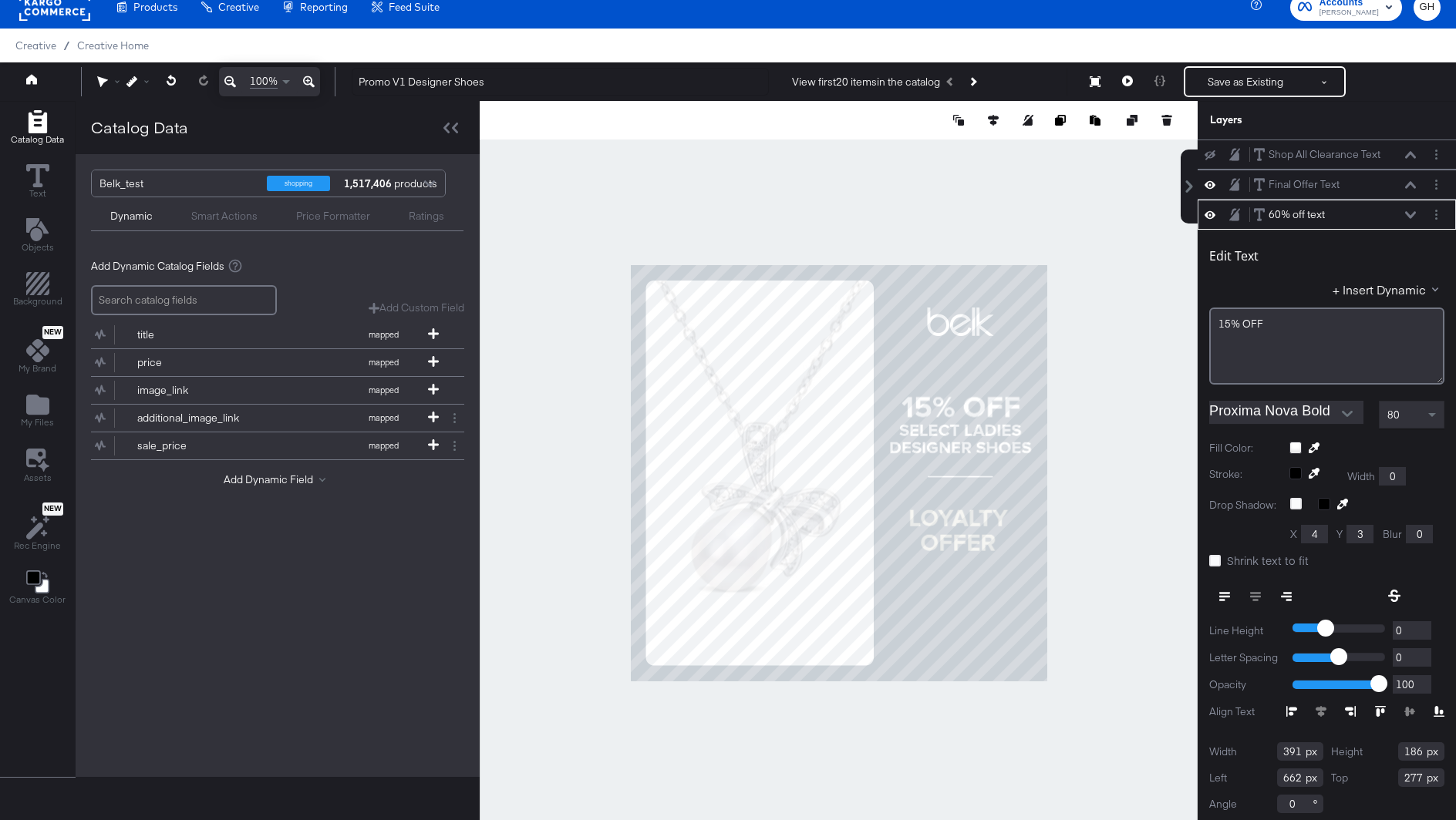
scroll to position [3, 0]
type input "261"
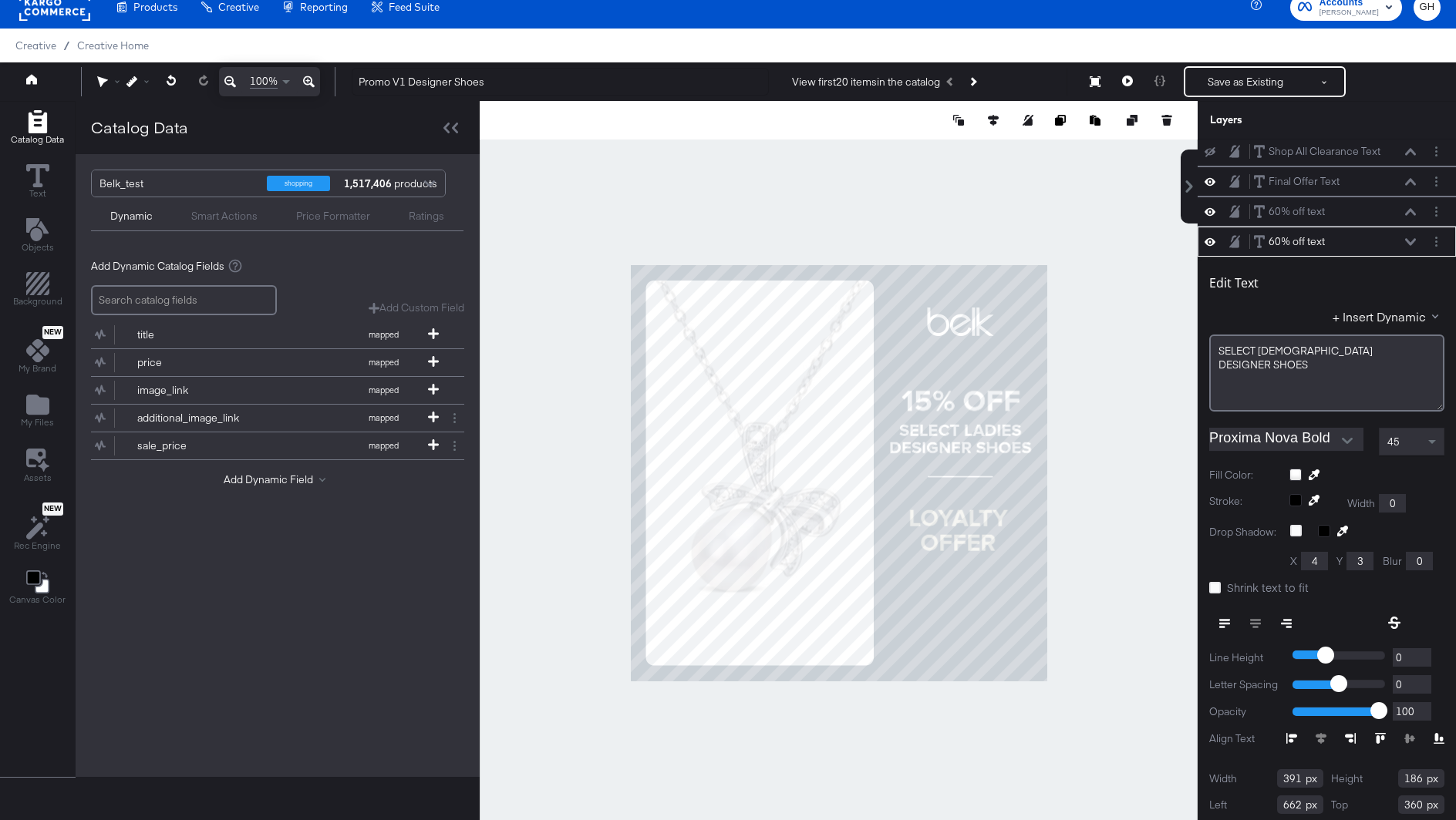
scroll to position [32, 0]
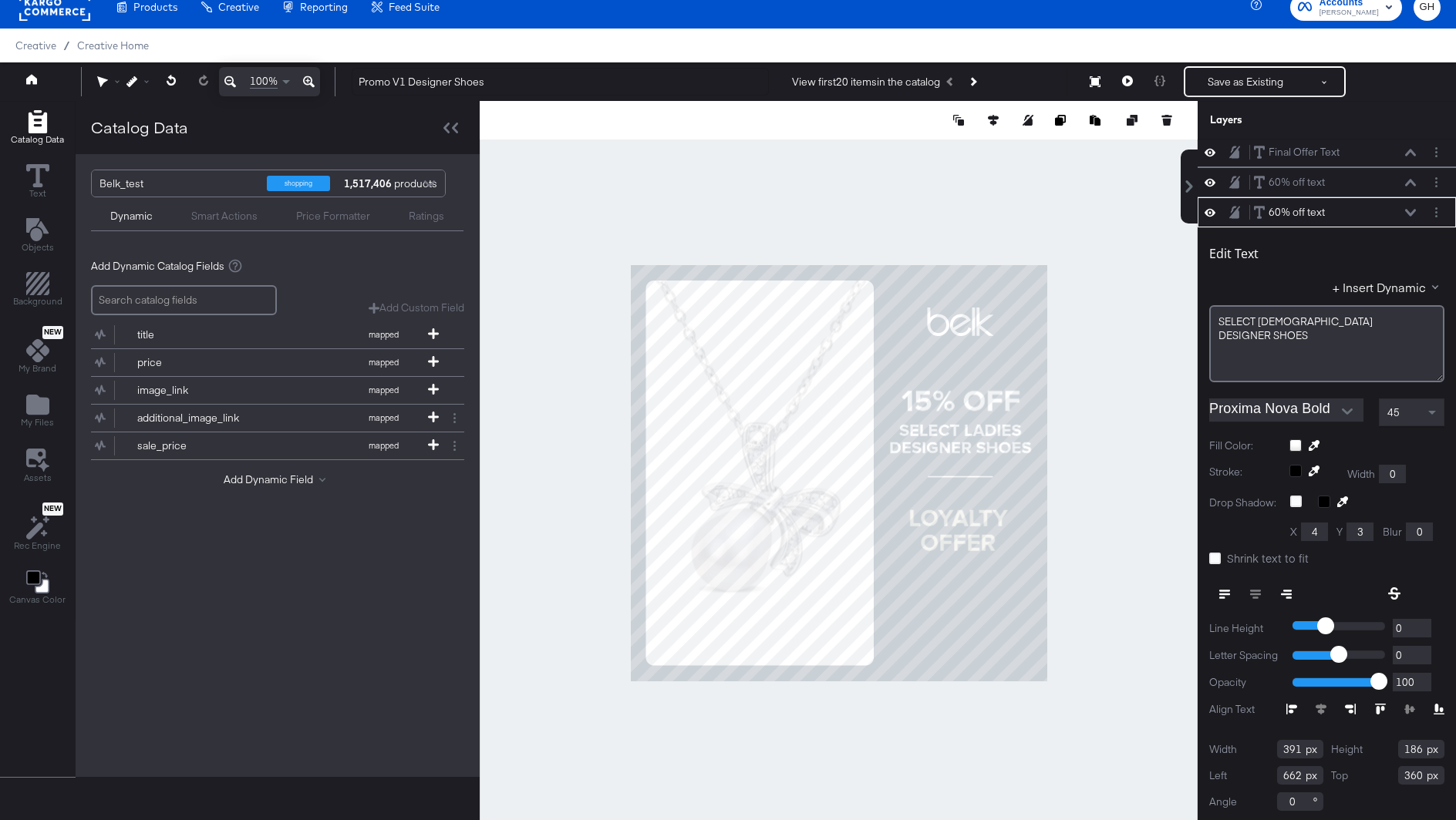
click at [1387, 409] on span "45" at bounding box center [1393, 412] width 12 height 14
type input "356"
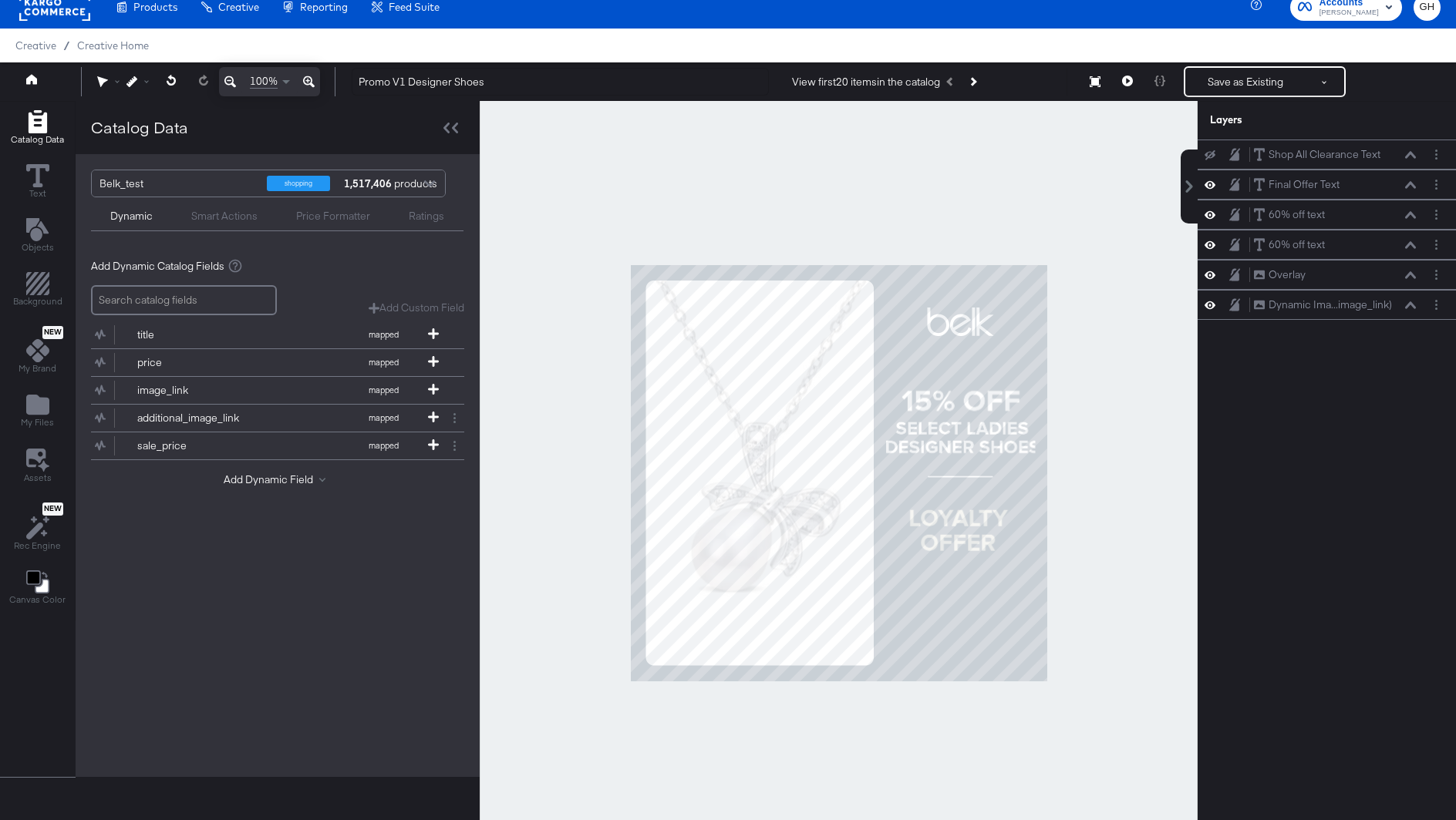
click at [1097, 473] on div at bounding box center [838, 473] width 718 height 743
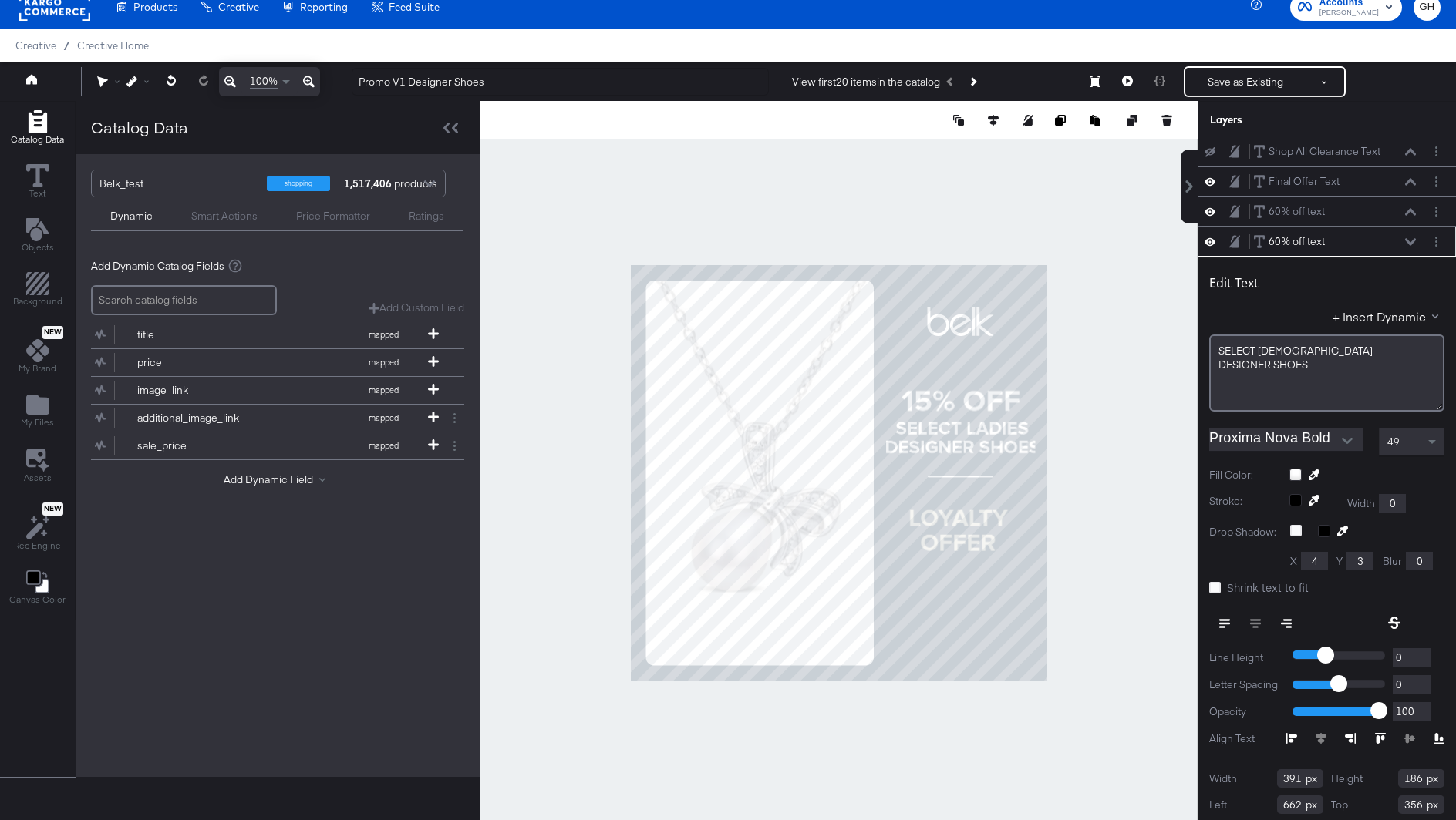
scroll to position [32, 0]
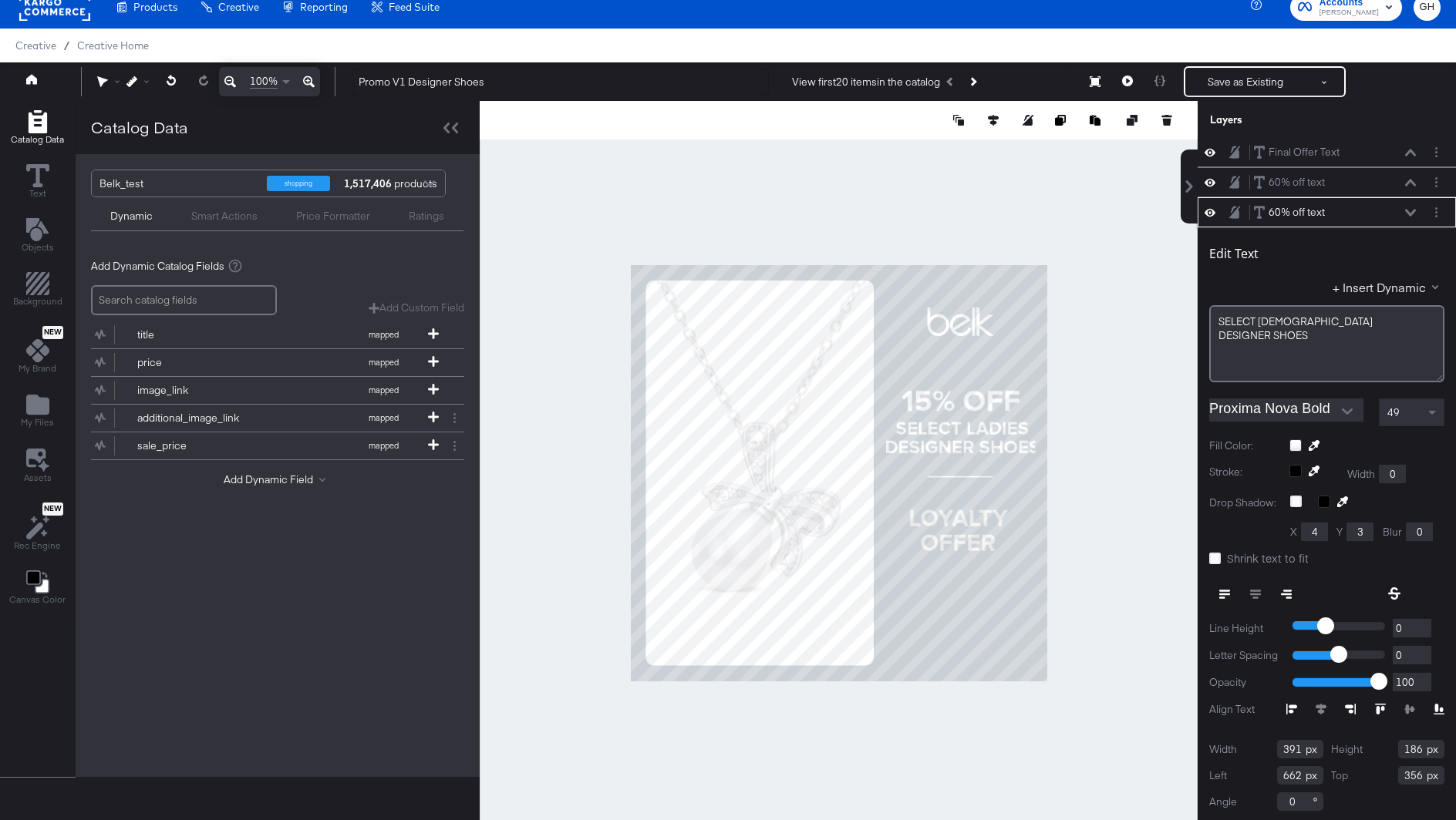
click at [1412, 406] on div "49" at bounding box center [1412, 412] width 64 height 26
click at [1418, 419] on div "45" at bounding box center [1412, 412] width 64 height 26
click at [1135, 484] on div at bounding box center [838, 473] width 718 height 743
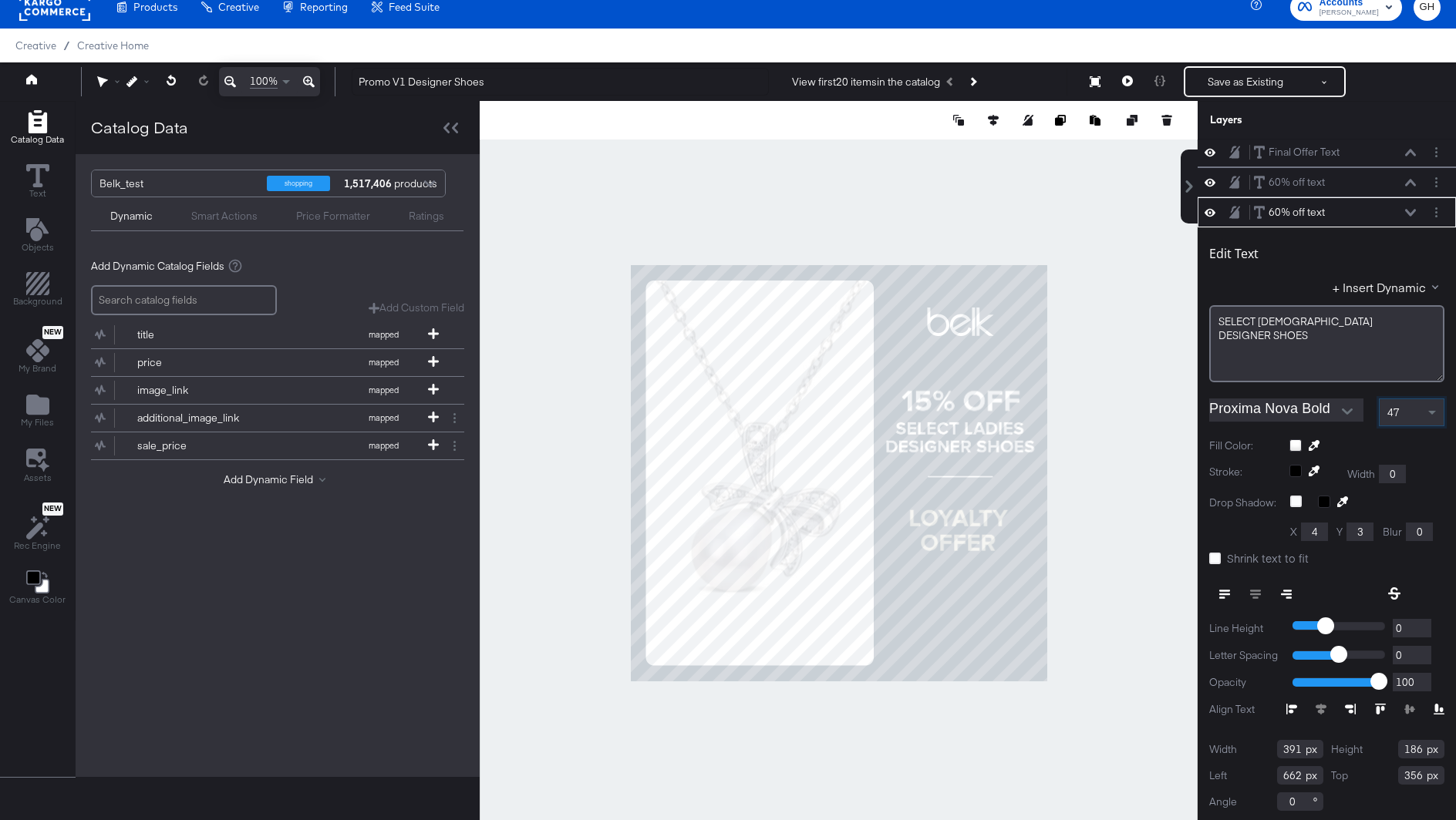
scroll to position [0, 0]
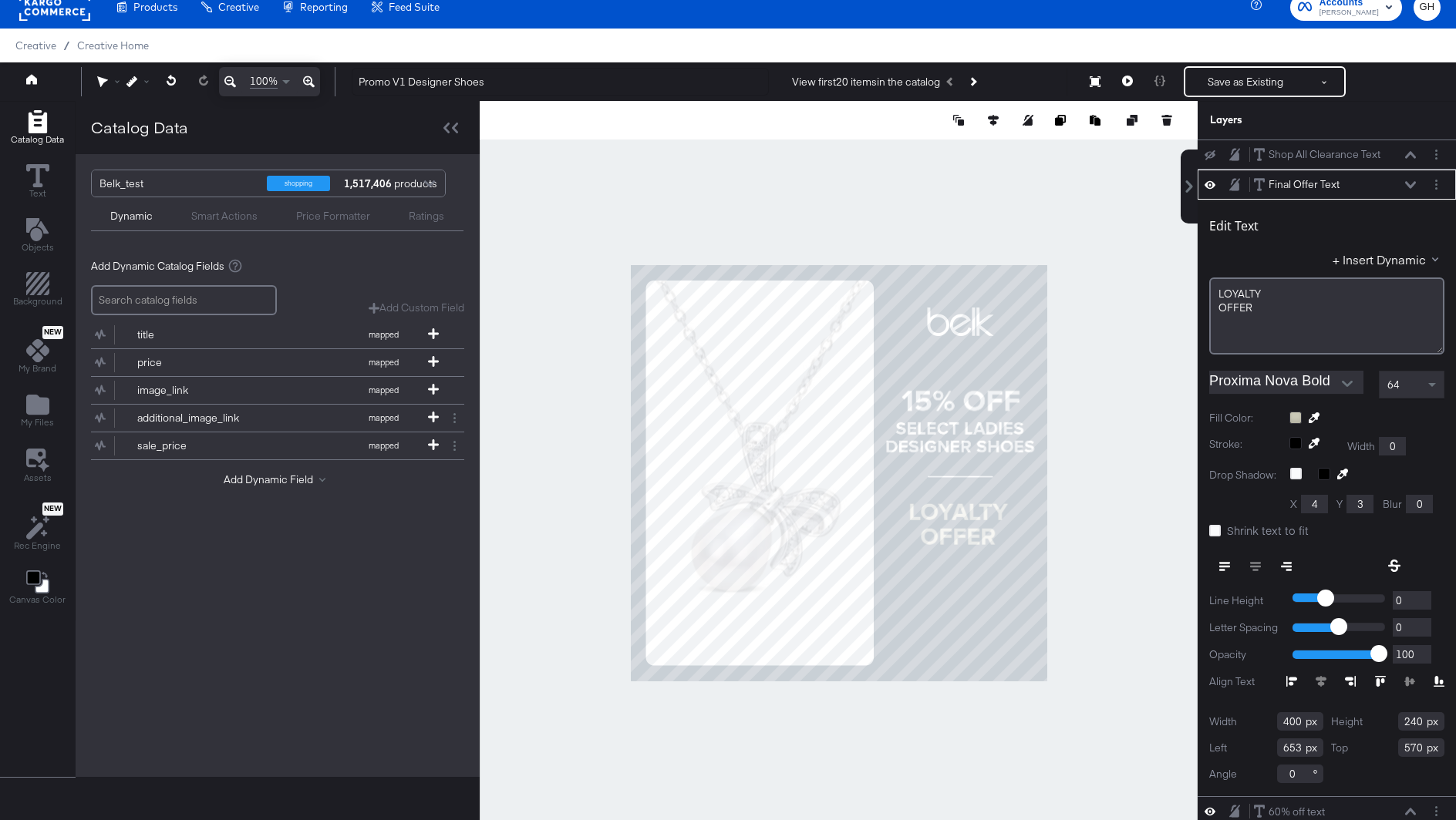
type input "554"
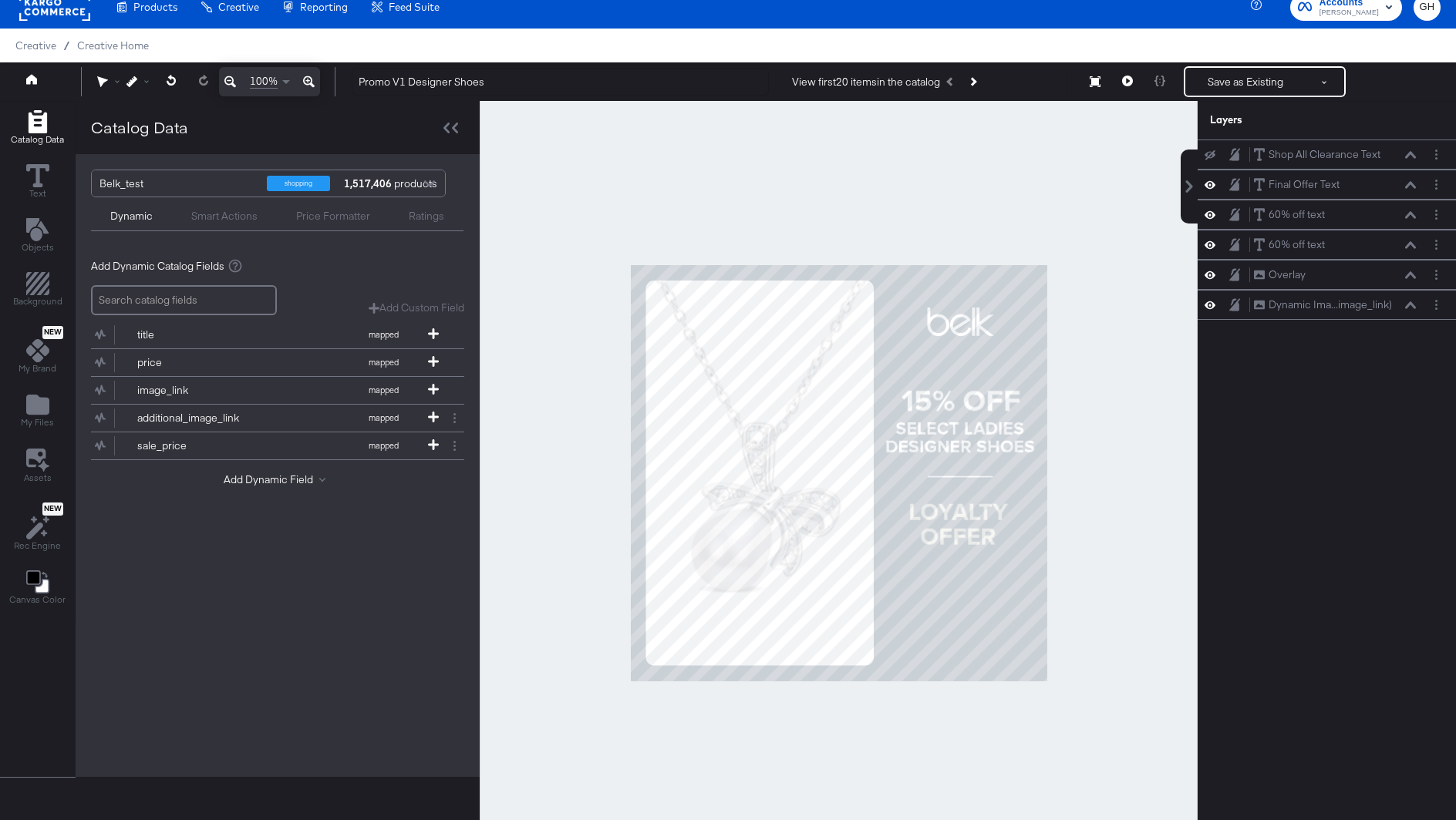
click at [1109, 559] on div at bounding box center [838, 473] width 718 height 743
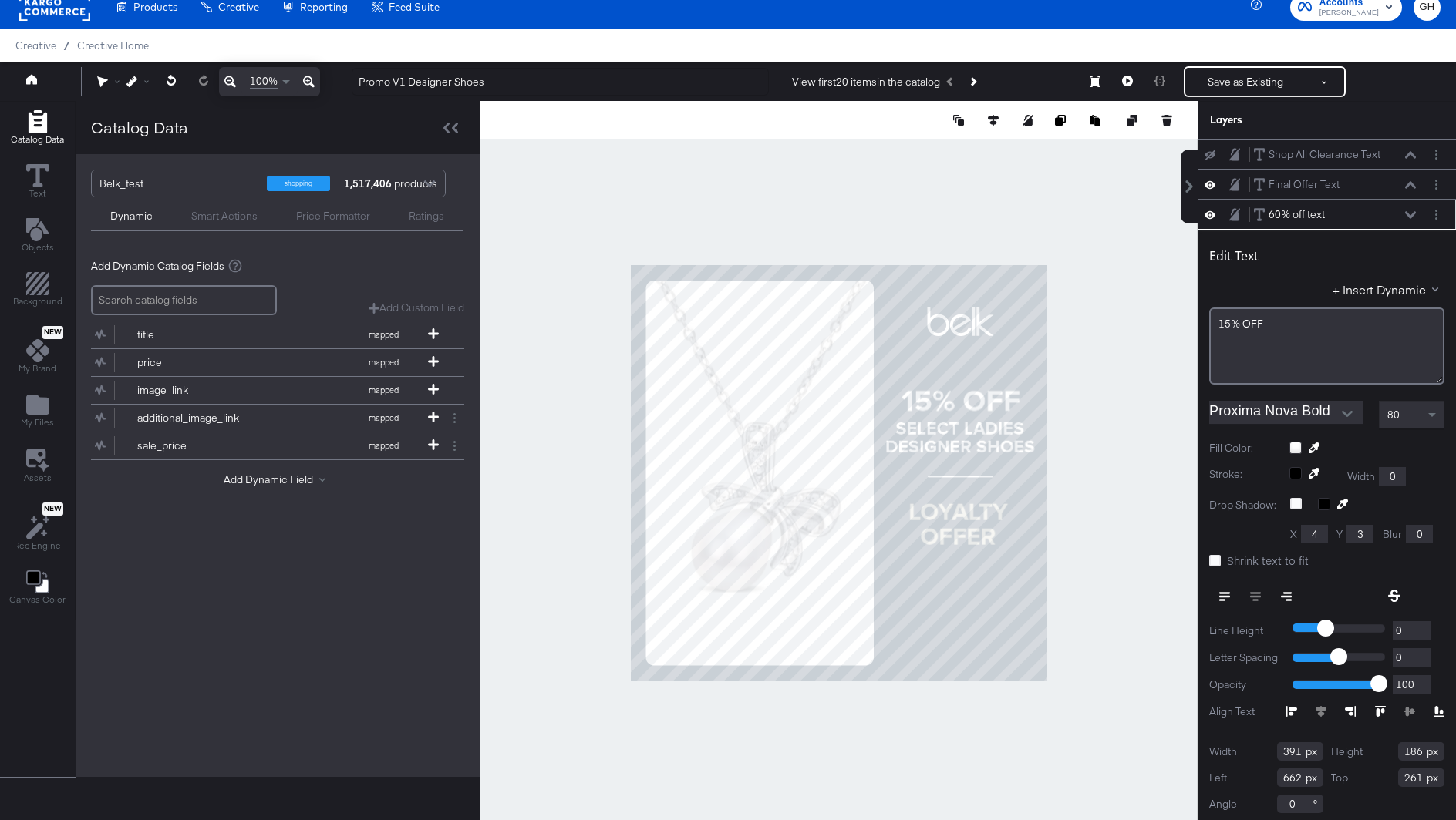
scroll to position [3, 0]
type input "253"
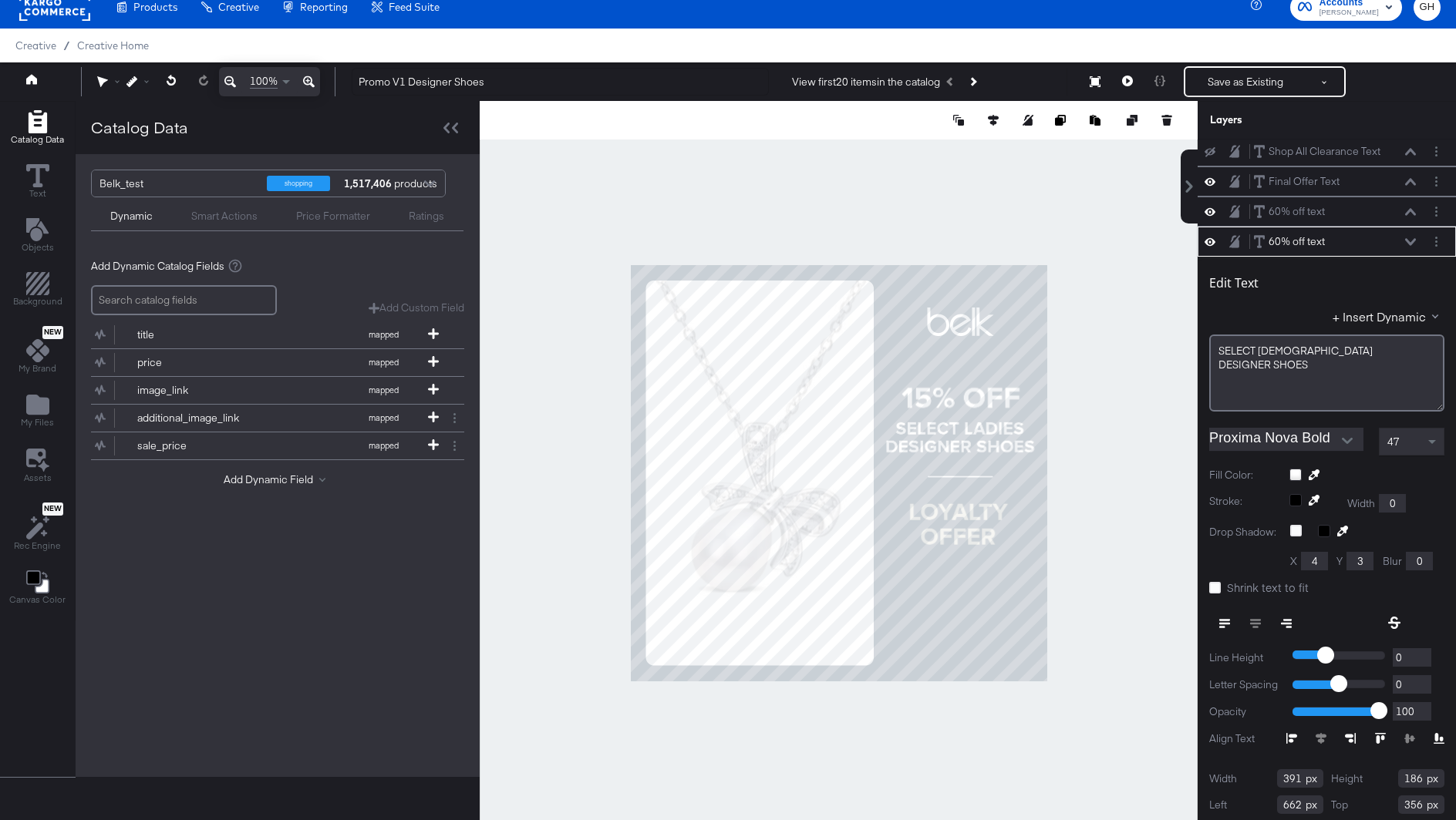
scroll to position [32, 0]
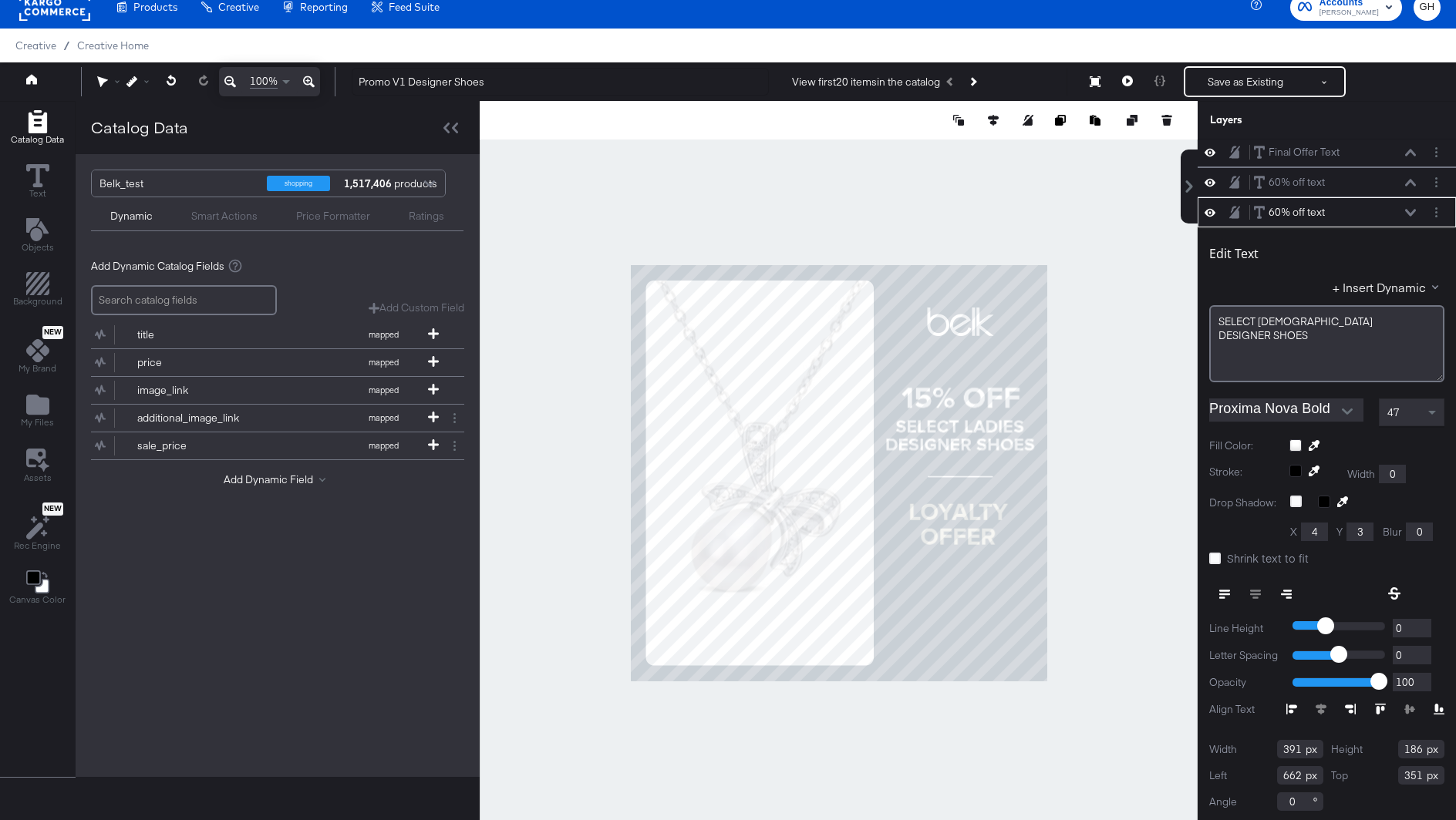
type input "350"
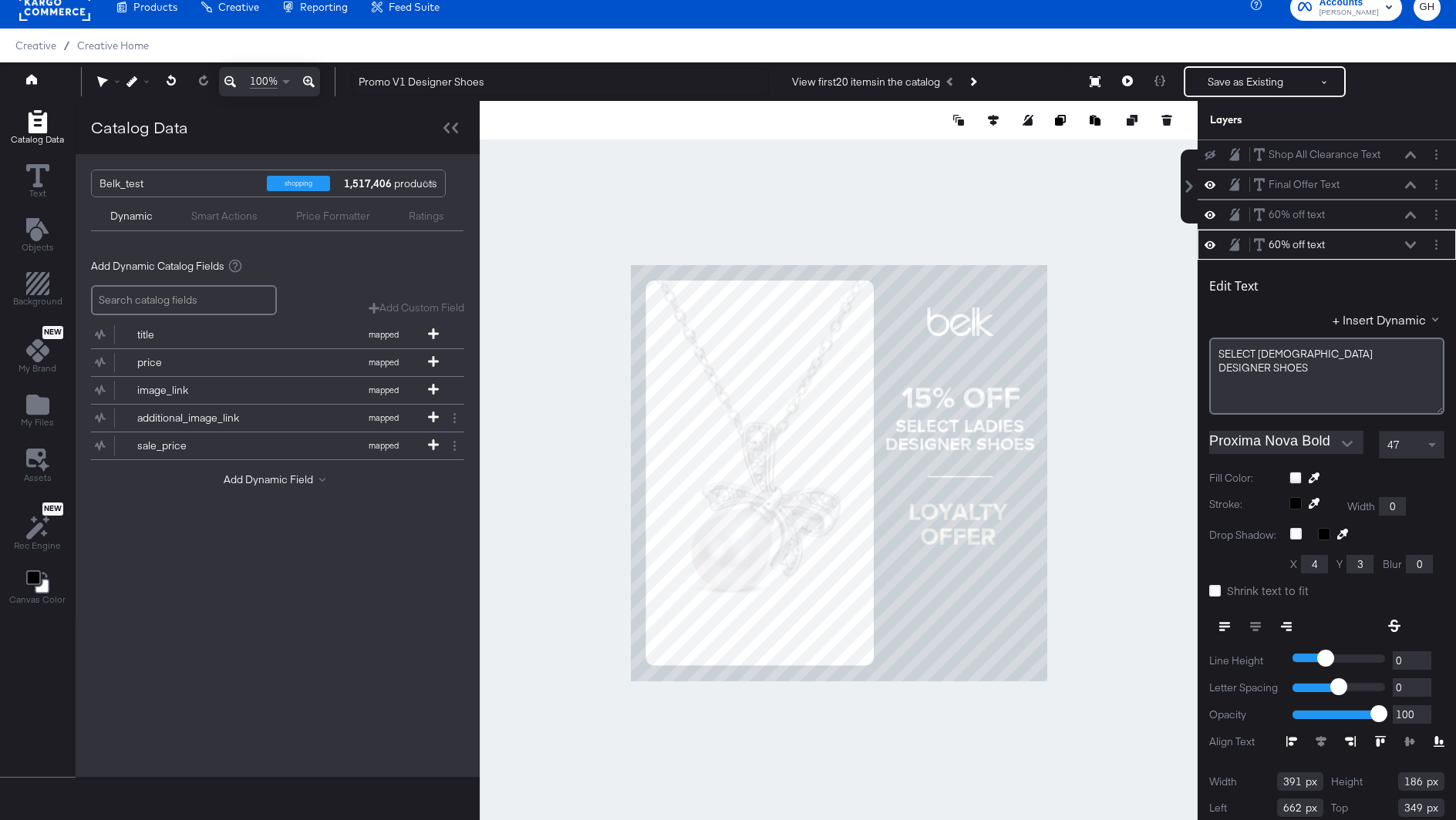
scroll to position [32, 0]
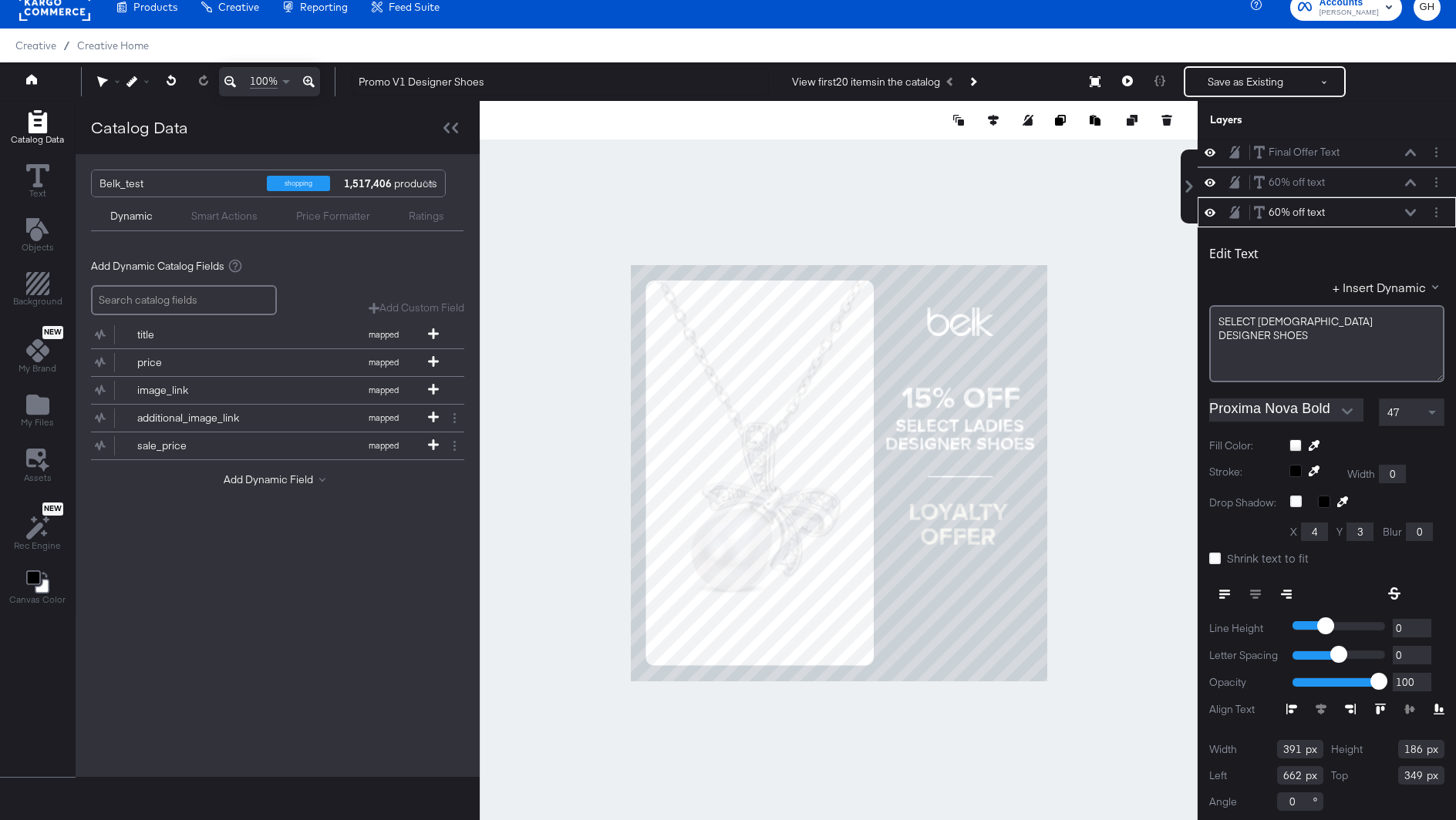
type input "348"
click at [1064, 470] on div at bounding box center [838, 473] width 718 height 743
type input "249"
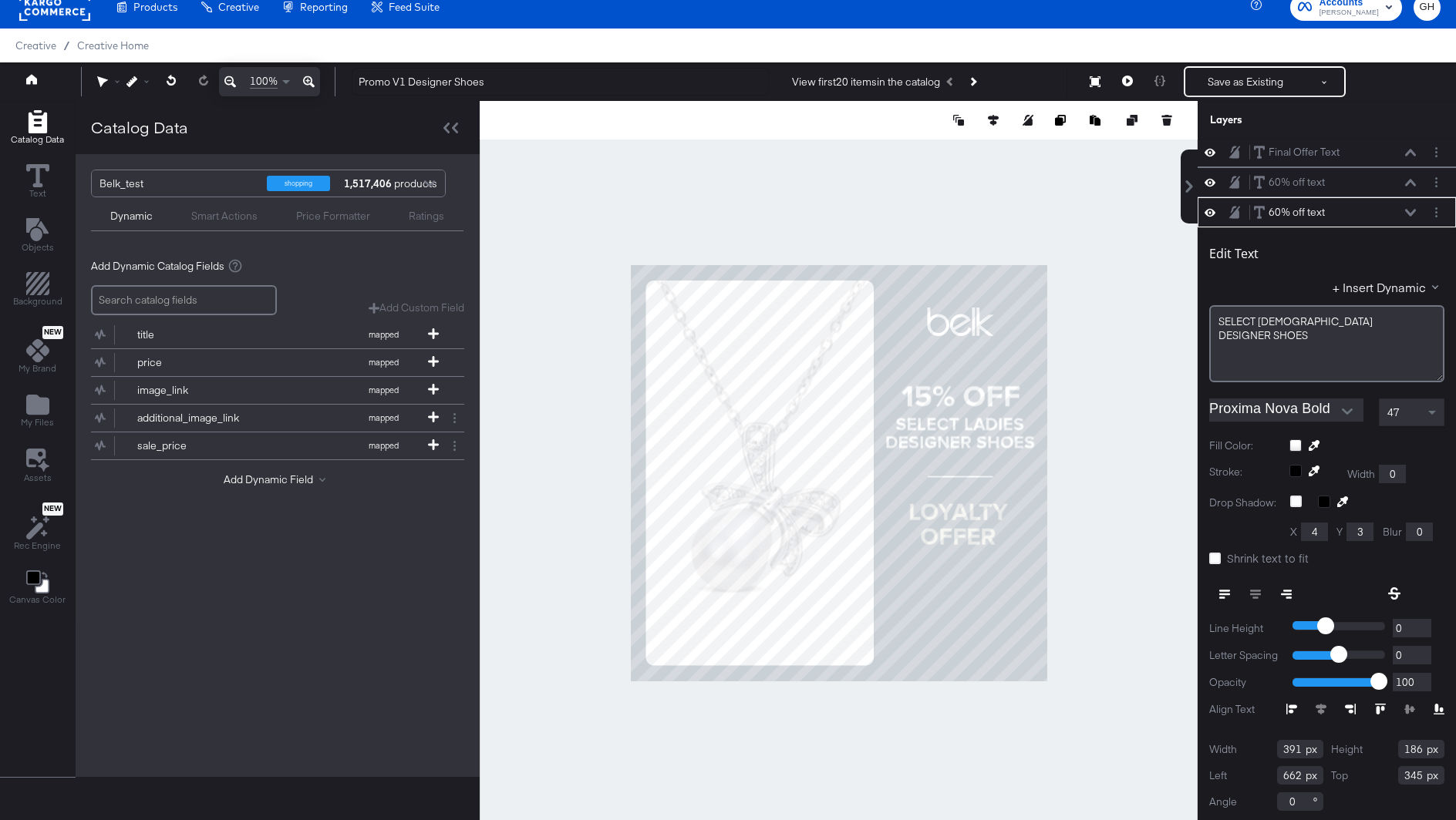
type input "344"
click at [1134, 489] on div at bounding box center [838, 473] width 718 height 743
type input "249"
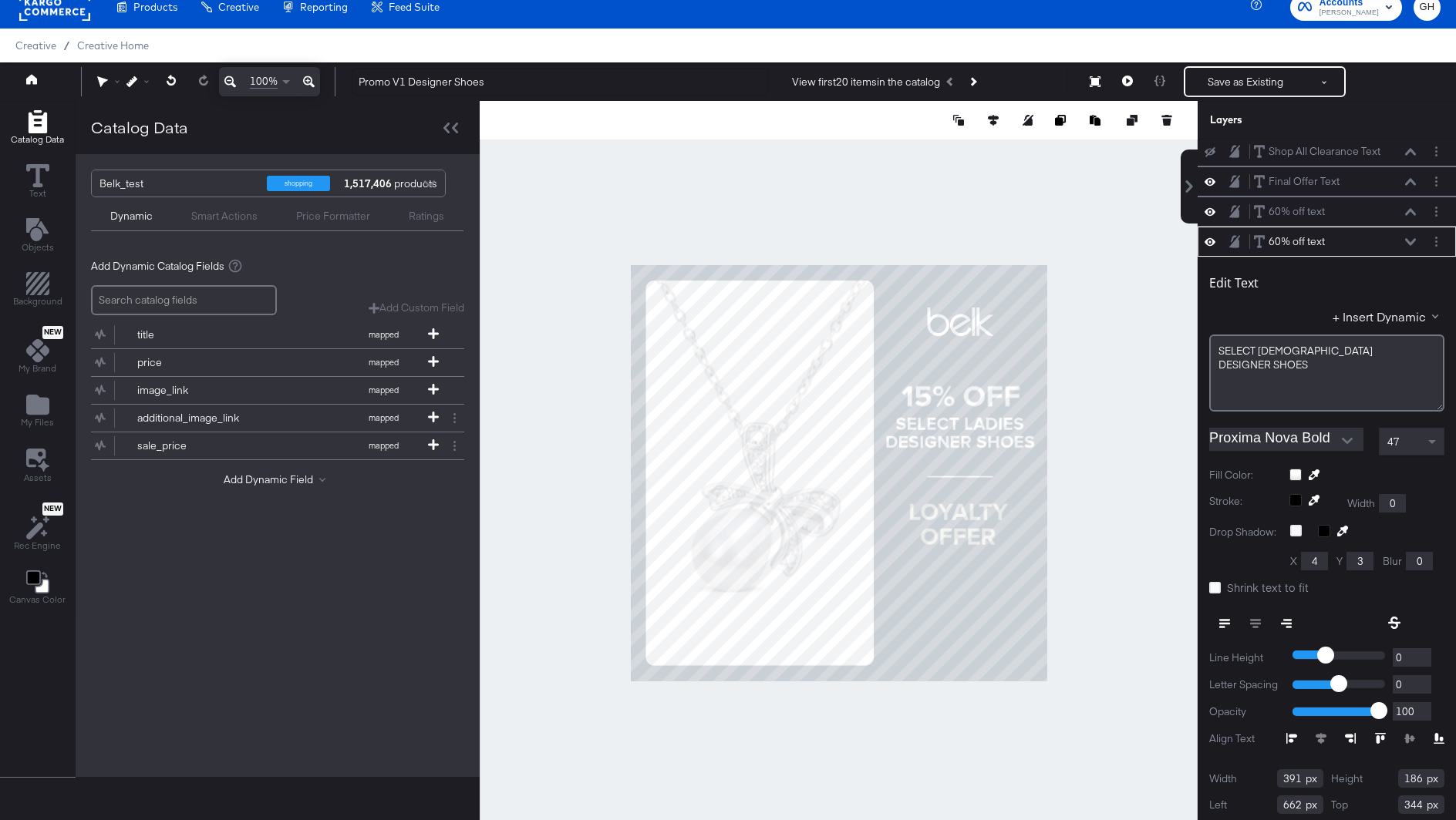
scroll to position [32, 0]
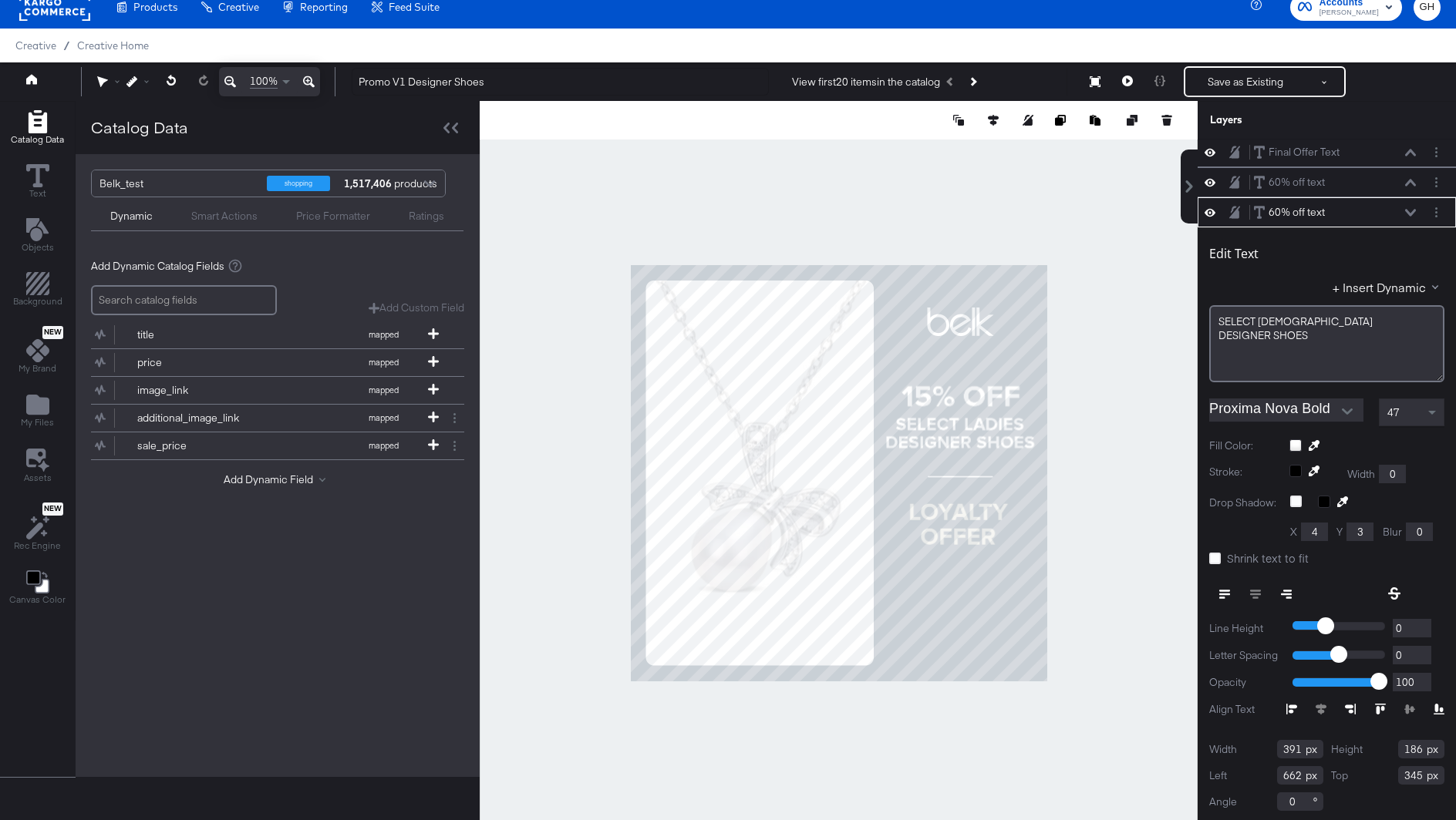
type input "346"
click at [1104, 492] on div at bounding box center [838, 473] width 718 height 743
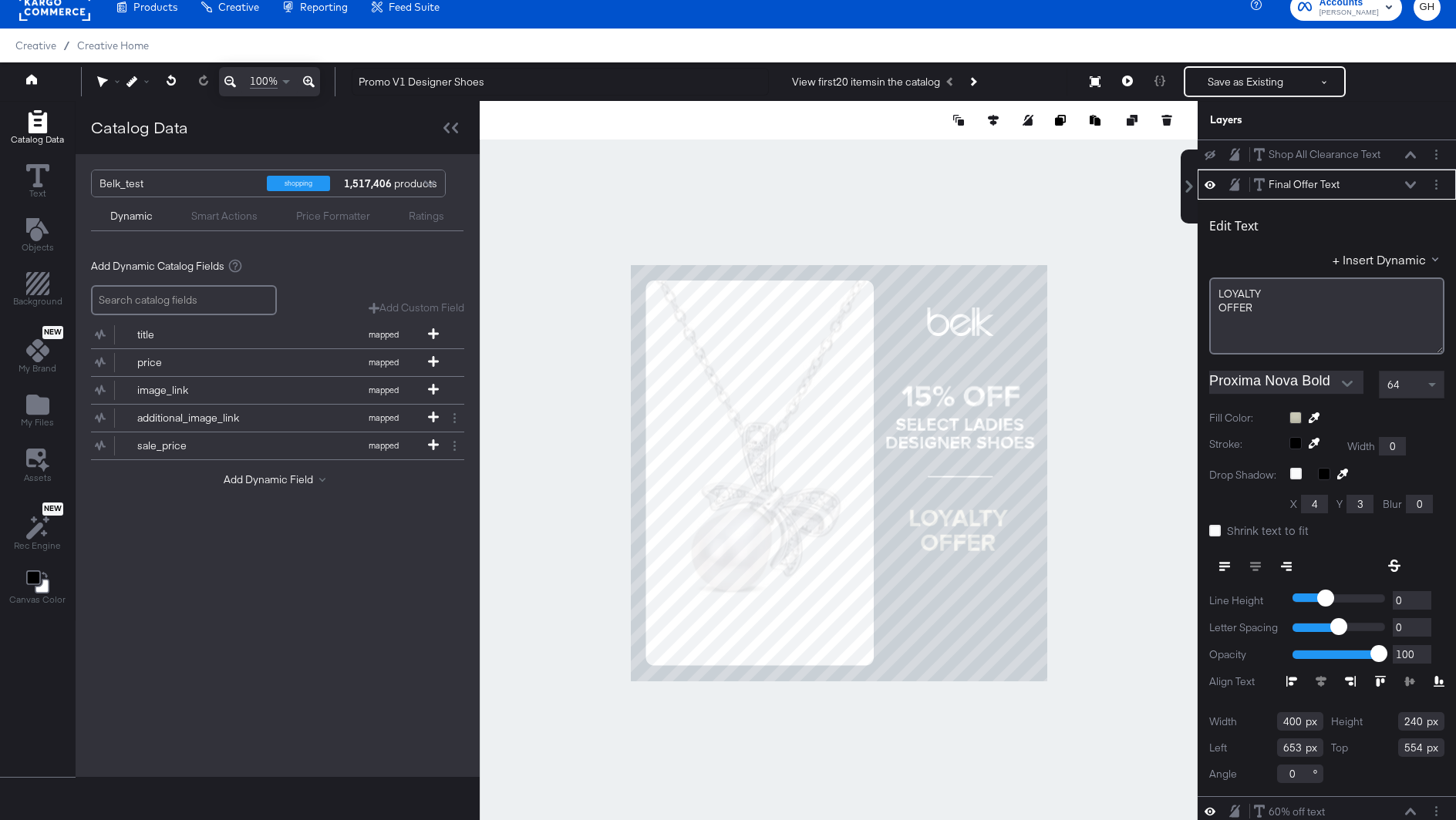
type input "570"
click at [1102, 531] on div at bounding box center [838, 473] width 718 height 743
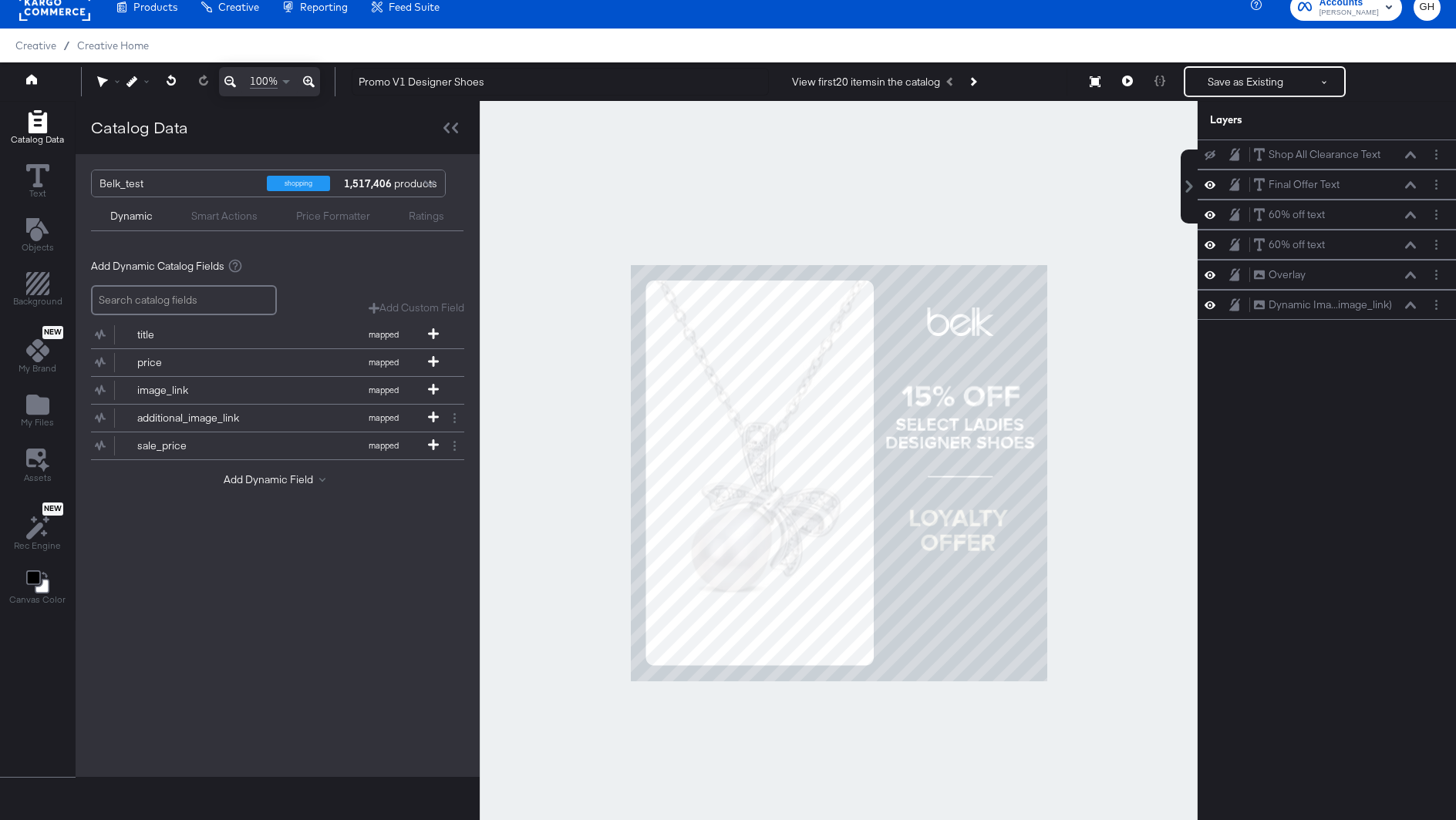
scroll to position [3, 0]
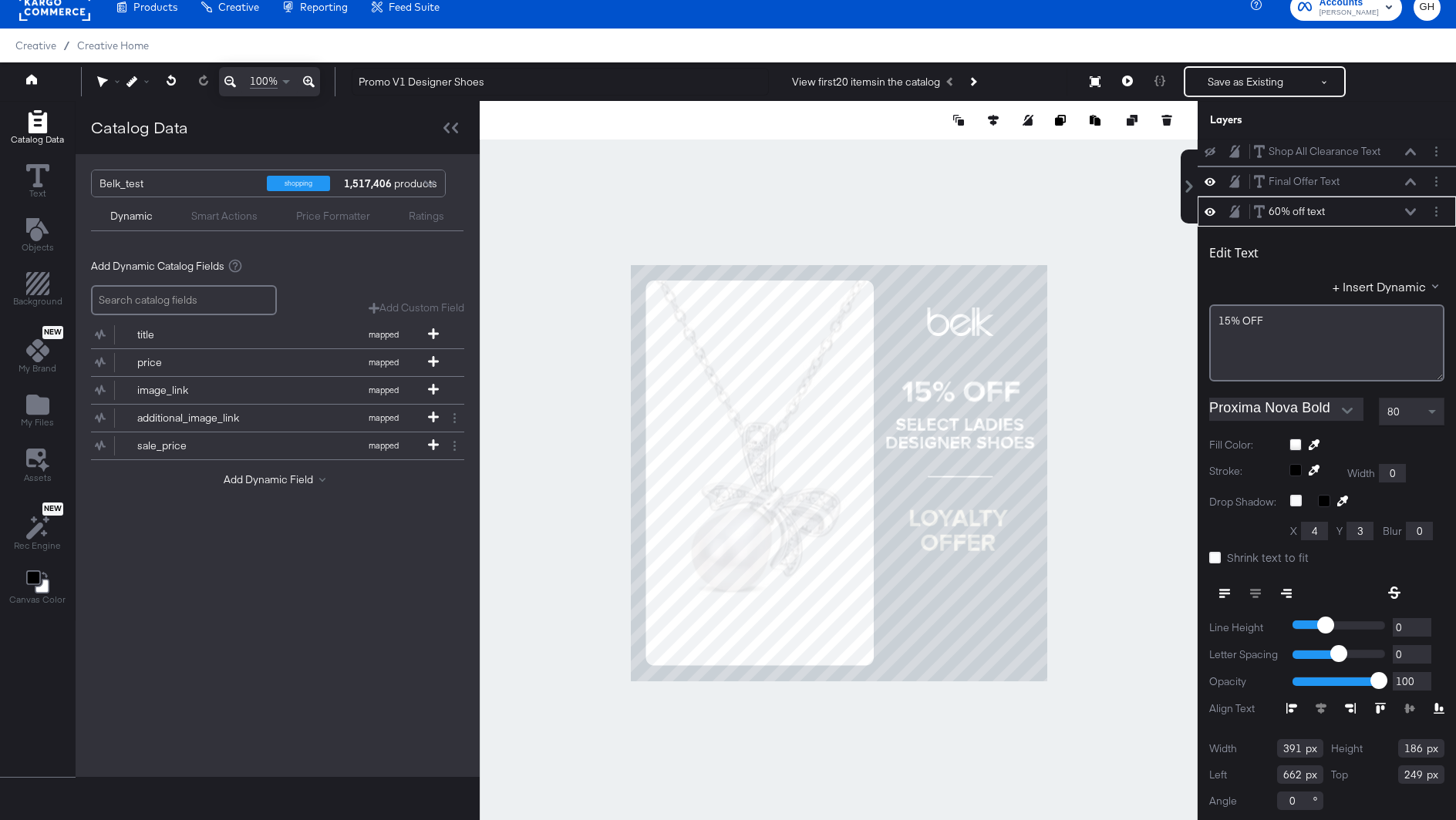
type input "237"
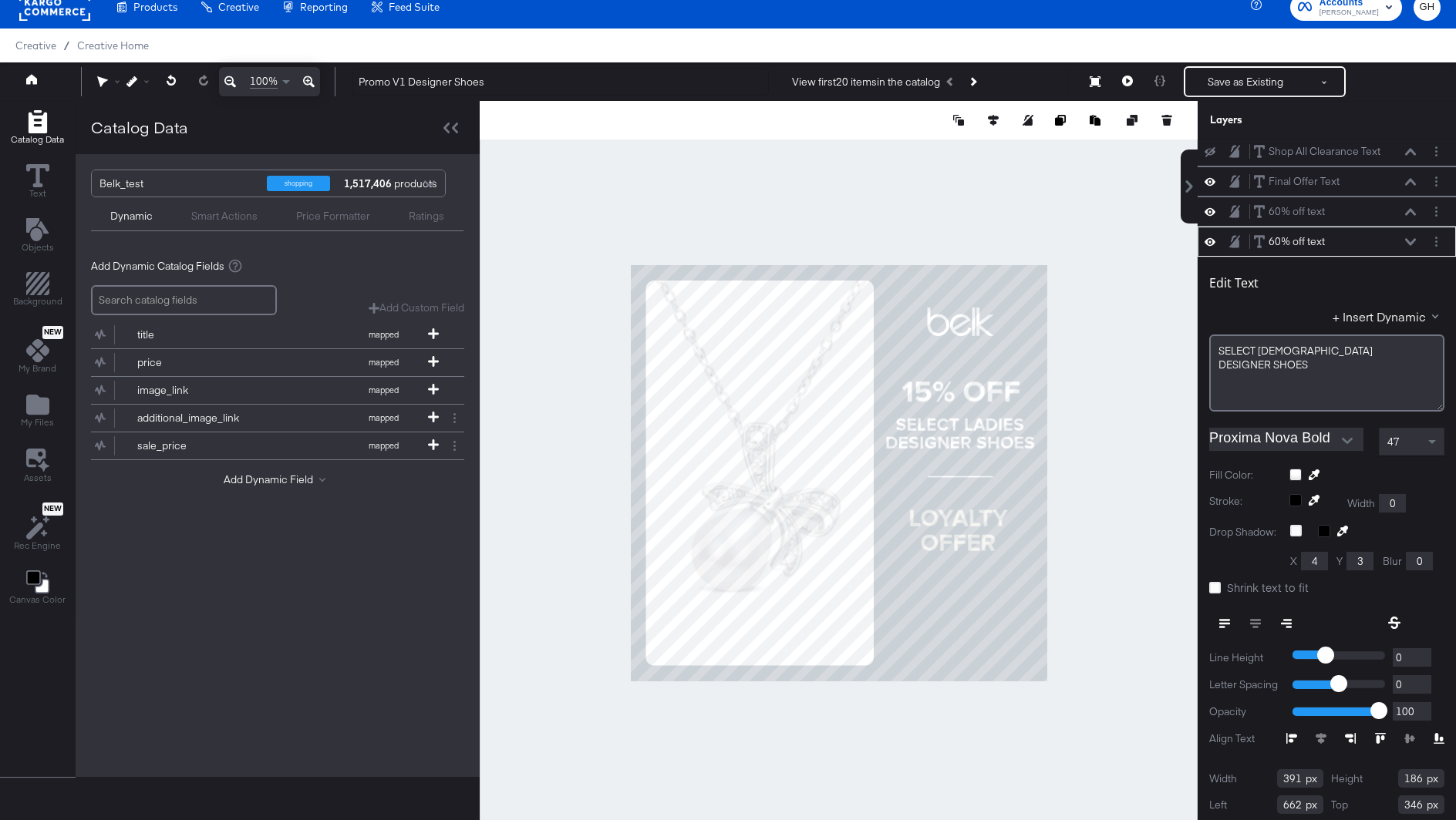
scroll to position [32, 0]
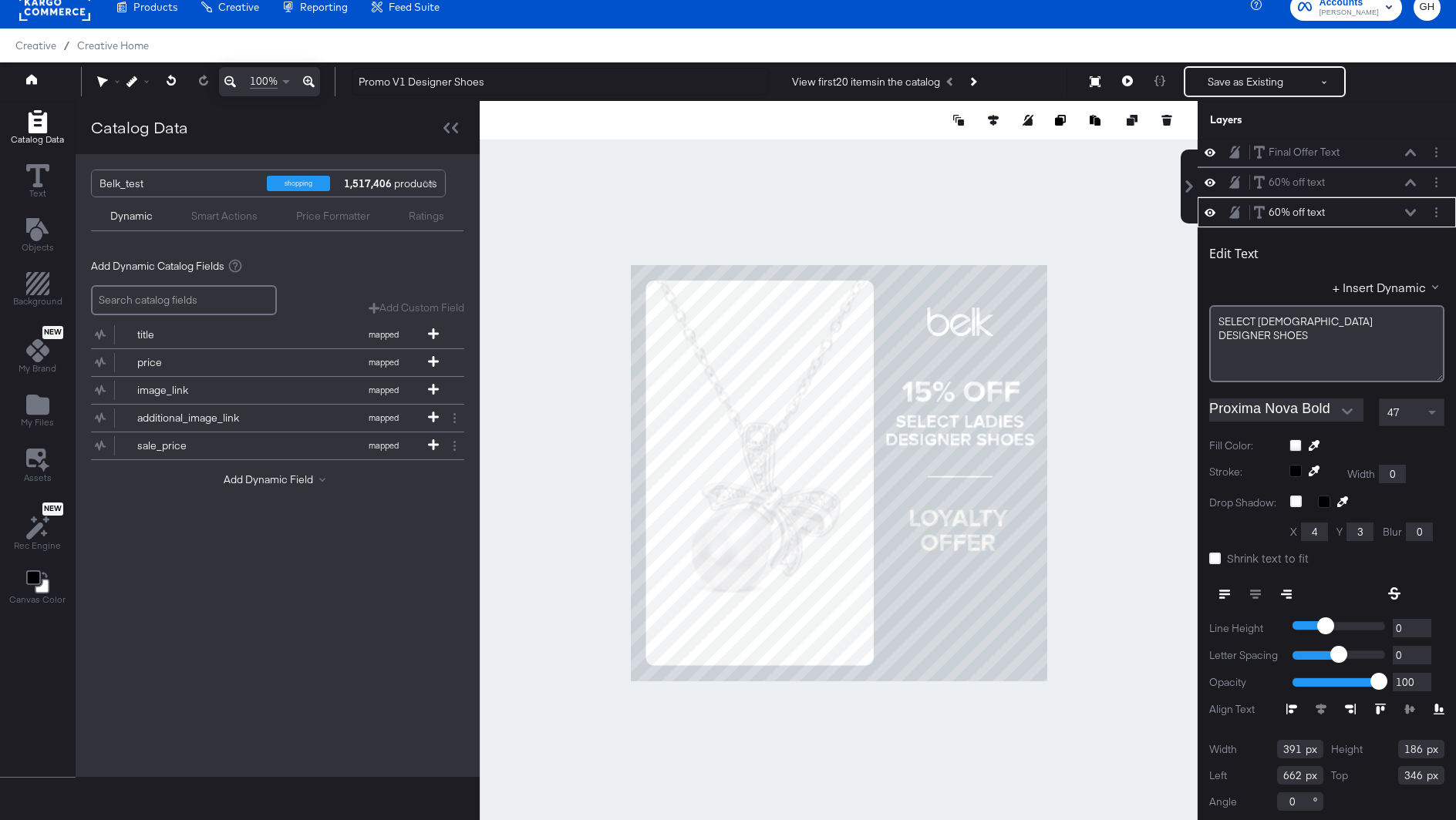
type input "338"
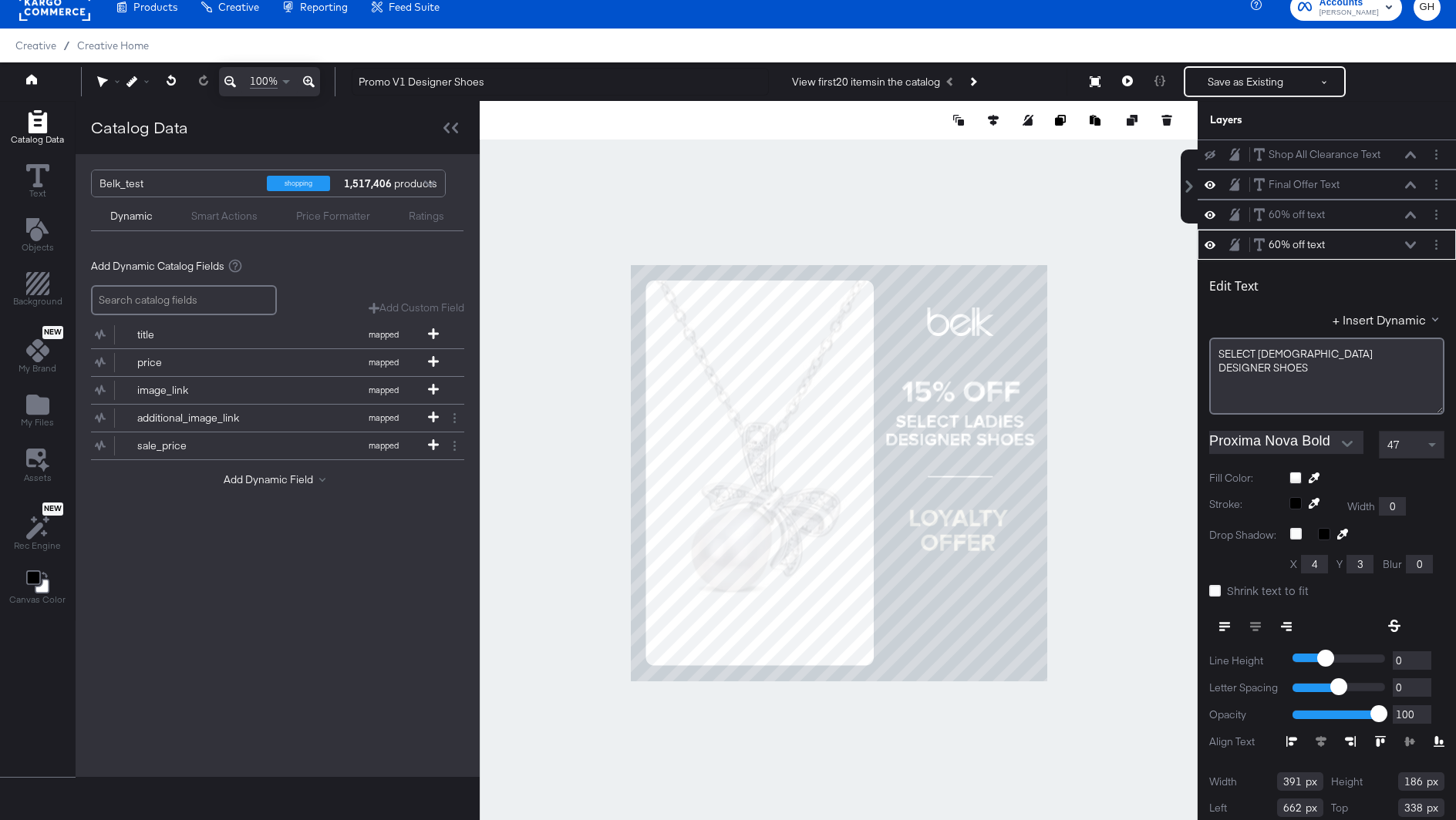
click at [1125, 483] on div at bounding box center [838, 473] width 718 height 743
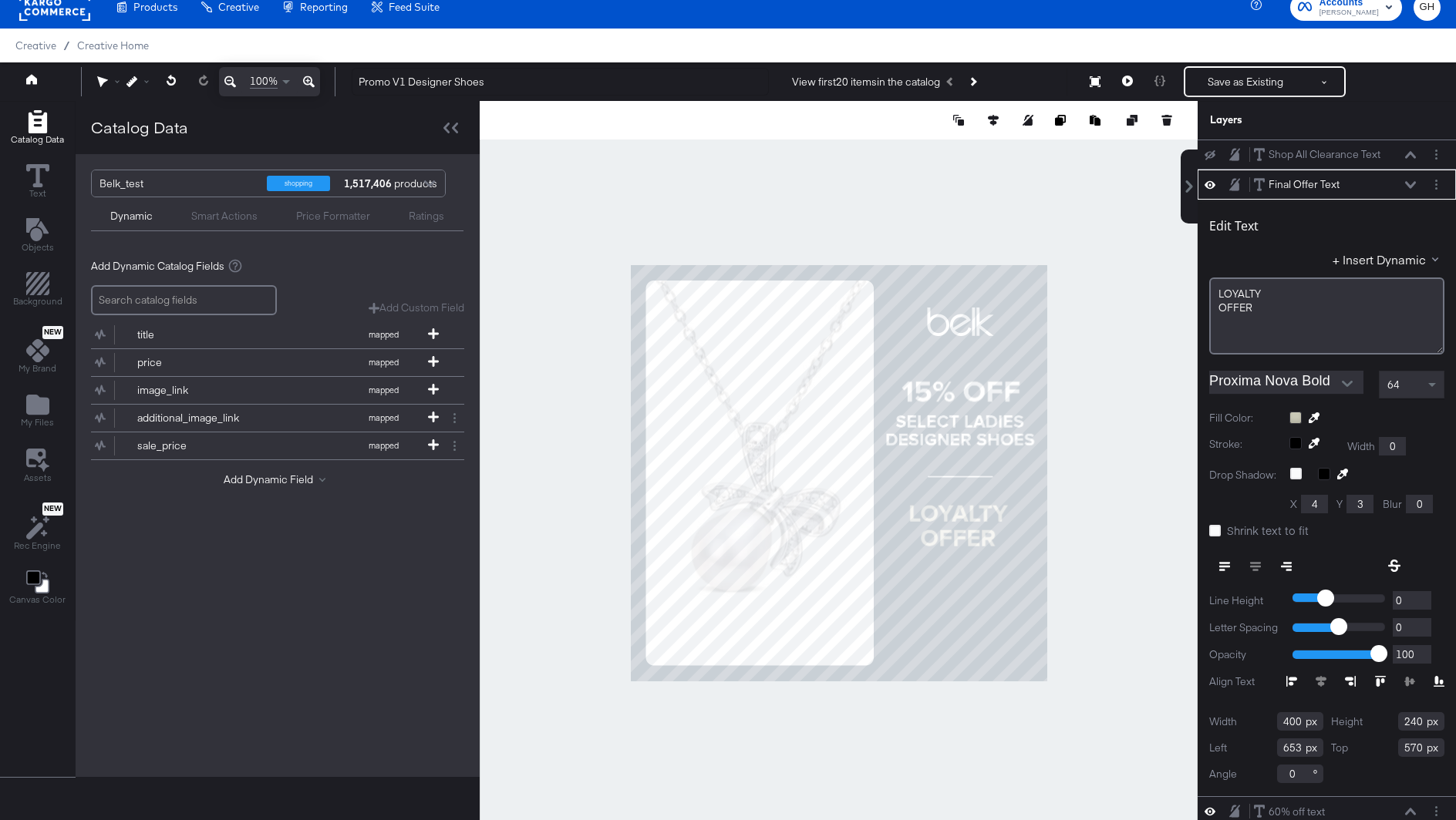
type input "558"
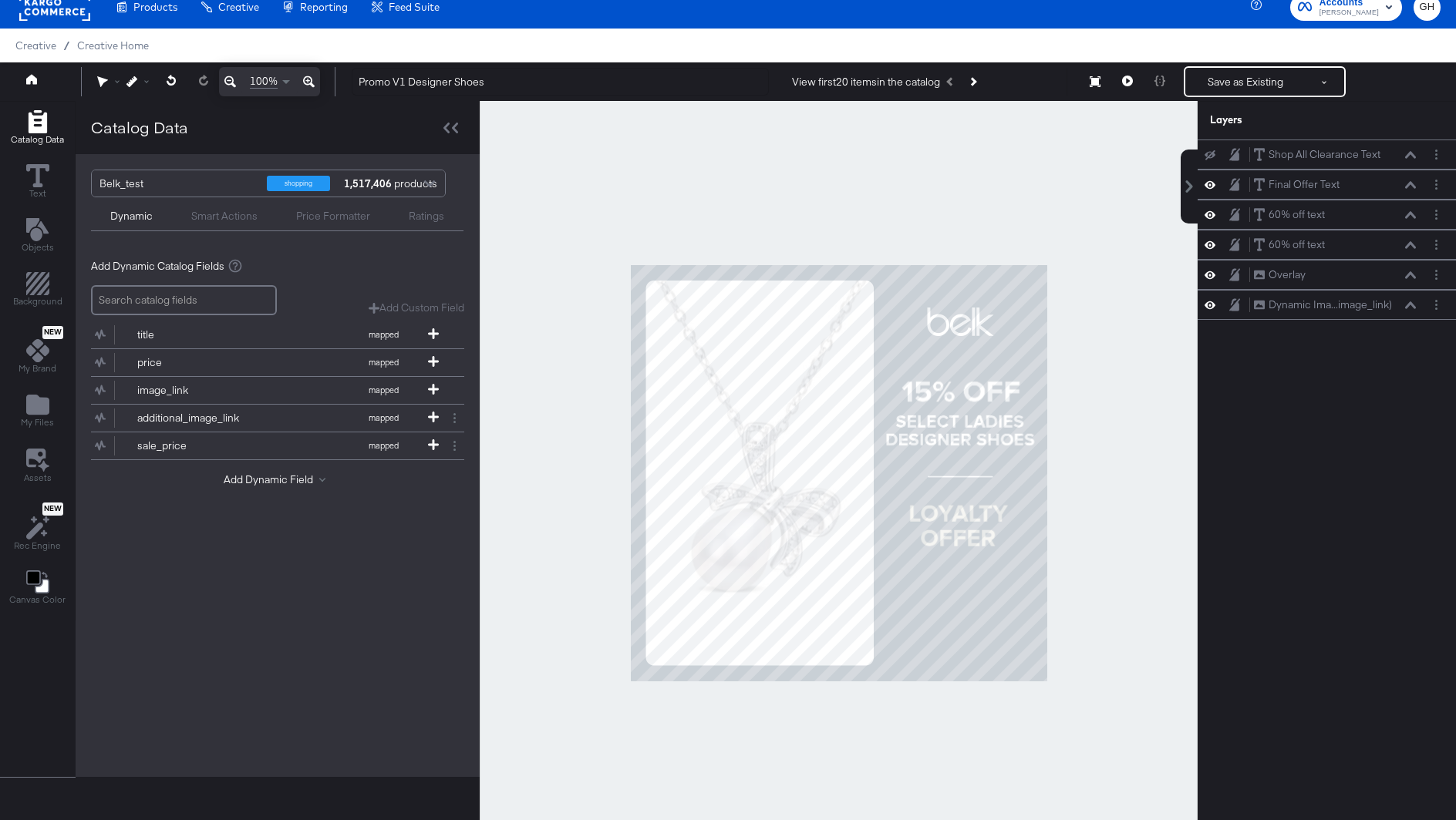
click at [1101, 563] on div at bounding box center [838, 473] width 718 height 743
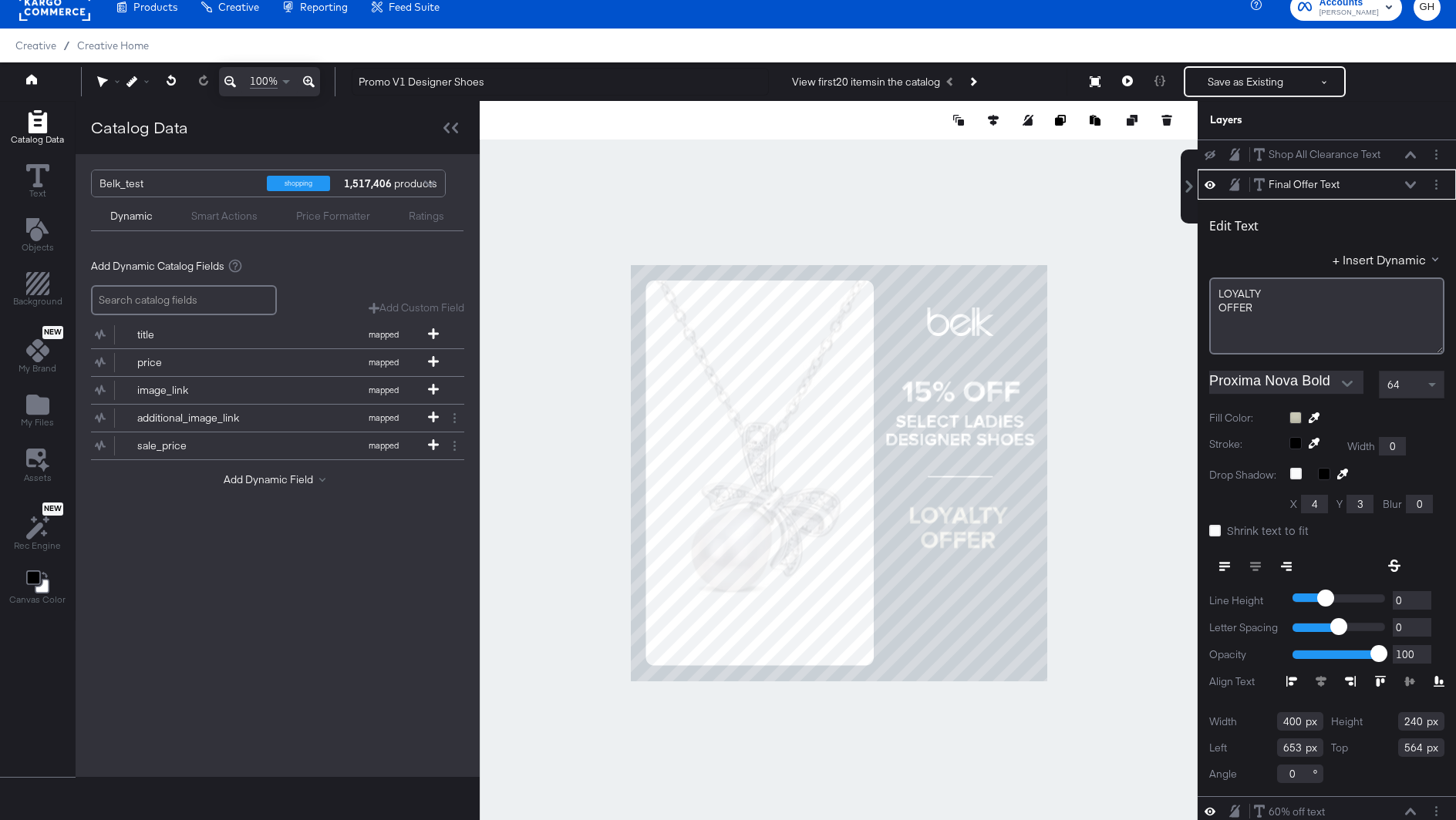
type input "565"
click at [1131, 576] on div at bounding box center [838, 473] width 718 height 743
type input "570"
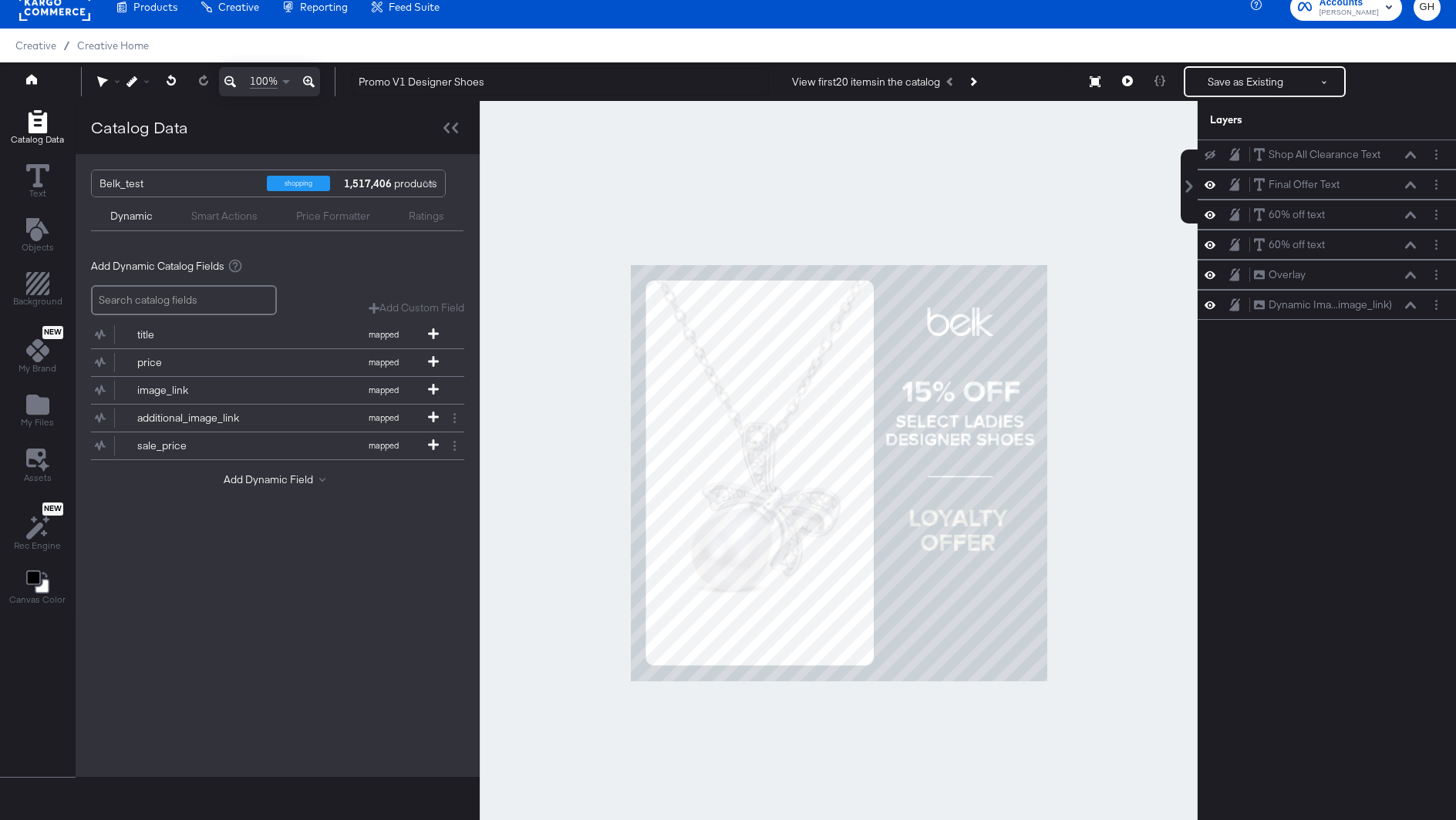
click at [1088, 531] on div at bounding box center [838, 473] width 718 height 743
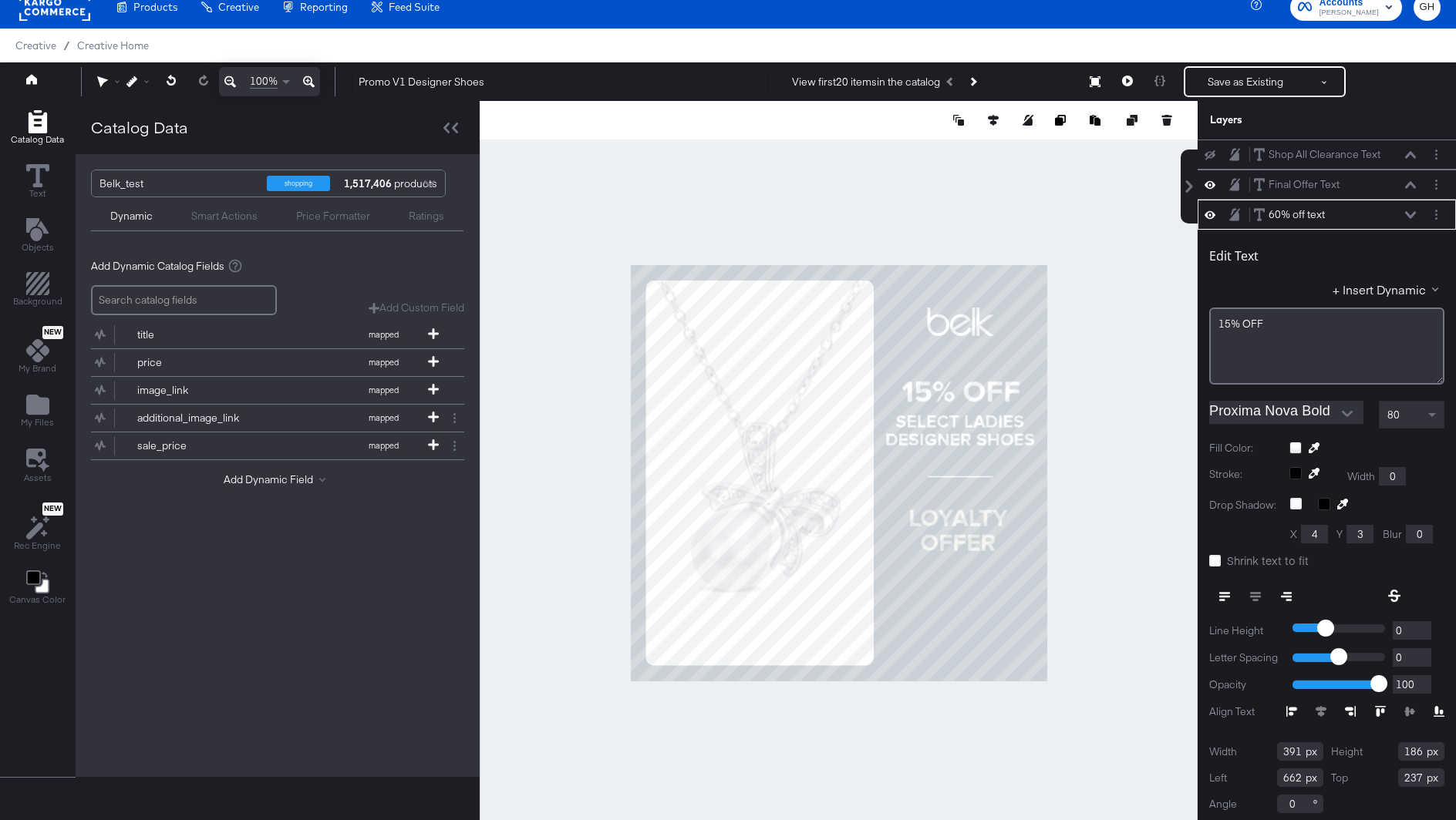
scroll to position [3, 0]
type input "240"
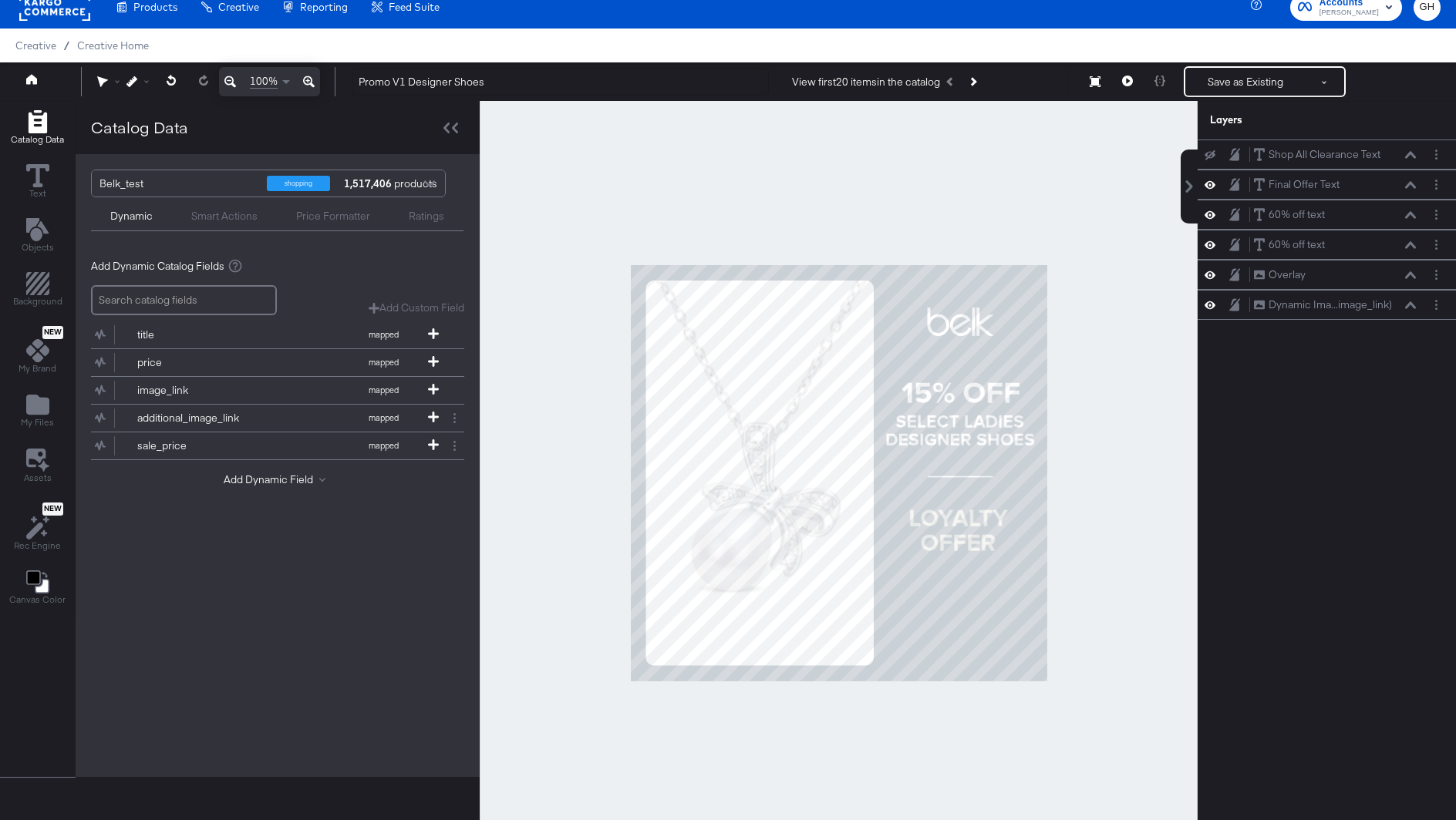
click at [1113, 460] on div at bounding box center [838, 473] width 718 height 743
click at [1240, 90] on button "Save as Existing" at bounding box center [1245, 81] width 120 height 27
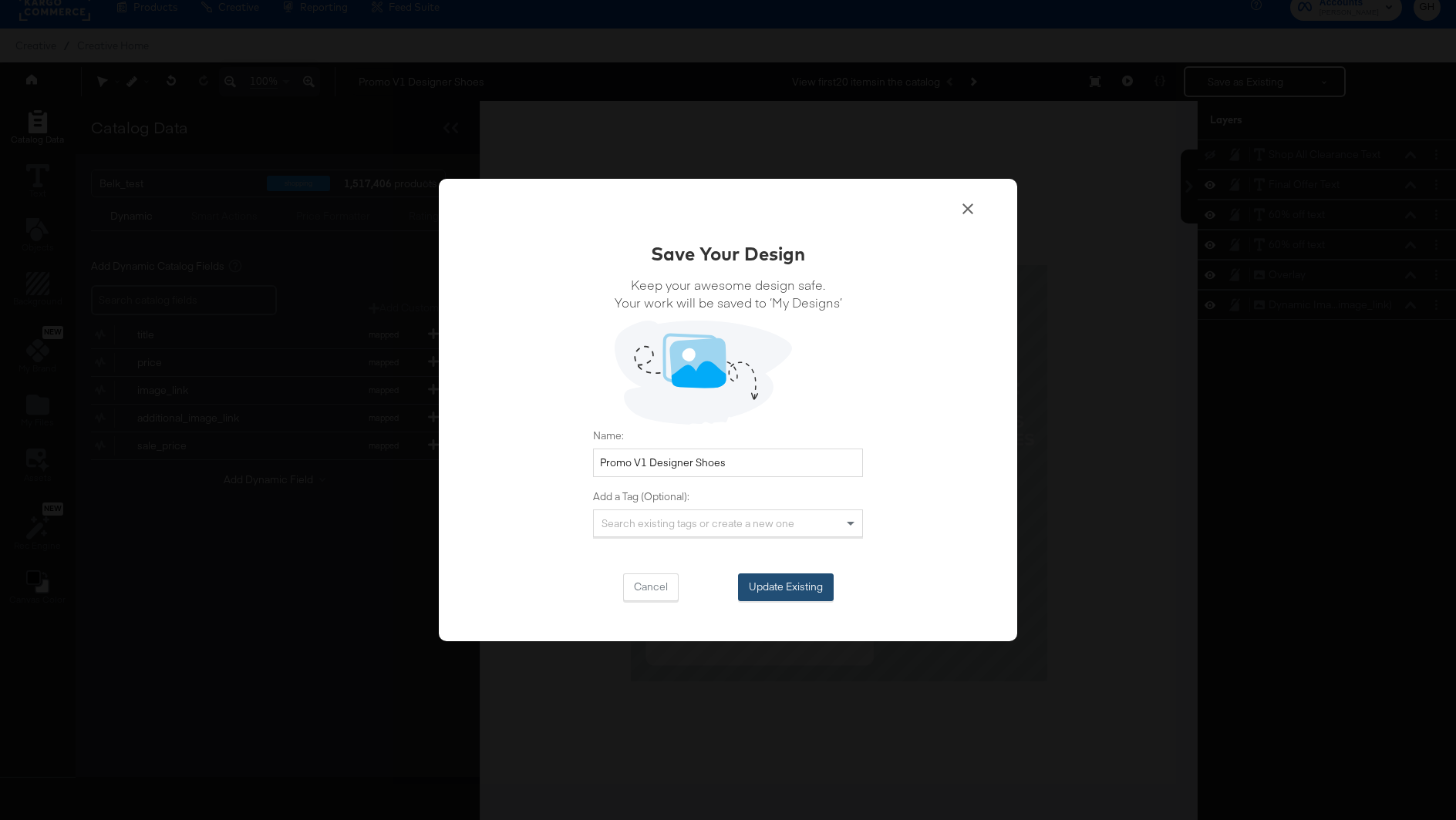
click at [785, 592] on button "Update Existing" at bounding box center [785, 586] width 96 height 27
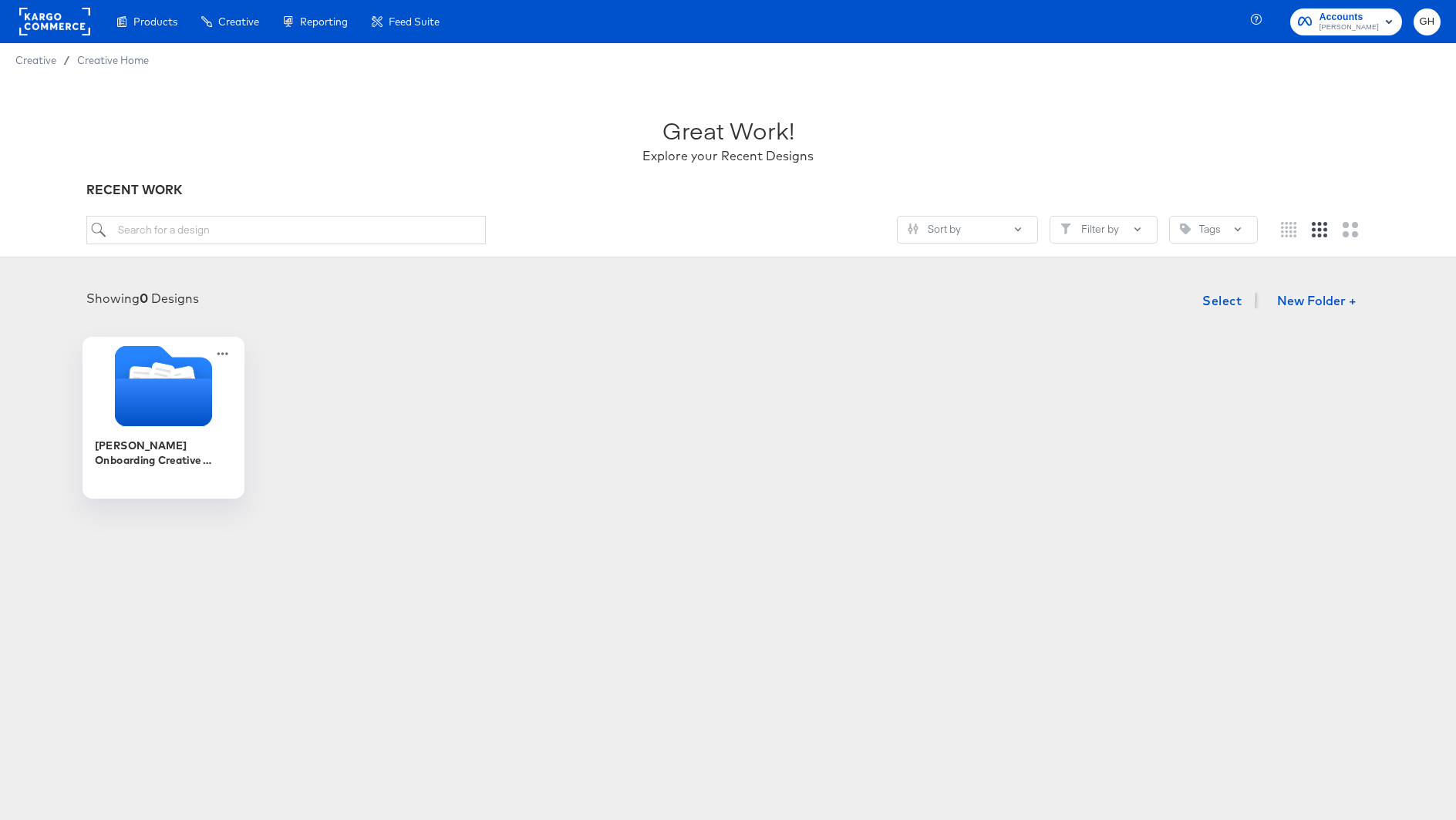
click at [168, 392] on icon "Folder" at bounding box center [163, 402] width 97 height 48
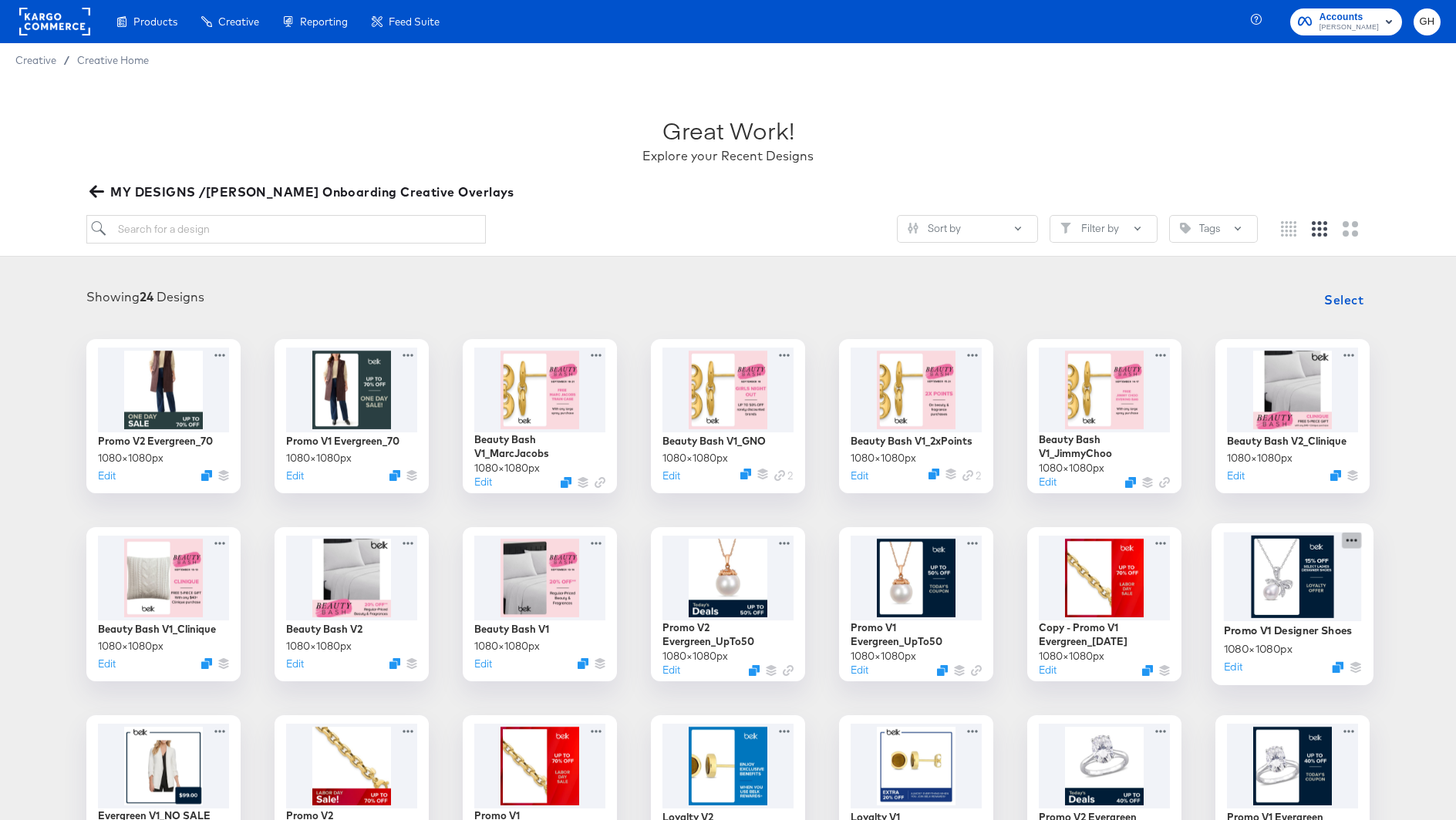
click at [1349, 541] on icon at bounding box center [1351, 539] width 19 height 16
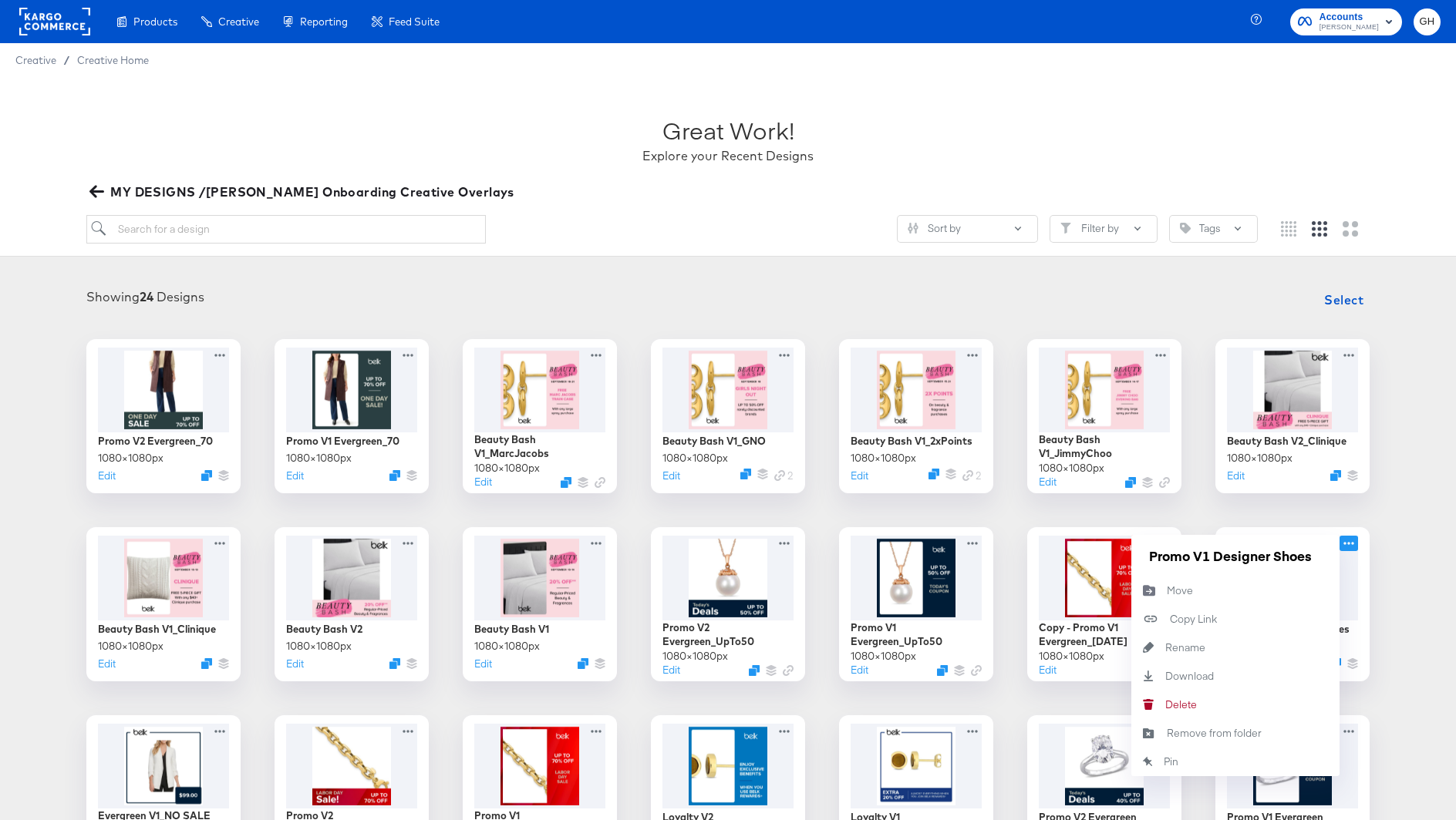
click at [1423, 638] on div "Promo V2 Evergreen_70 1080 × 1080 px Edit Promo V1 Evergreen_70 1080 × 1080 px …" at bounding box center [728, 699] width 1425 height 719
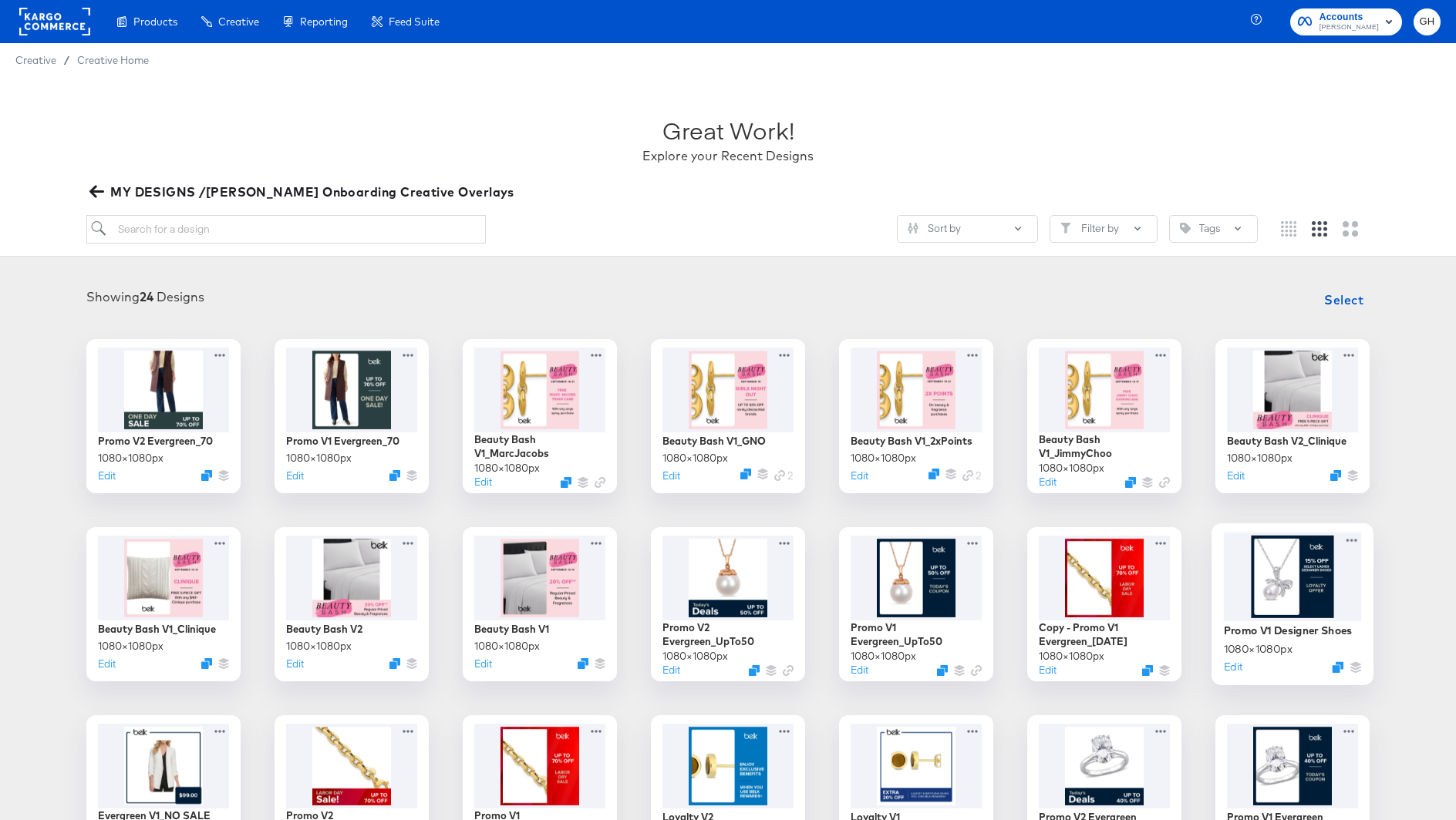
click at [1306, 598] on div at bounding box center [1292, 576] width 138 height 90
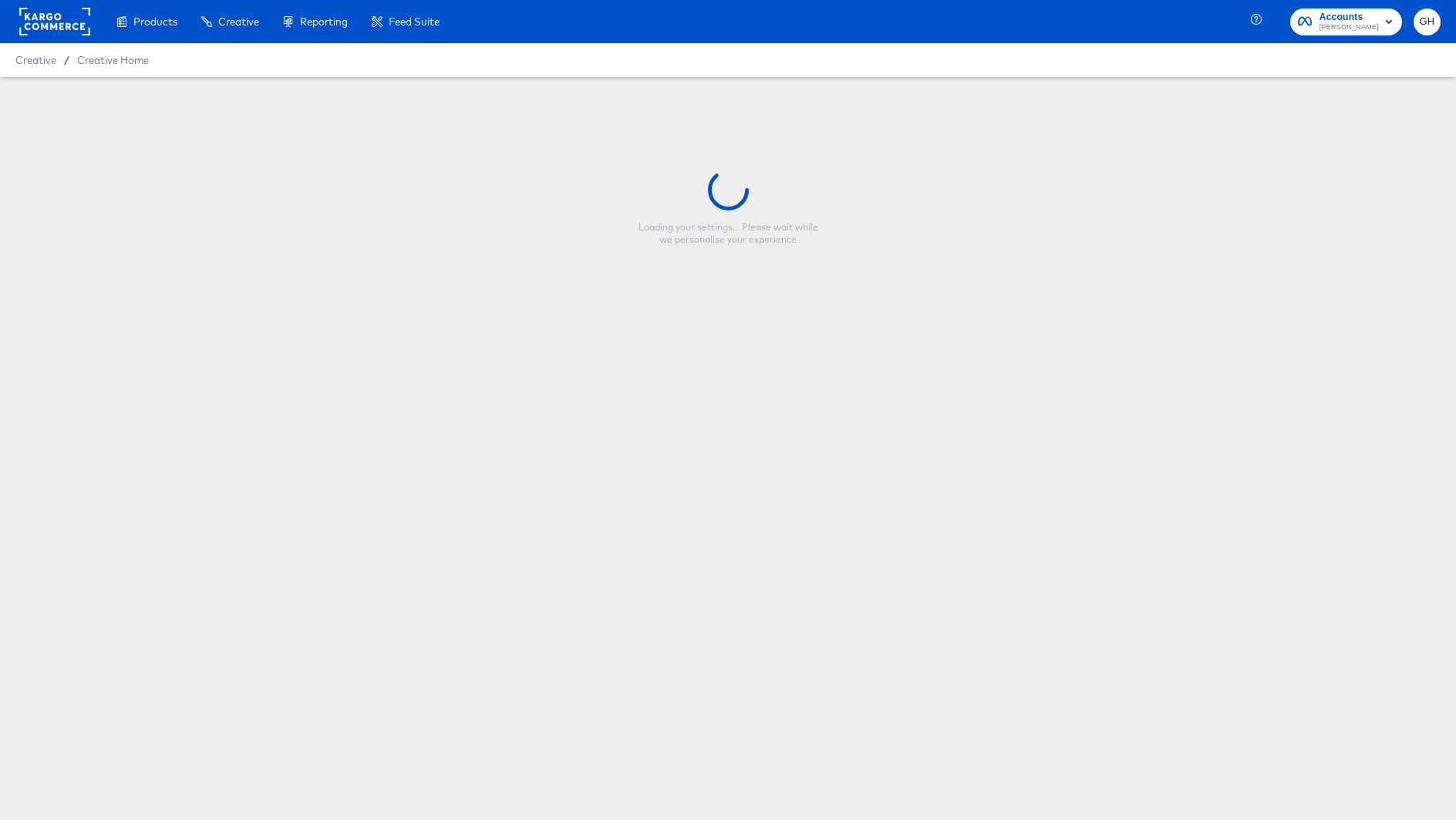
type input "Promo V1 Designer Shoes"
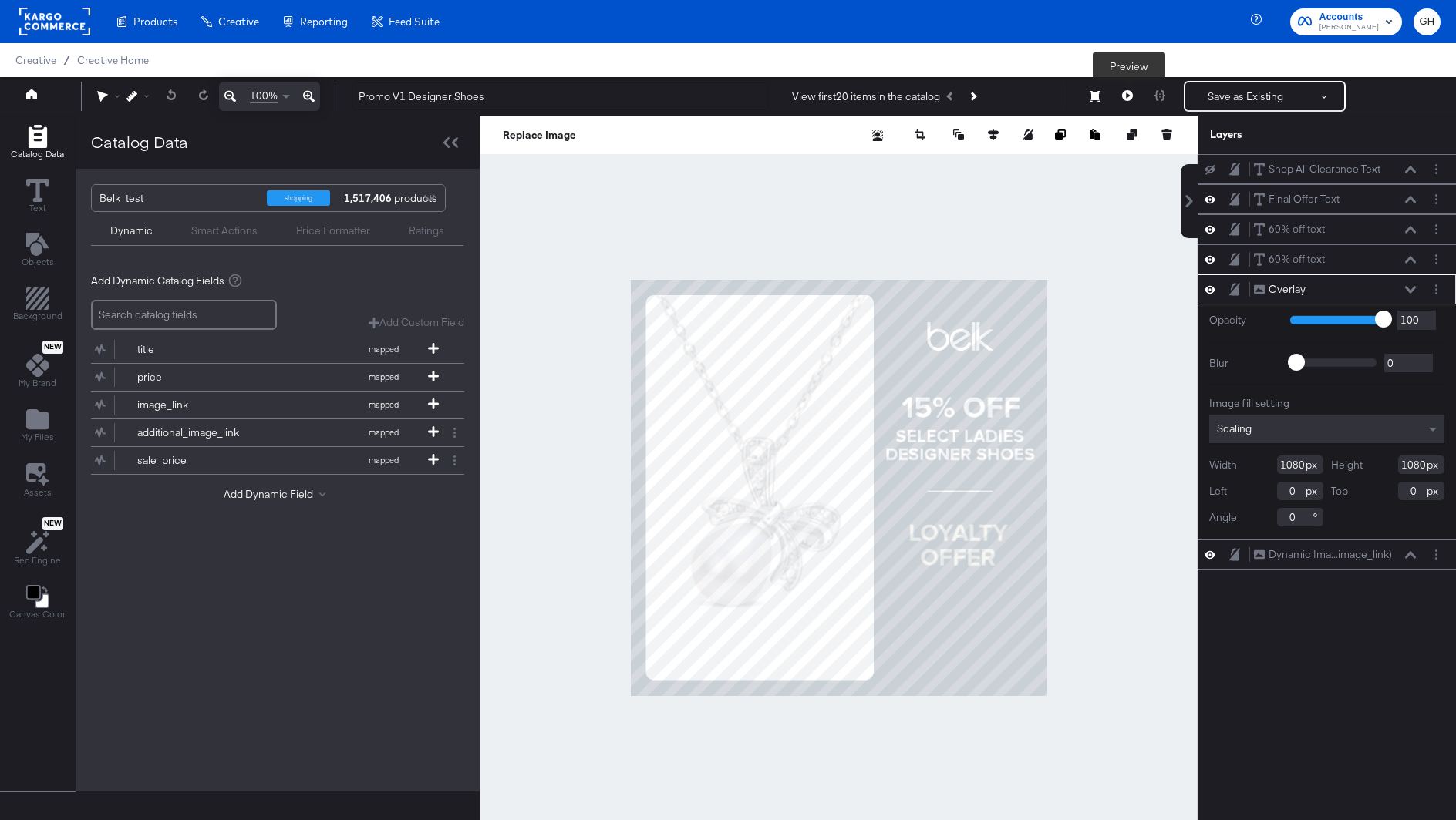
click at [1131, 97] on icon at bounding box center [1127, 95] width 10 height 10
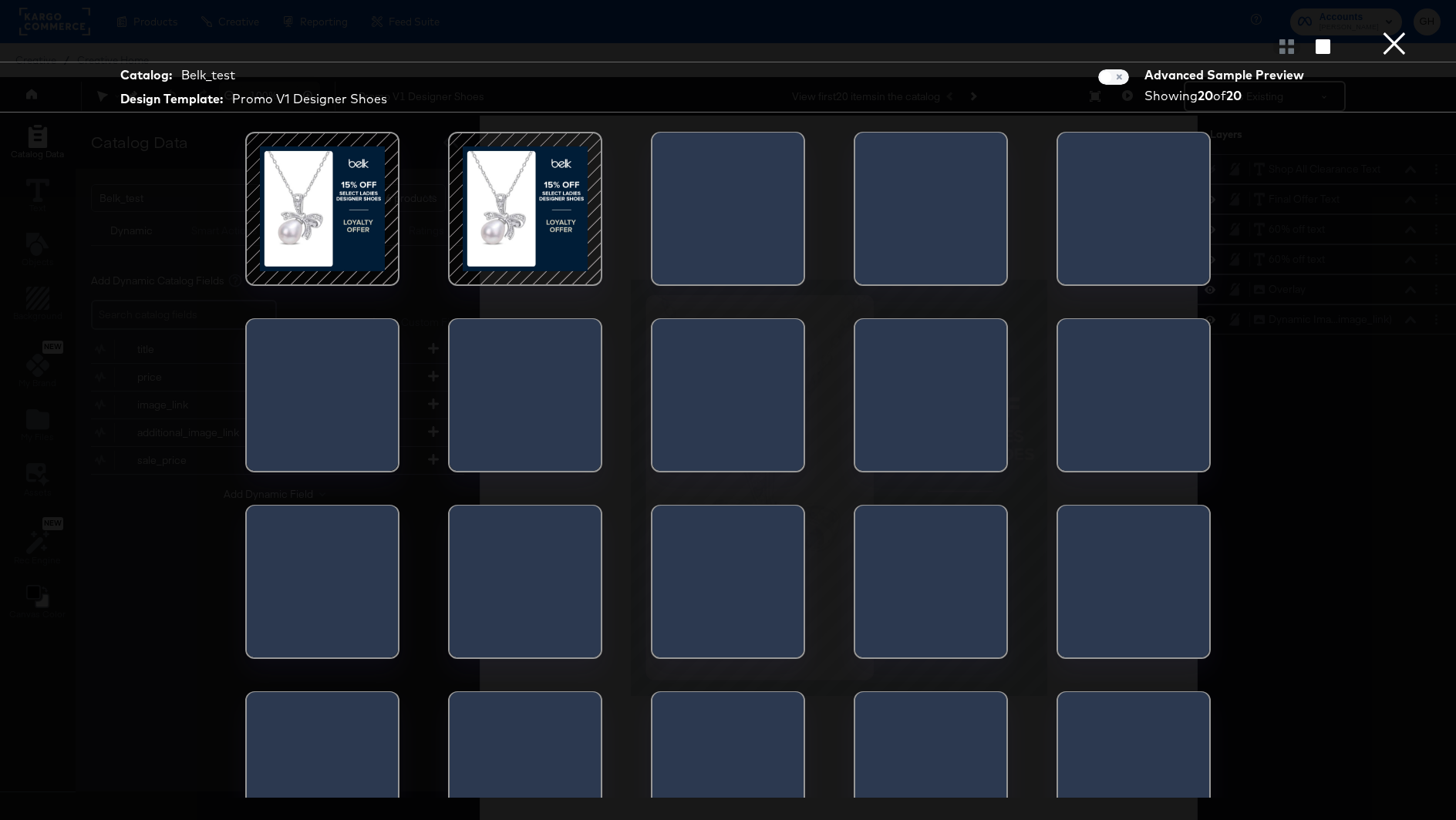
click at [280, 214] on div at bounding box center [322, 209] width 132 height 131
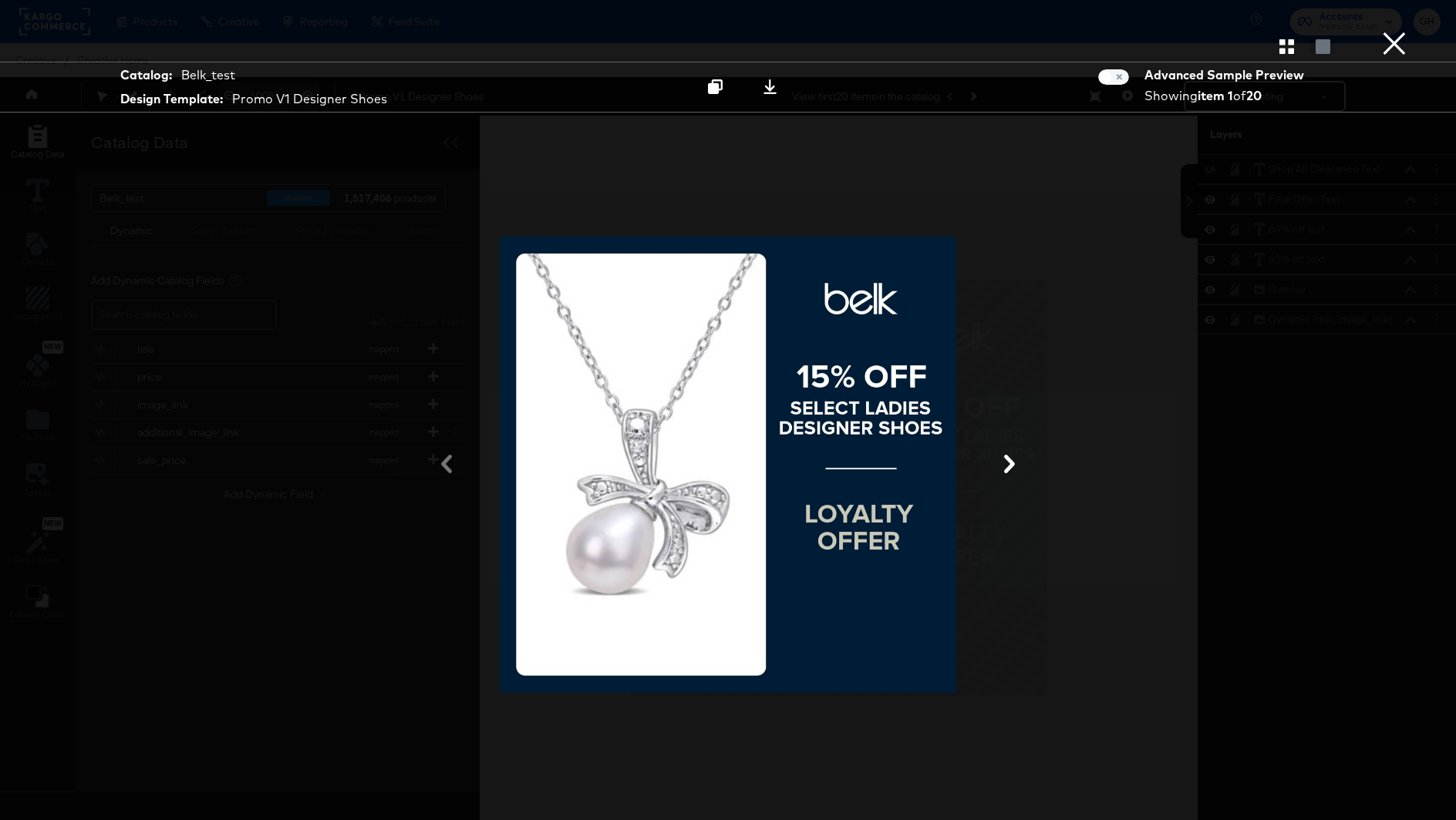
click at [1234, 299] on div at bounding box center [728, 464] width 1156 height 666
click at [1005, 471] on icon at bounding box center [1009, 464] width 19 height 19
click at [990, 467] on div at bounding box center [728, 464] width 1156 height 666
click at [1013, 462] on icon at bounding box center [1009, 464] width 10 height 19
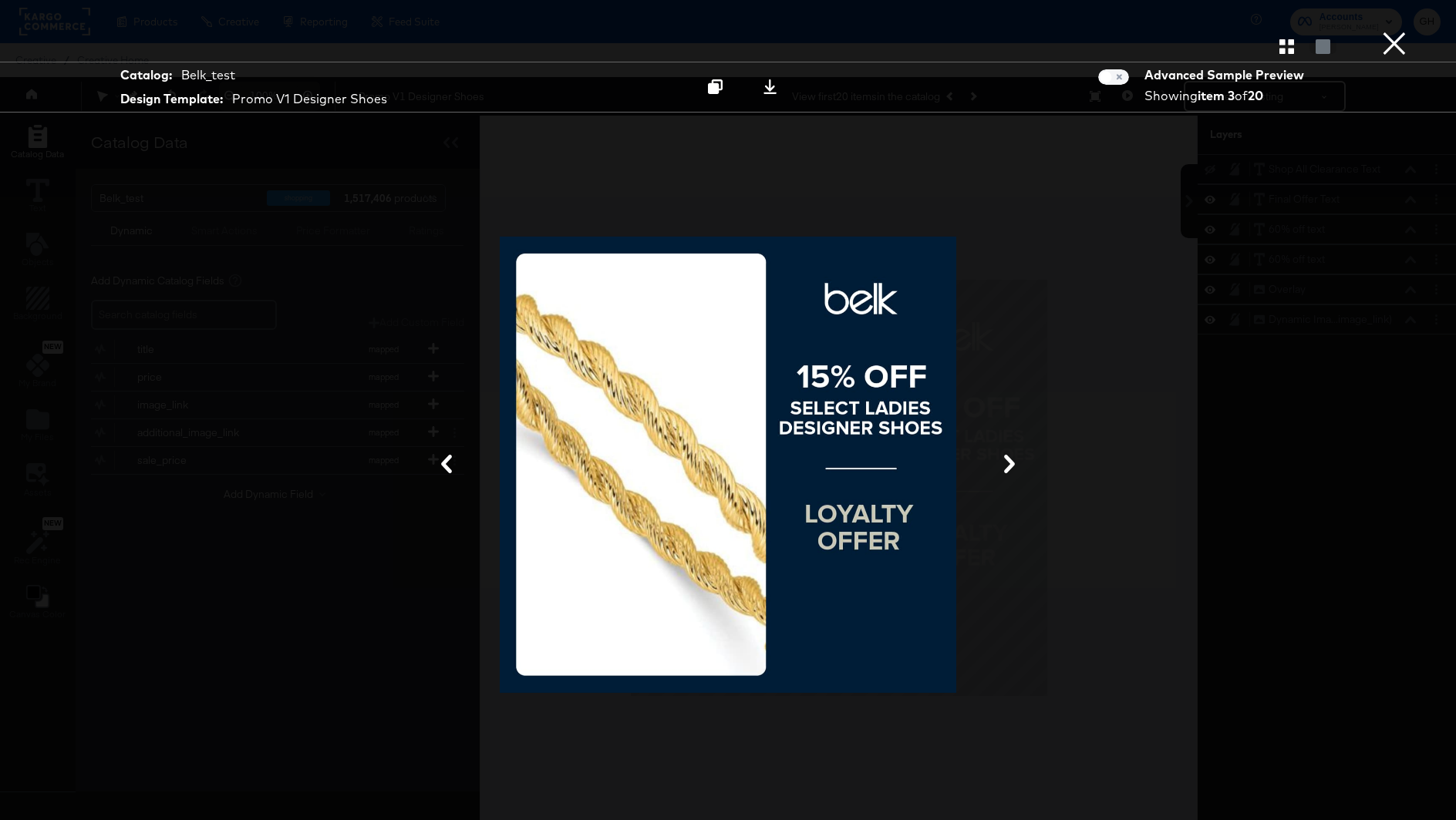
click at [1011, 462] on icon at bounding box center [1009, 464] width 10 height 19
click at [1006, 465] on icon at bounding box center [1009, 464] width 19 height 19
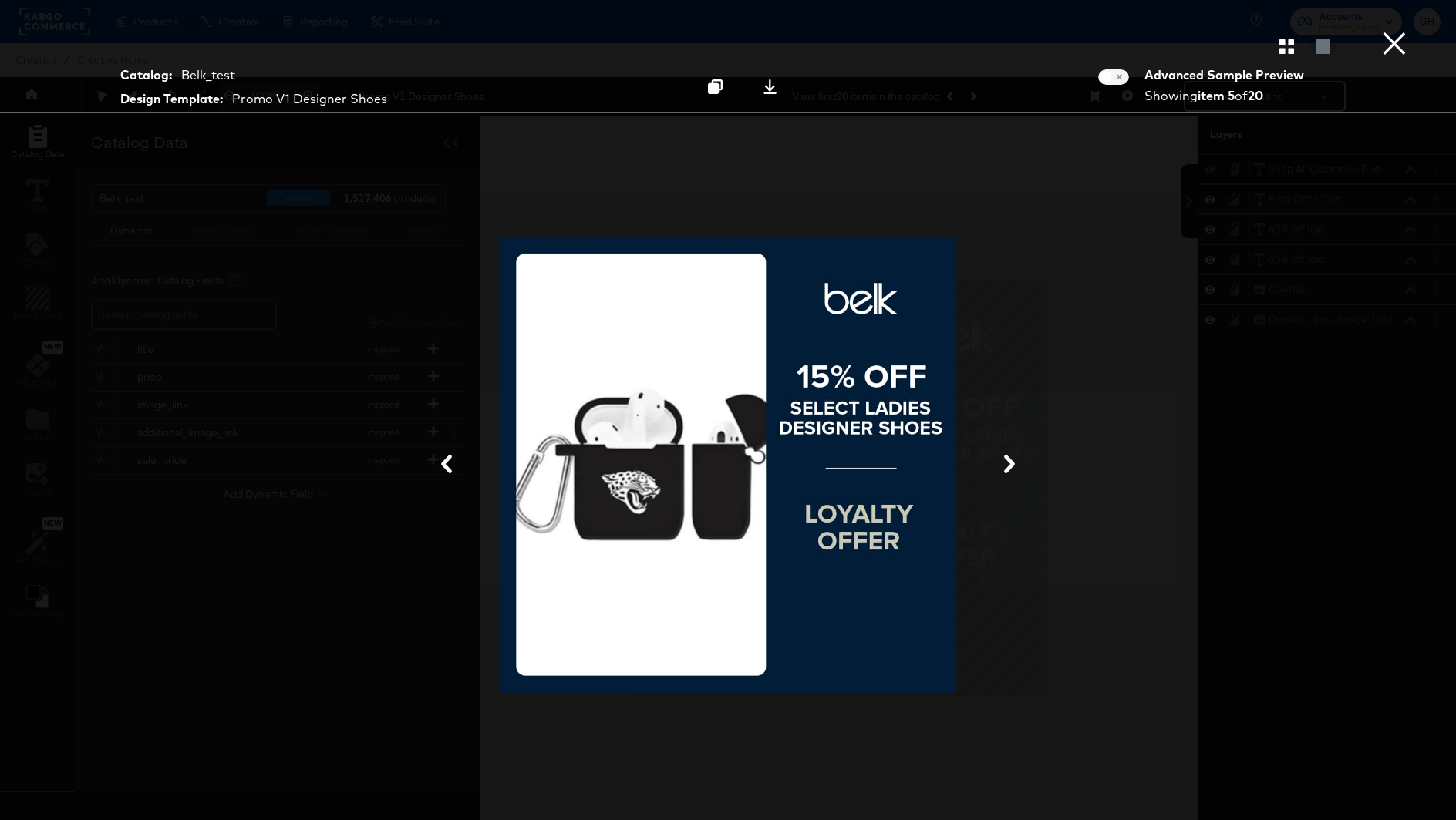
click at [1006, 465] on icon at bounding box center [1009, 464] width 19 height 19
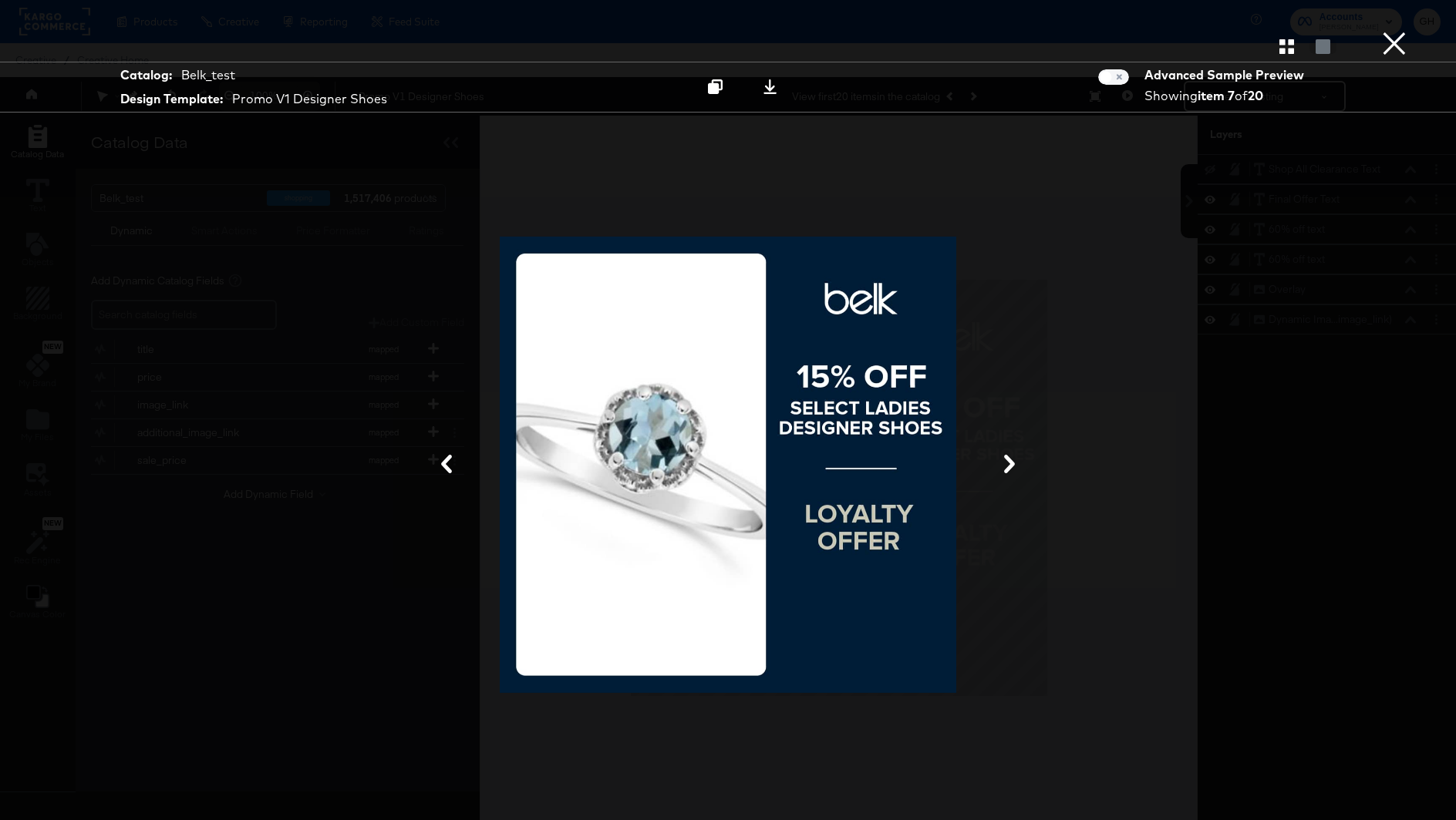
click at [1006, 465] on icon at bounding box center [1009, 464] width 19 height 19
click at [1006, 466] on icon at bounding box center [1009, 464] width 19 height 19
click at [1003, 464] on icon at bounding box center [1009, 464] width 19 height 19
click at [1010, 464] on icon at bounding box center [1009, 464] width 10 height 19
click at [1279, 427] on div at bounding box center [728, 464] width 1156 height 666
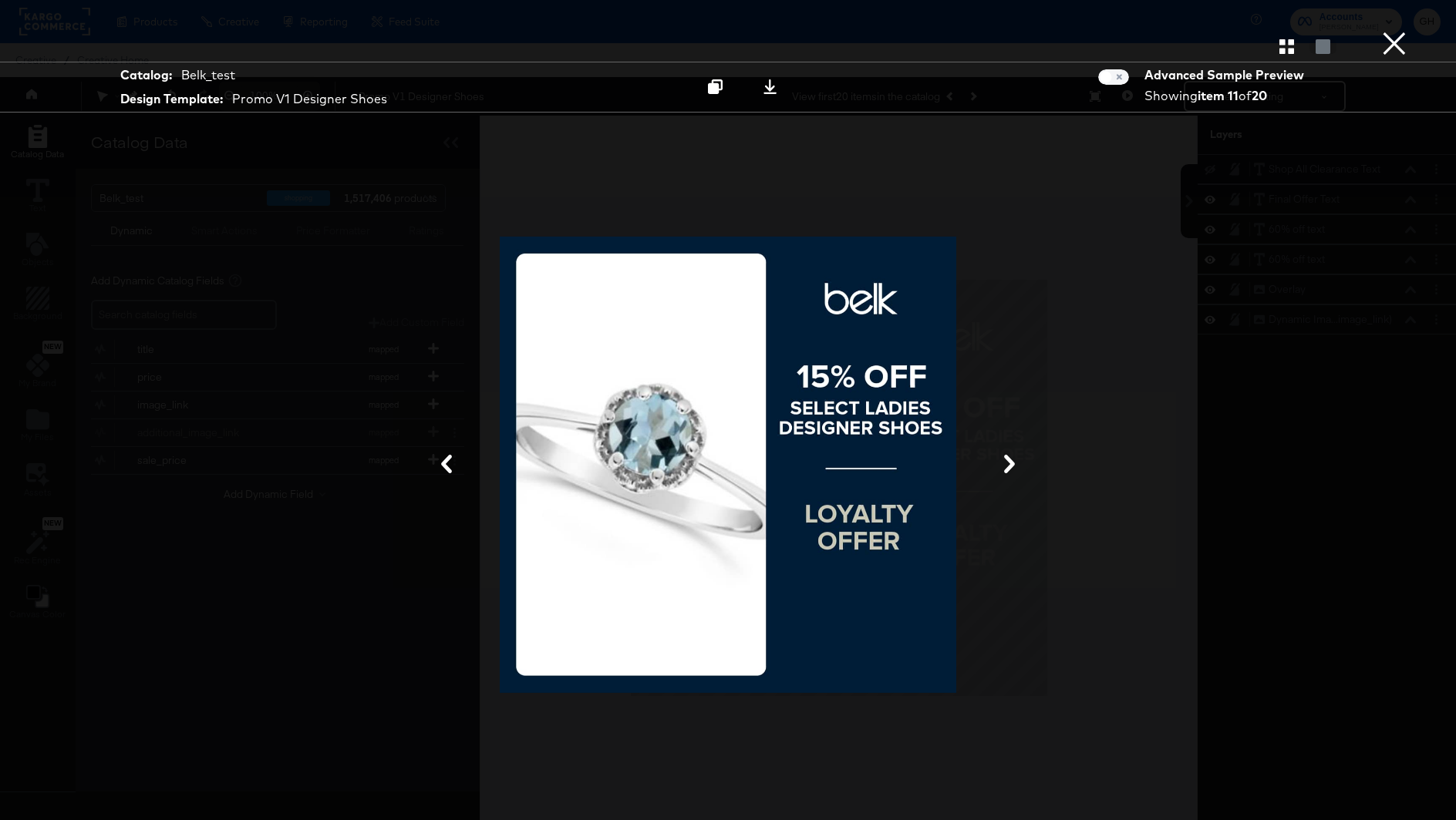
click at [1390, 23] on button "×" at bounding box center [1394, 15] width 31 height 31
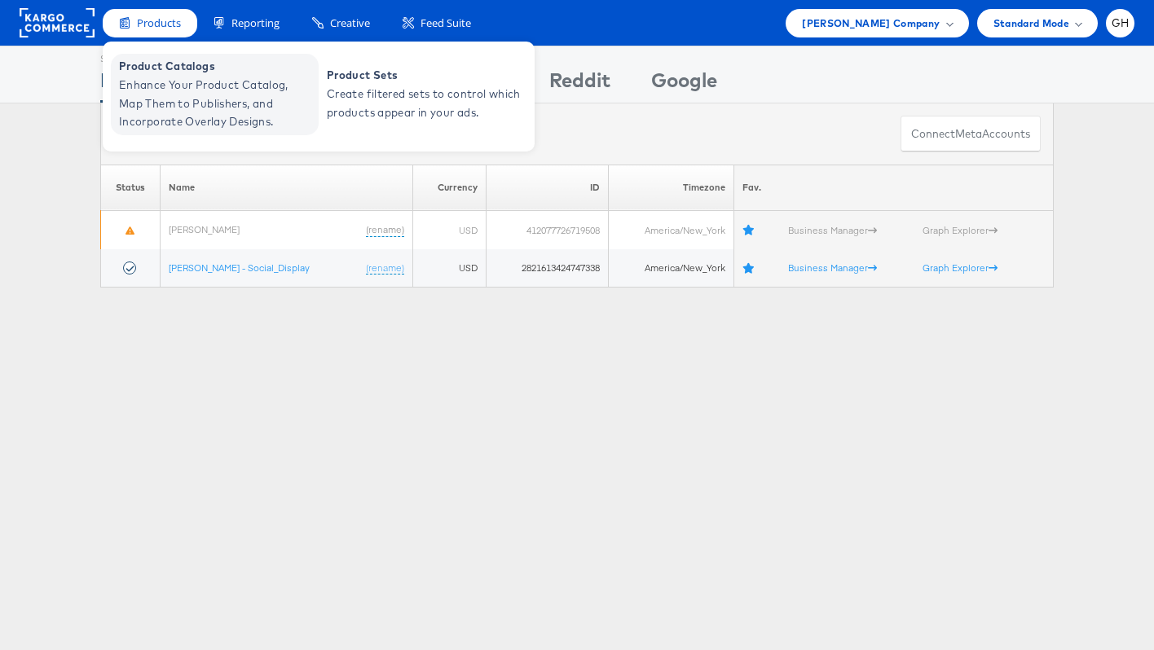
click at [187, 90] on span "Enhance Your Product Catalog, Map Them to Publishers, and Incorporate Overlay D…" at bounding box center [217, 103] width 196 height 55
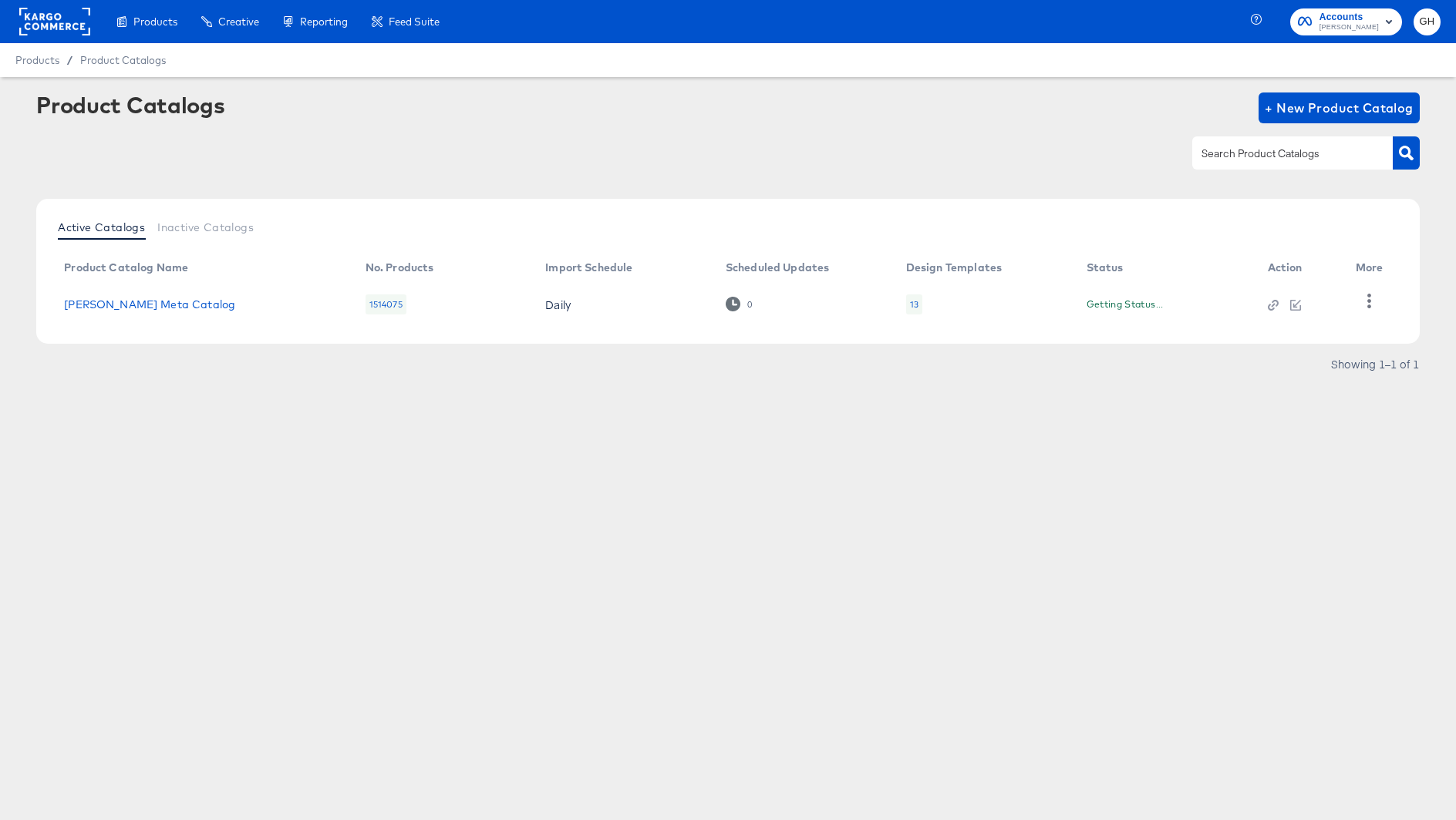
click at [919, 298] on div "13" at bounding box center [914, 304] width 16 height 20
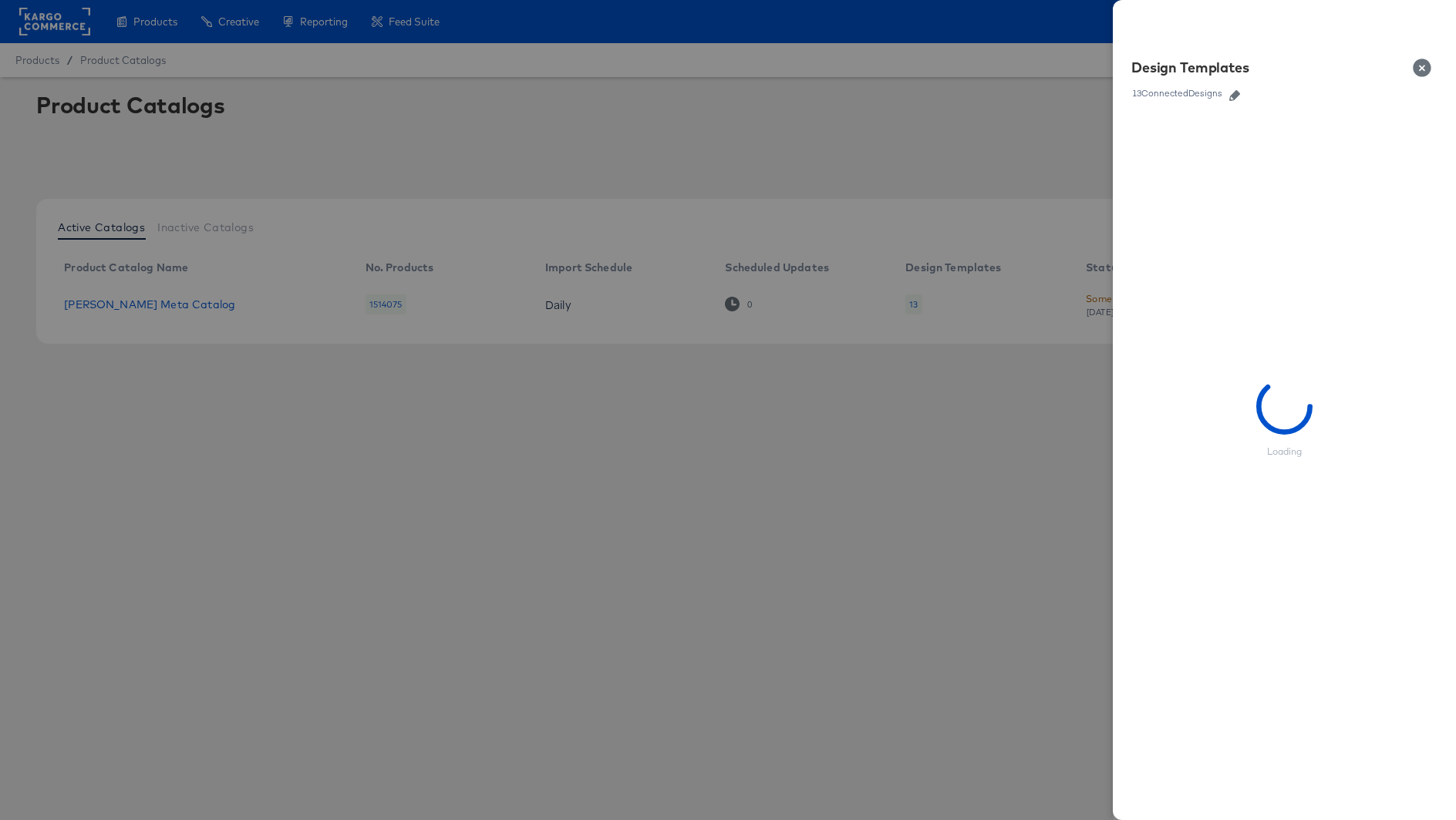
click at [1234, 100] on icon "button" at bounding box center [1234, 95] width 10 height 10
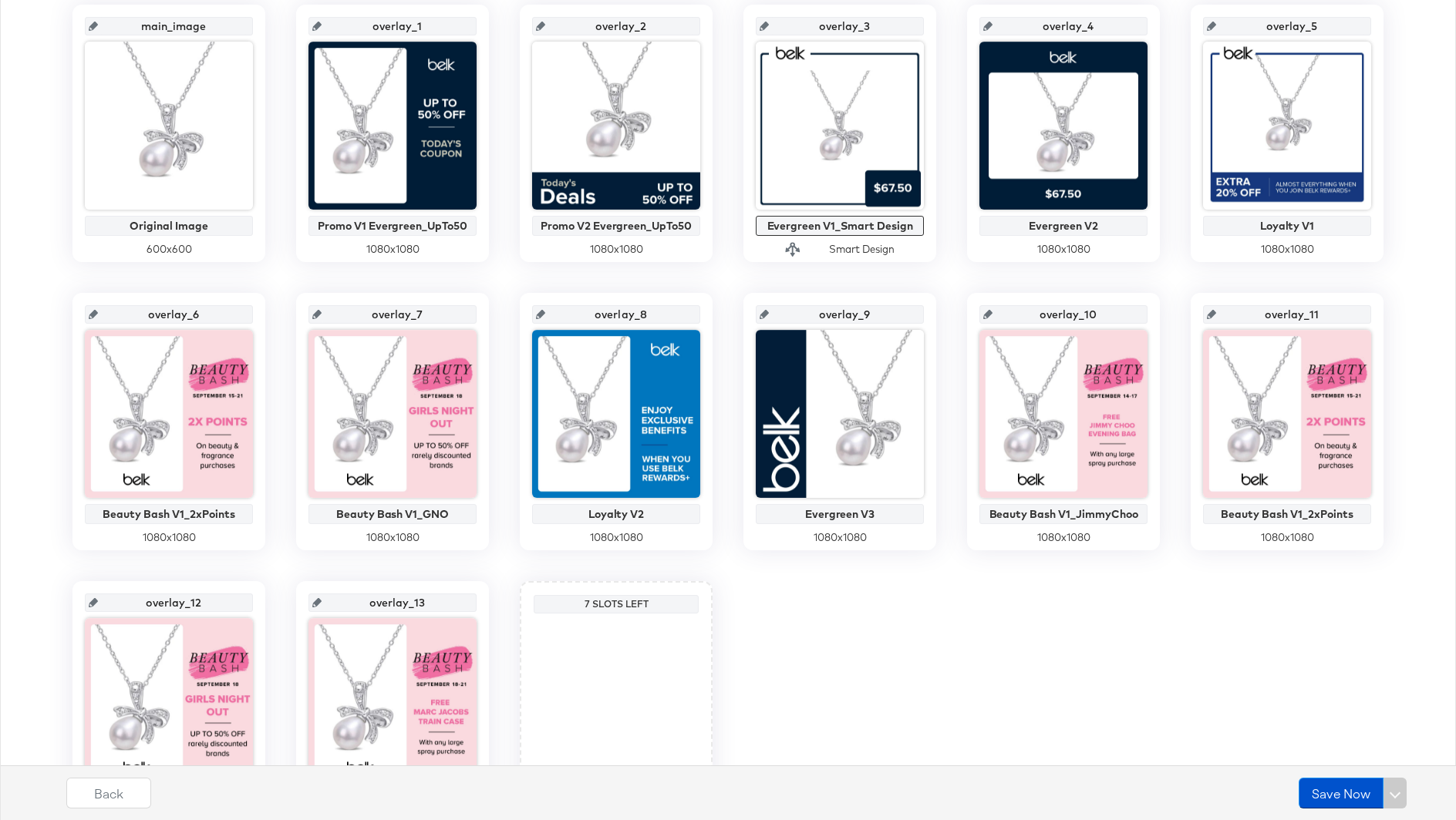
scroll to position [362, 0]
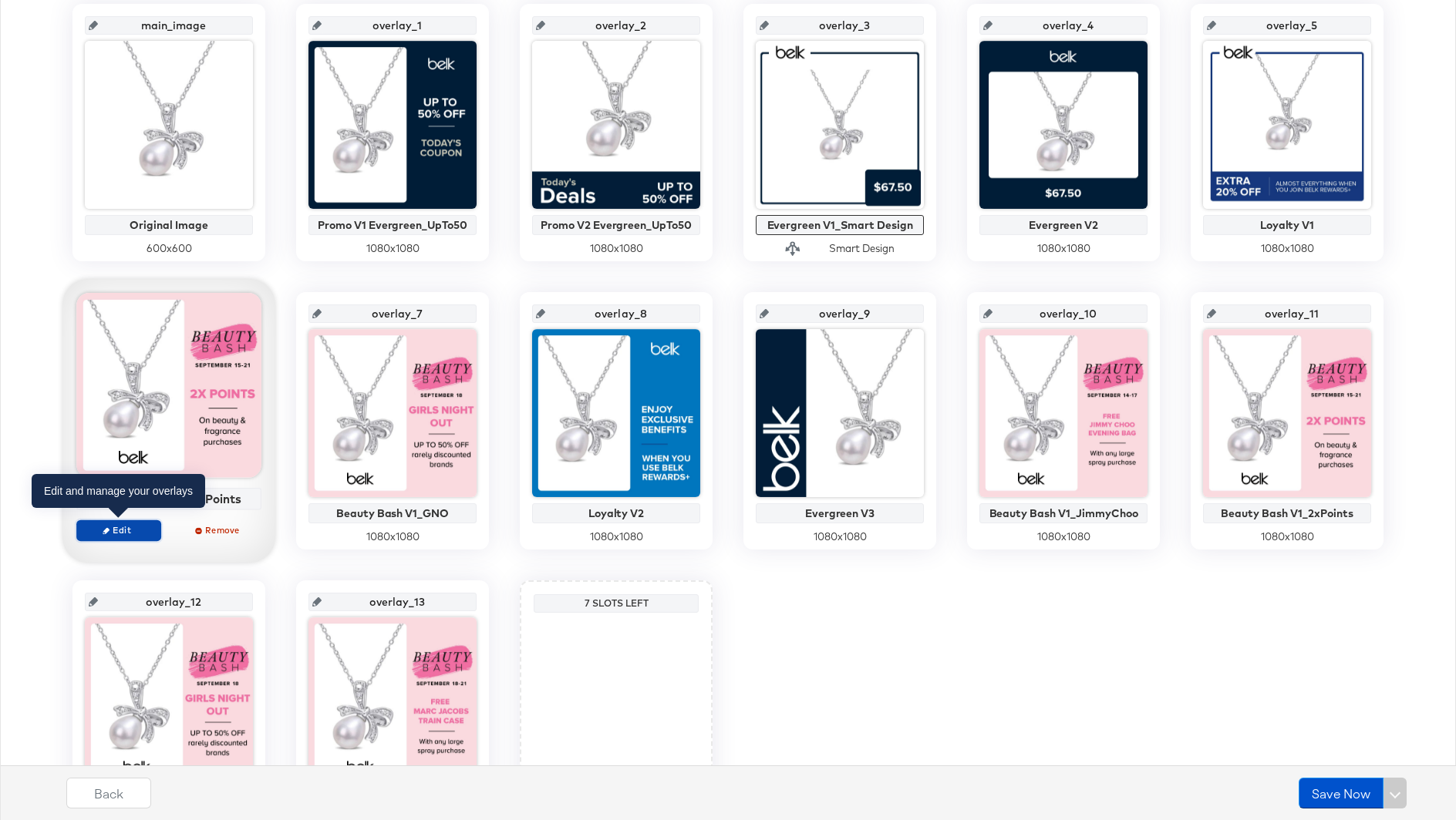
click at [123, 532] on span "Edit" at bounding box center [118, 530] width 71 height 11
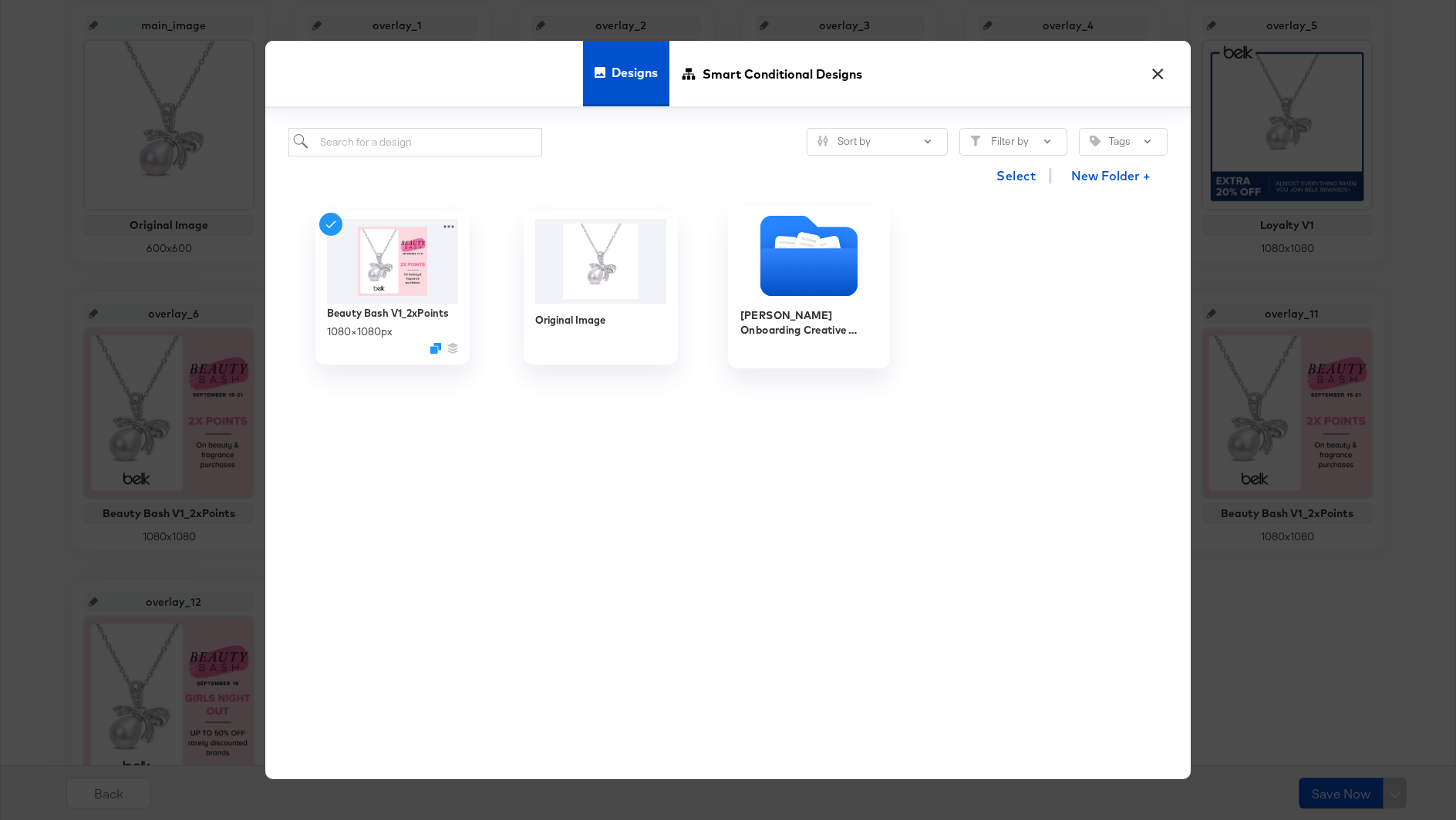
click at [792, 249] on icon "Folder" at bounding box center [809, 272] width 97 height 48
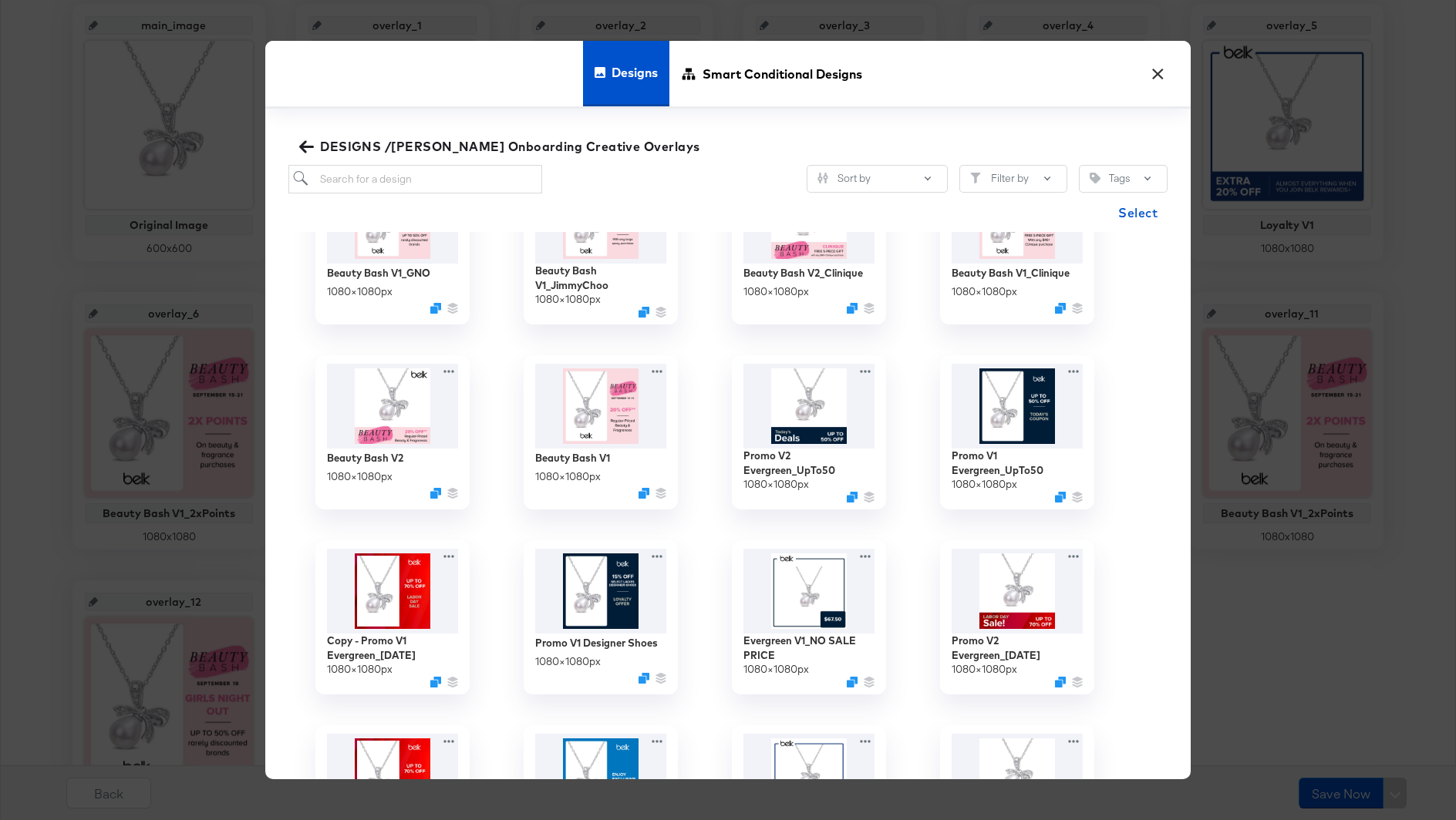
scroll to position [263, 0]
click at [623, 589] on img at bounding box center [601, 588] width 138 height 90
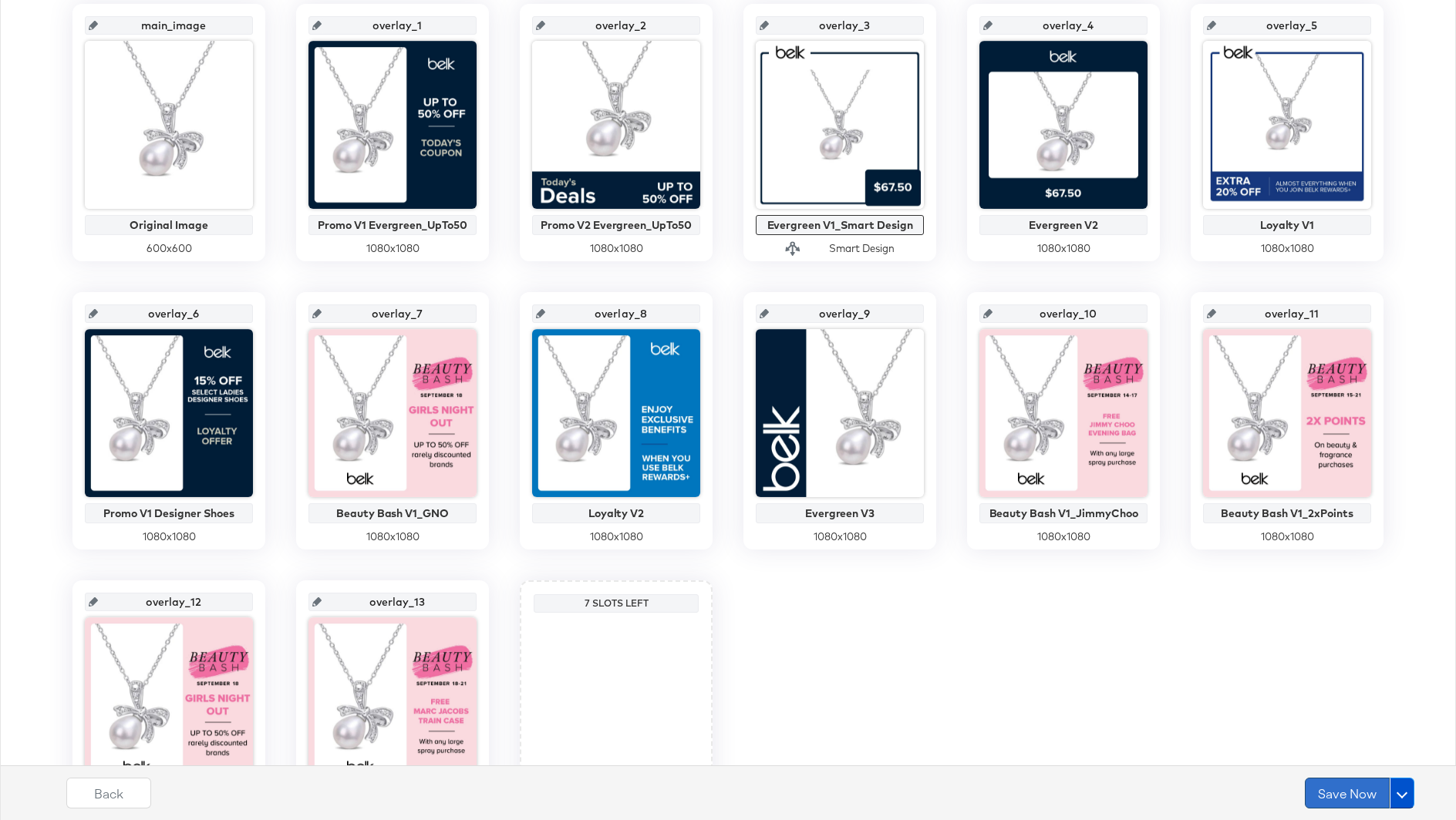
click at [1345, 786] on button "Save Now" at bounding box center [1347, 793] width 85 height 31
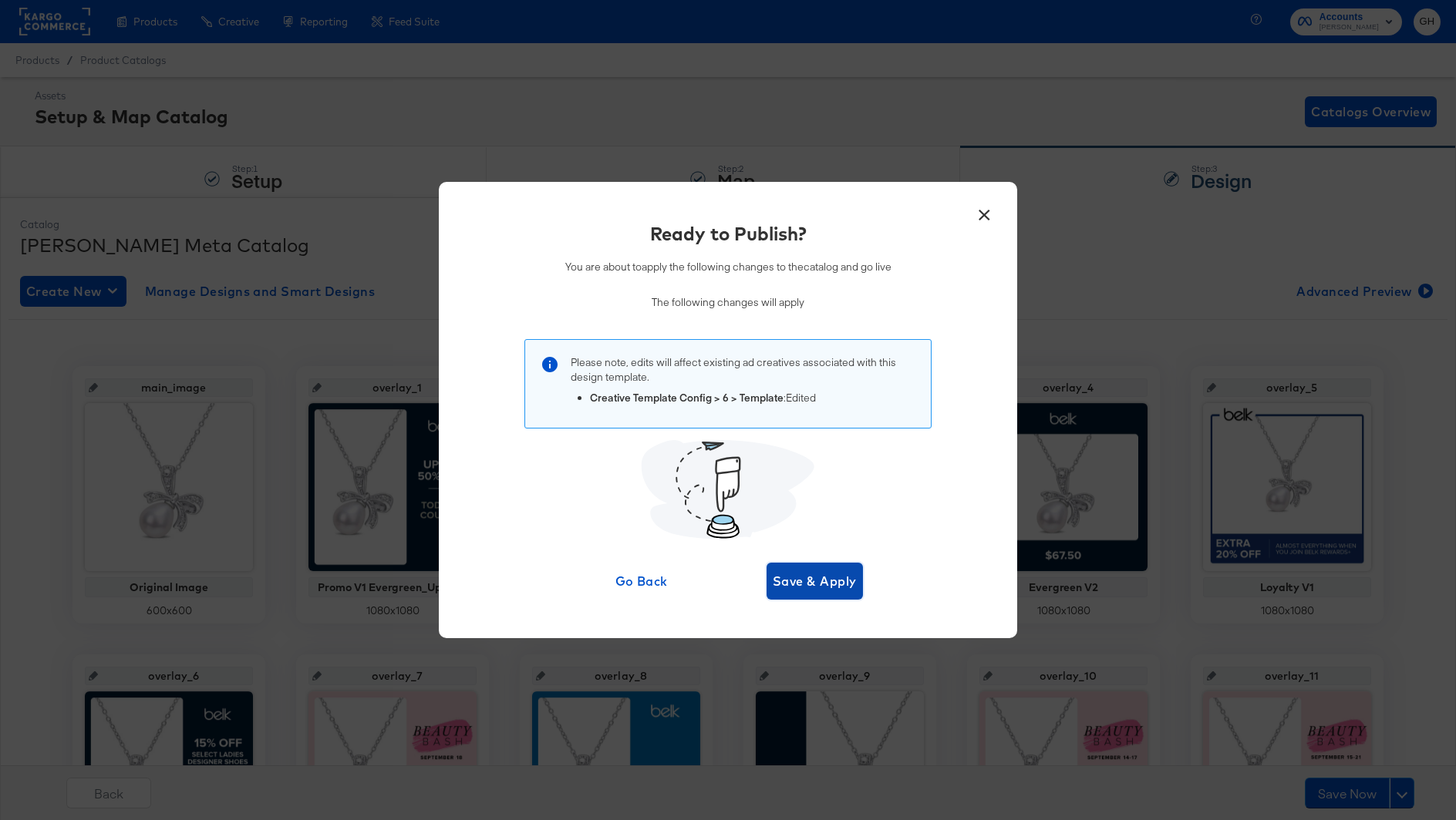
click at [860, 587] on button "Save & Apply" at bounding box center [815, 581] width 96 height 37
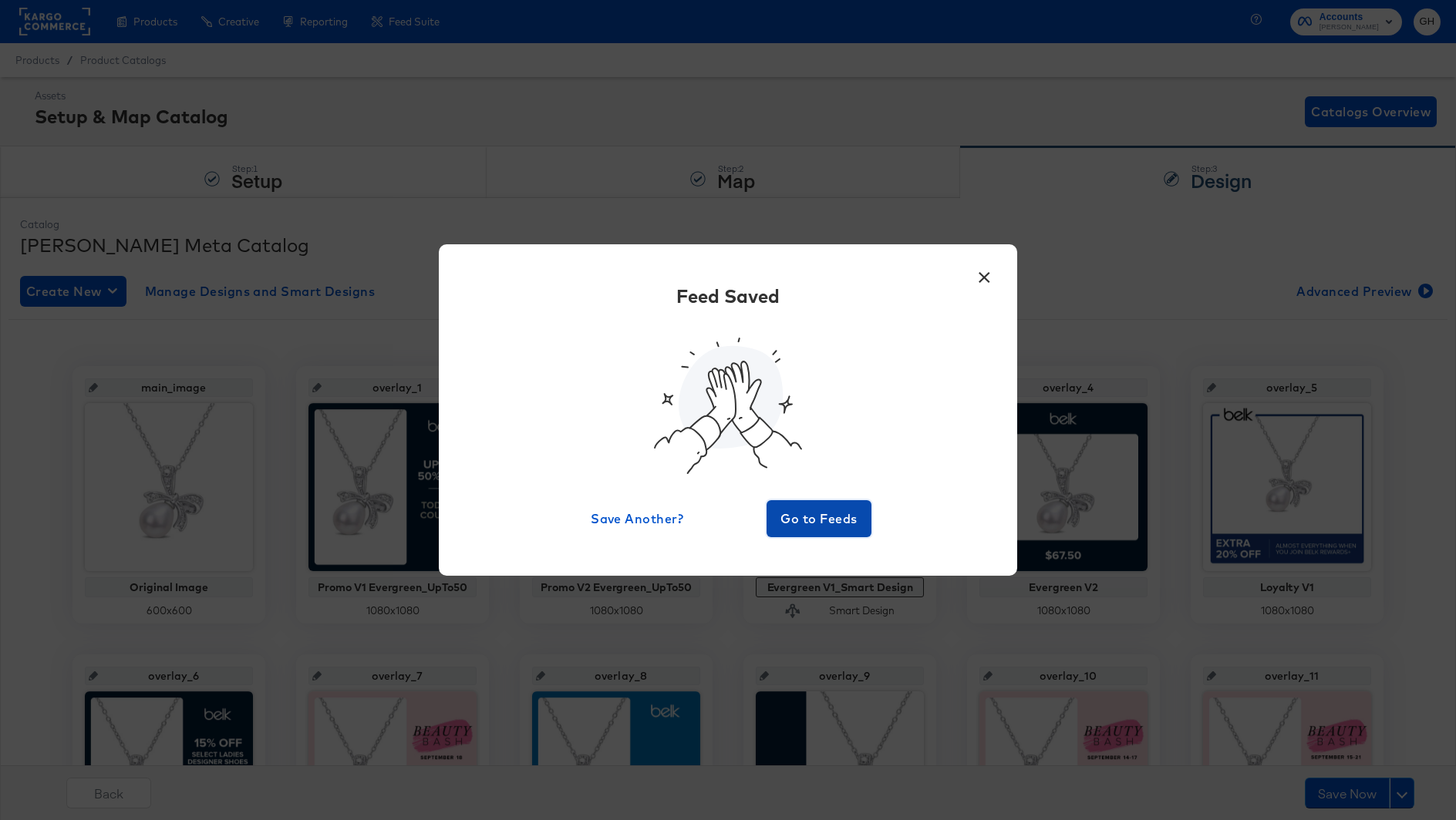
click at [847, 518] on span "Go to Feeds" at bounding box center [819, 518] width 93 height 22
